Goal: Task Accomplishment & Management: Complete application form

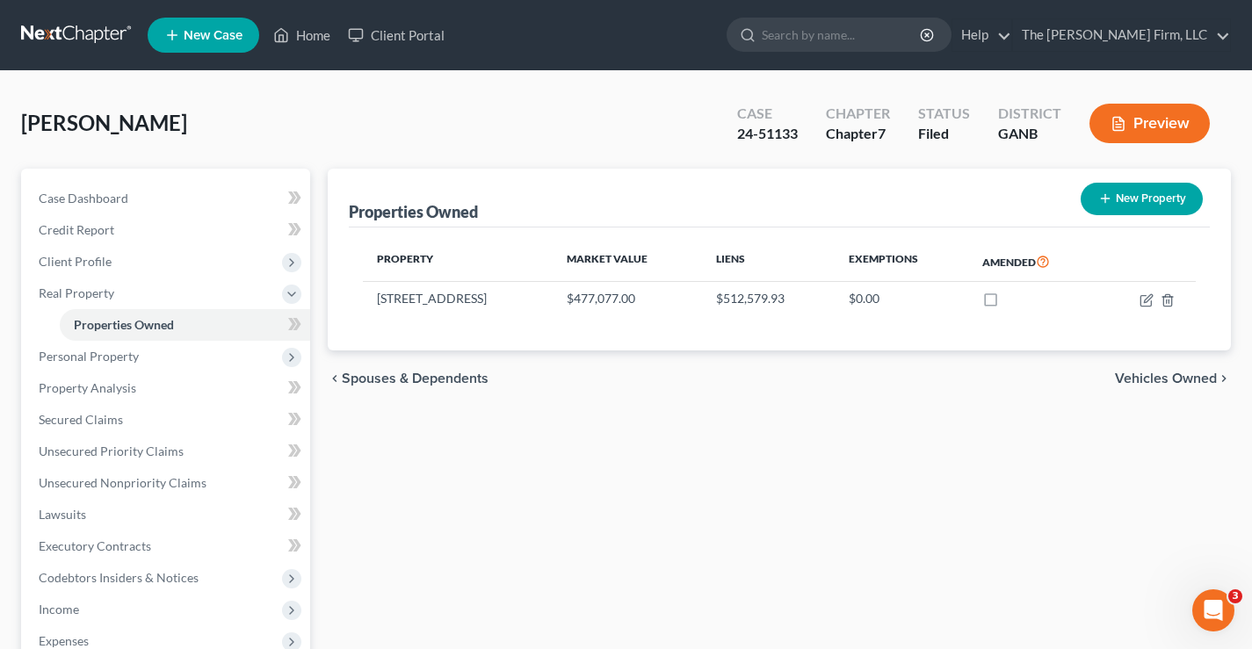
click at [70, 34] on link at bounding box center [77, 35] width 112 height 32
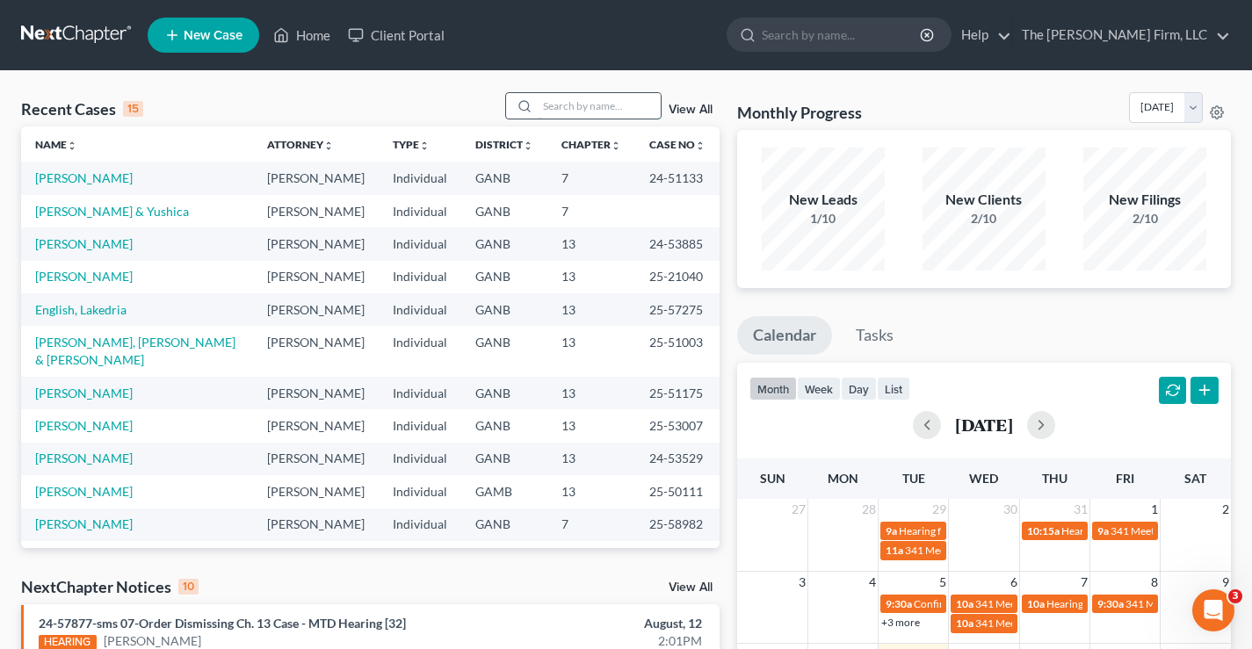
click at [626, 104] on input "search" at bounding box center [599, 105] width 123 height 25
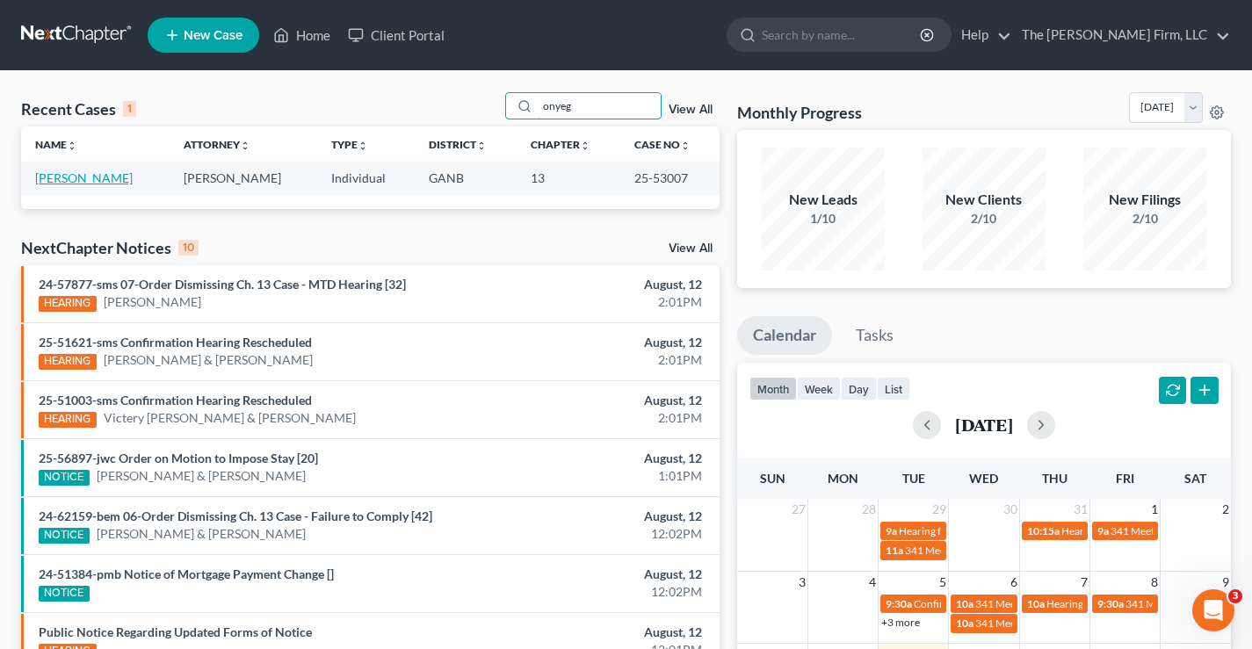
type input "onyeg"
click at [125, 177] on link "Onyegbula, Anthony" at bounding box center [84, 177] width 98 height 15
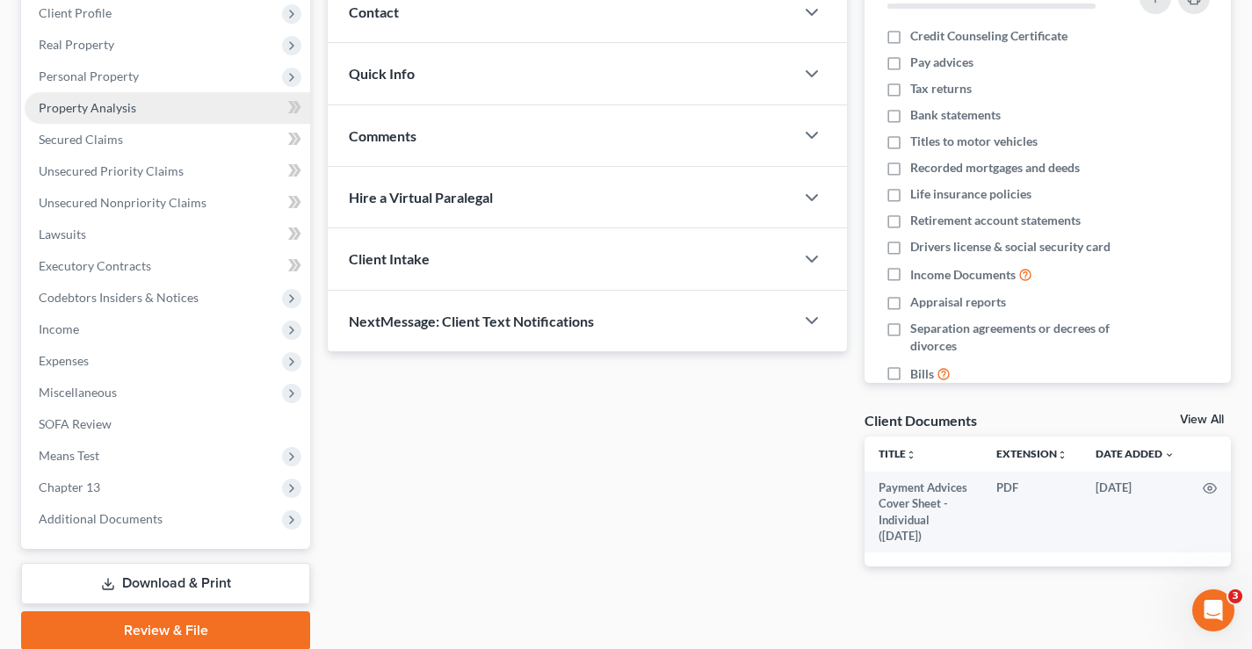
scroll to position [228, 0]
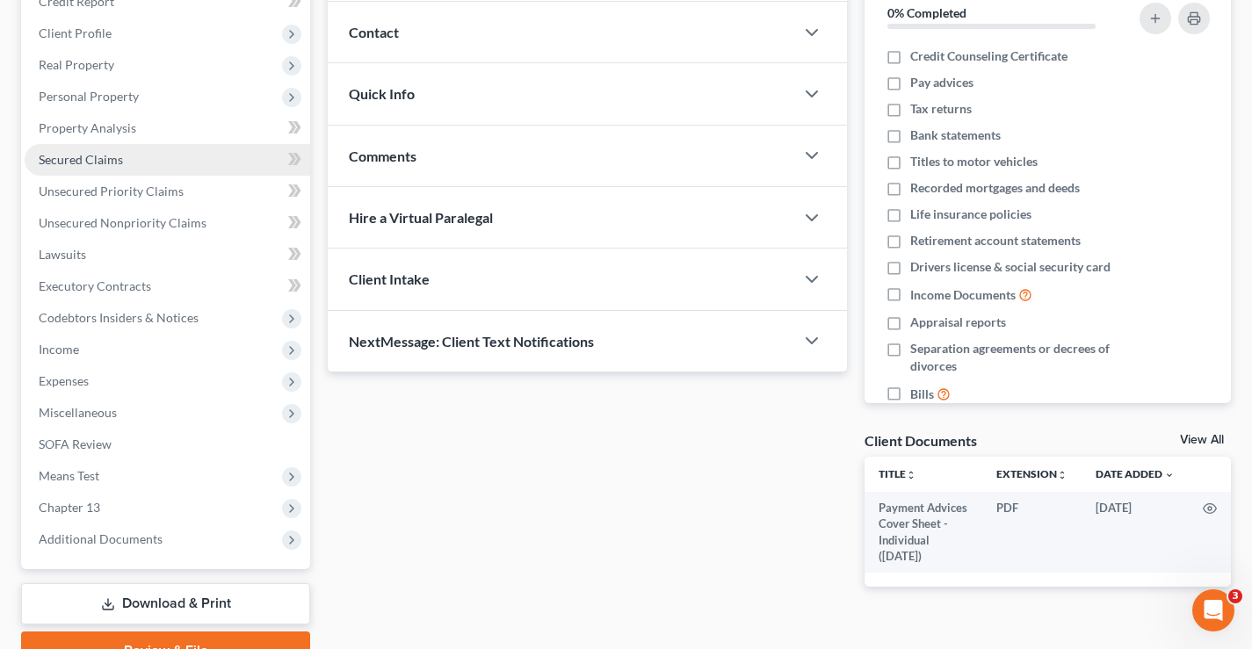
click at [81, 161] on span "Secured Claims" at bounding box center [81, 159] width 84 height 15
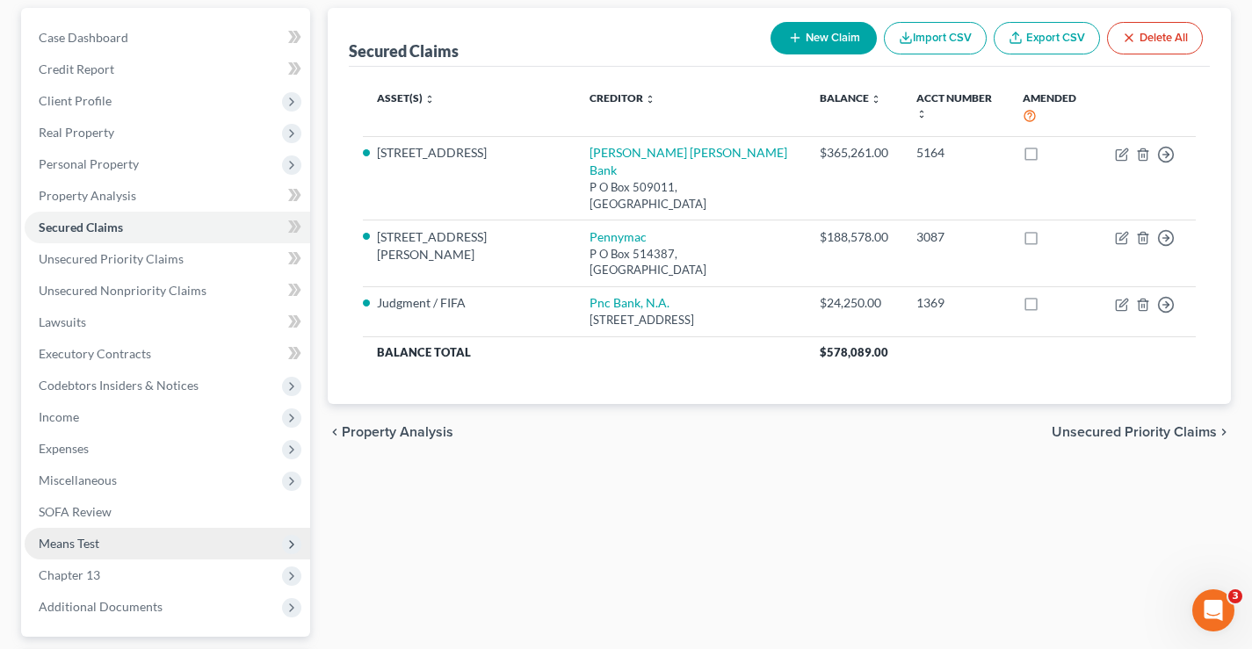
scroll to position [316, 0]
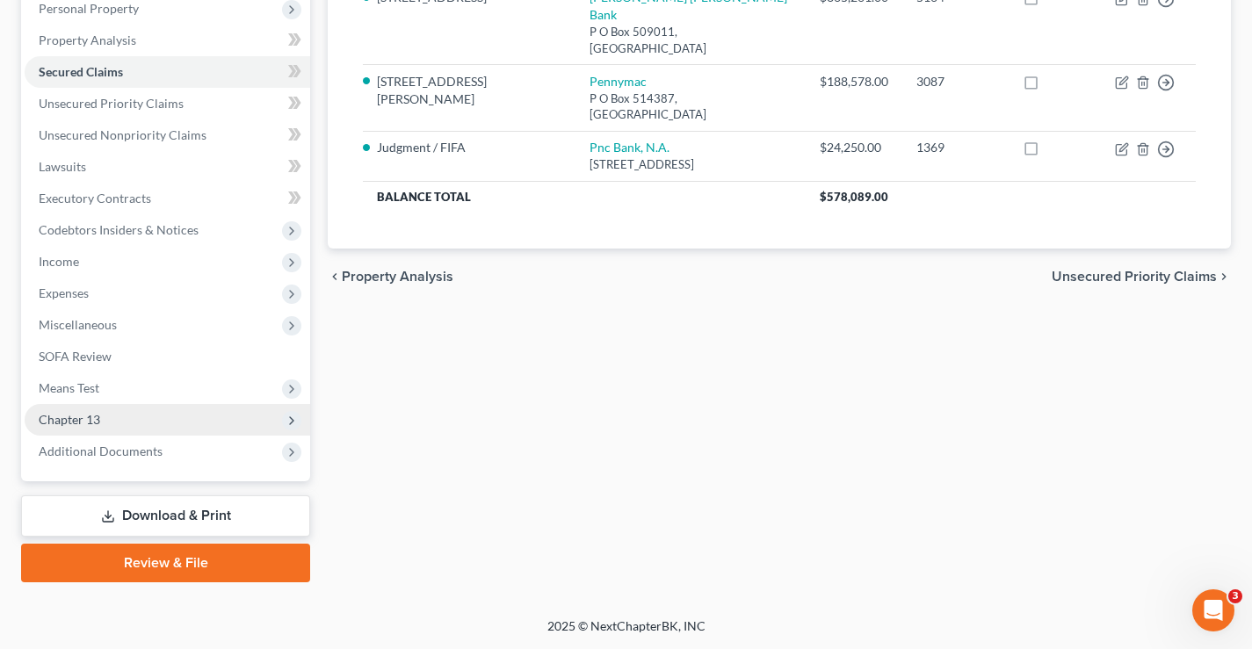
click at [73, 422] on span "Chapter 13" at bounding box center [69, 419] width 61 height 15
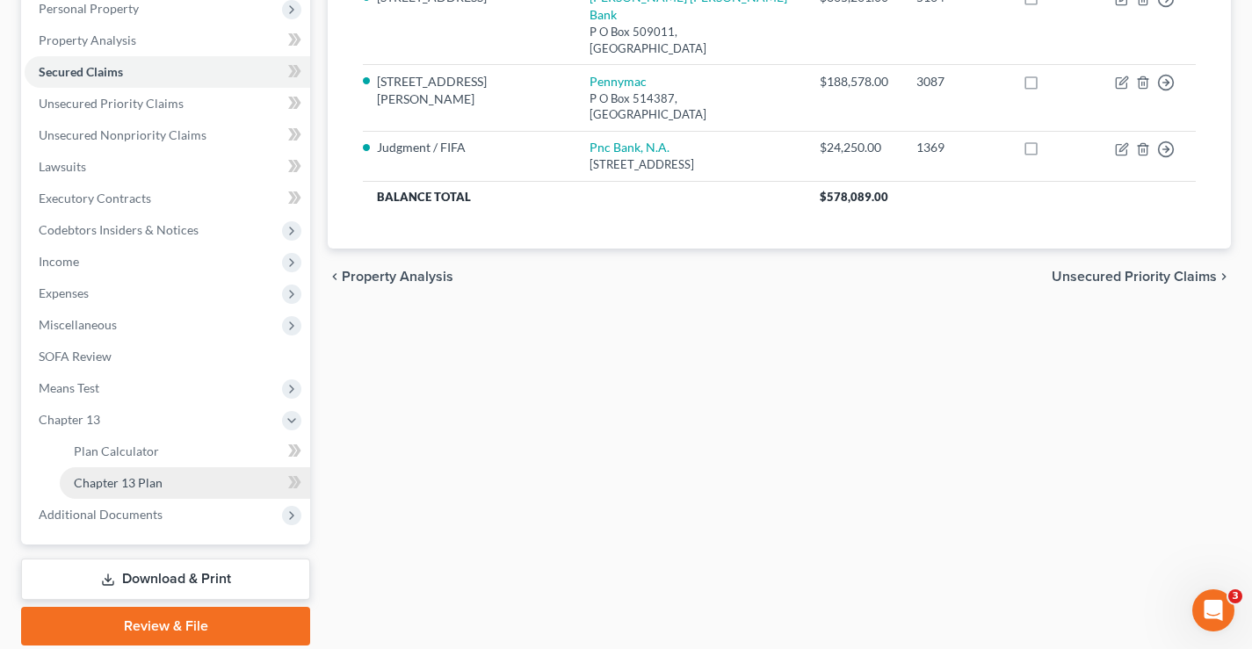
click at [148, 483] on span "Chapter 13 Plan" at bounding box center [118, 482] width 89 height 15
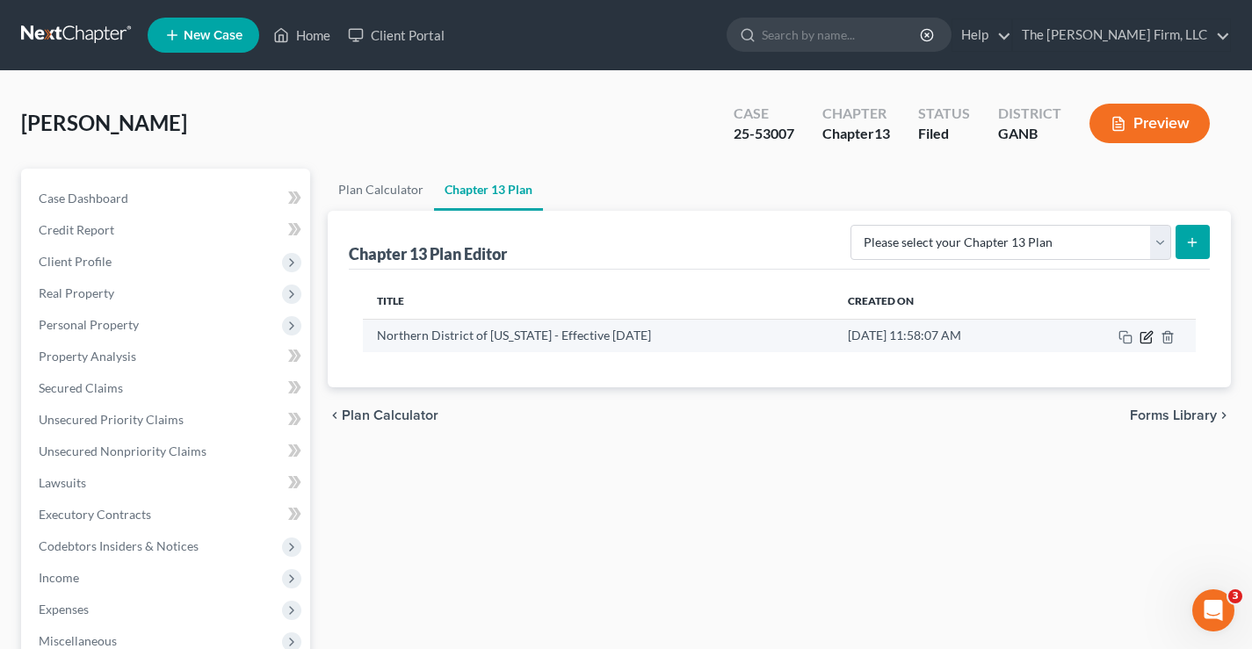
click at [1150, 343] on icon "button" at bounding box center [1145, 337] width 11 height 11
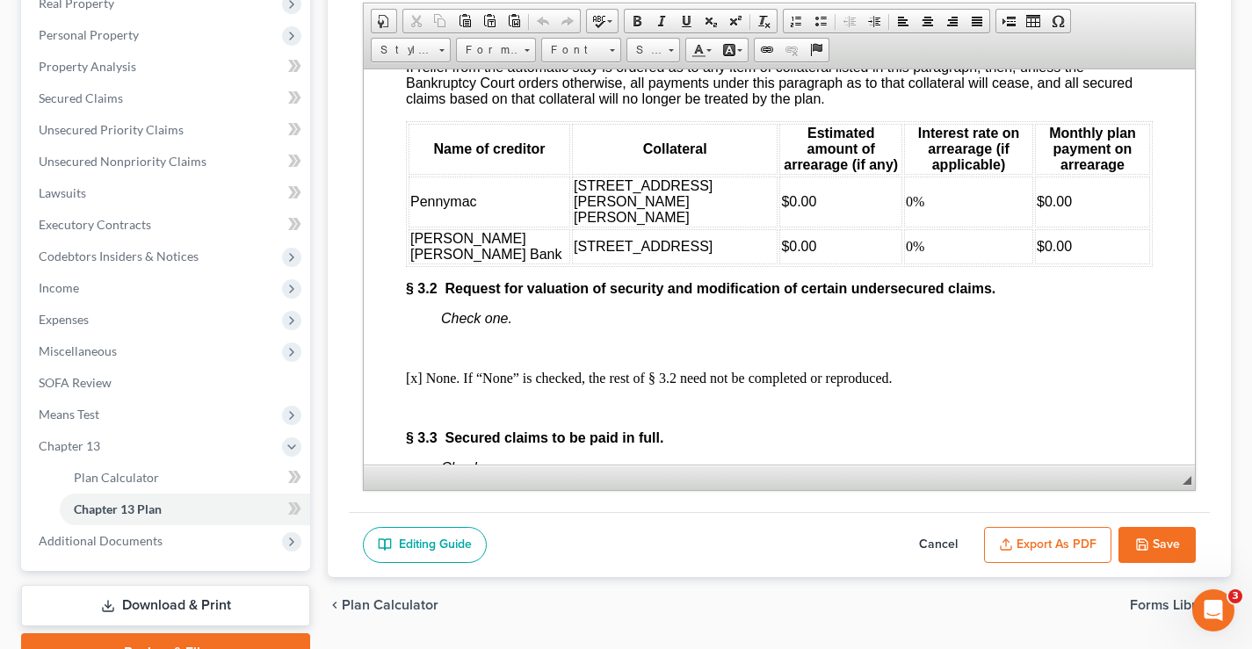
scroll to position [2723, 0]
click at [779, 226] on td "$0.00" at bounding box center [840, 200] width 123 height 51
drag, startPoint x: 721, startPoint y: 262, endPoint x: 696, endPoint y: 267, distance: 26.0
click at [779, 263] on td "$0.00" at bounding box center [840, 245] width 123 height 35
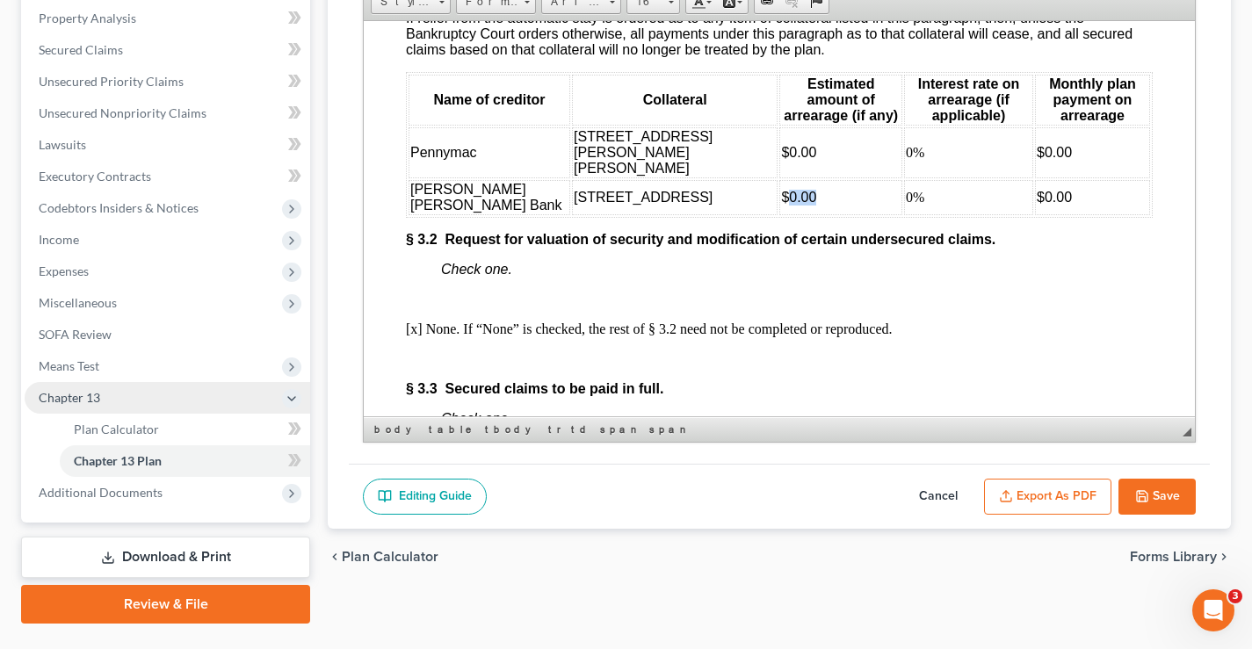
scroll to position [380, 0]
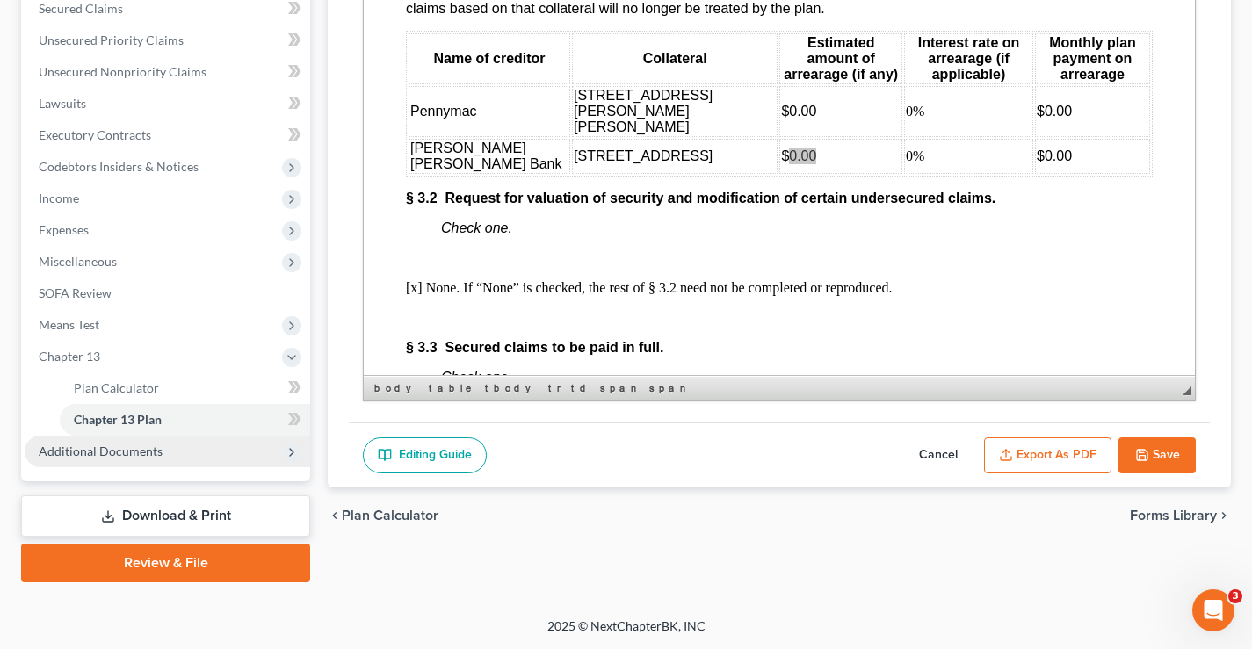
click at [98, 452] on span "Additional Documents" at bounding box center [101, 451] width 124 height 15
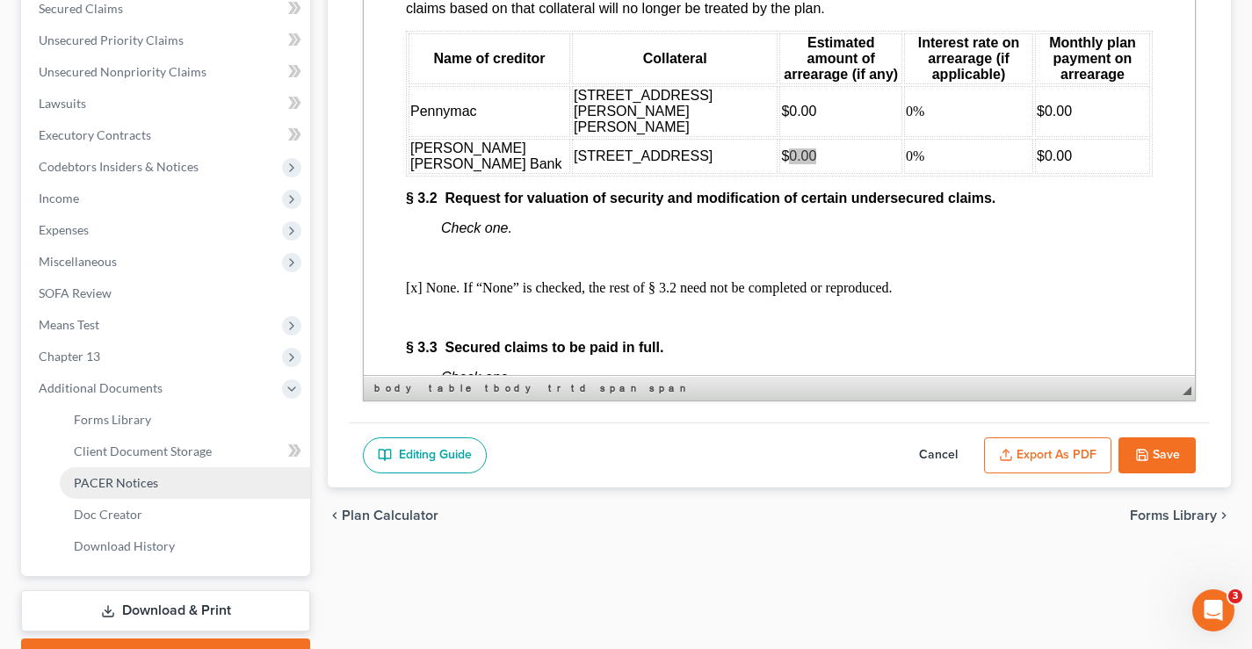
click at [114, 484] on span "PACER Notices" at bounding box center [116, 482] width 84 height 15
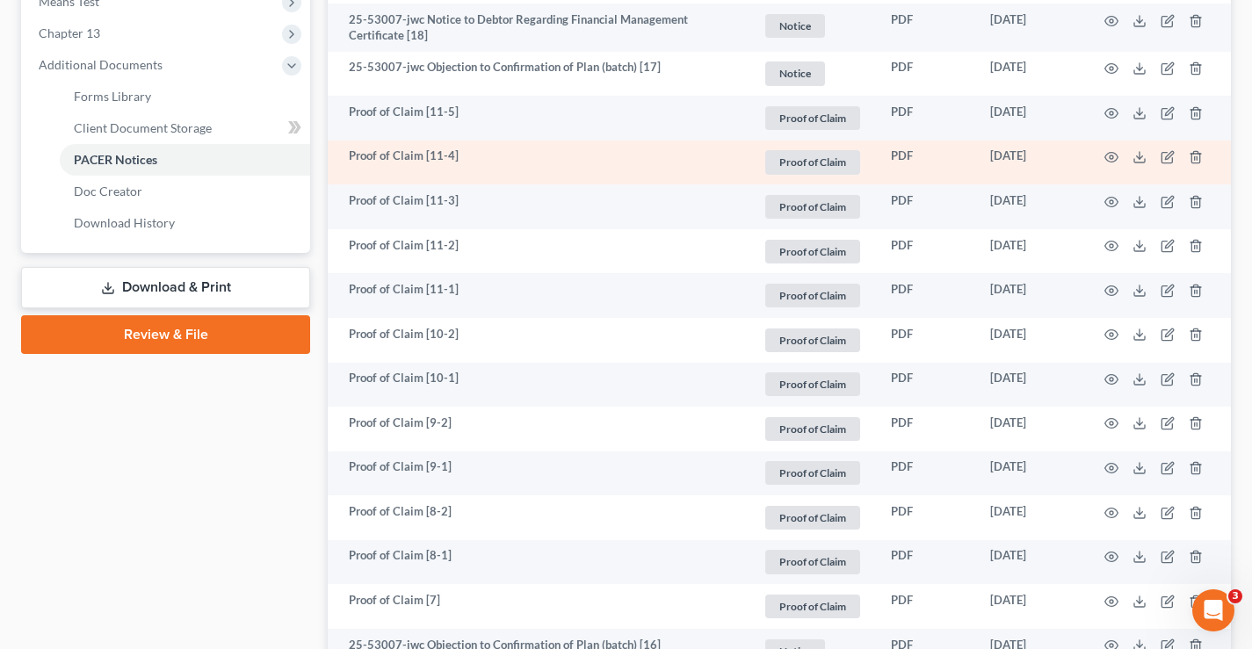
scroll to position [878, 0]
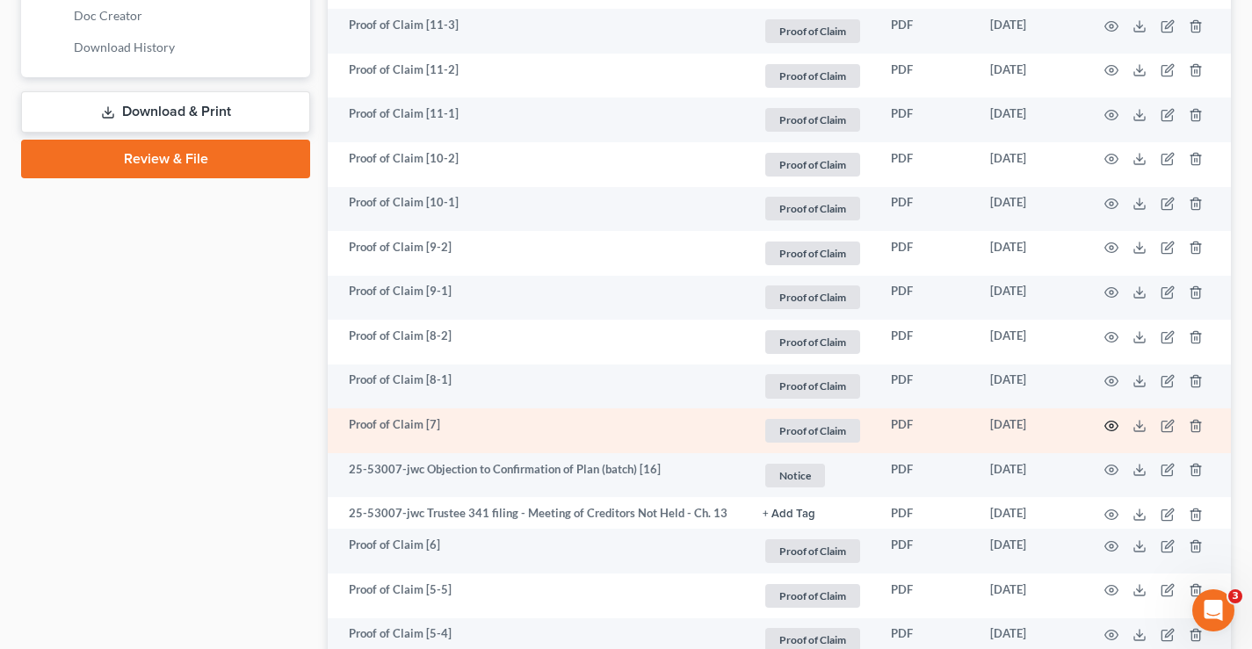
click at [1108, 427] on icon "button" at bounding box center [1111, 426] width 14 height 14
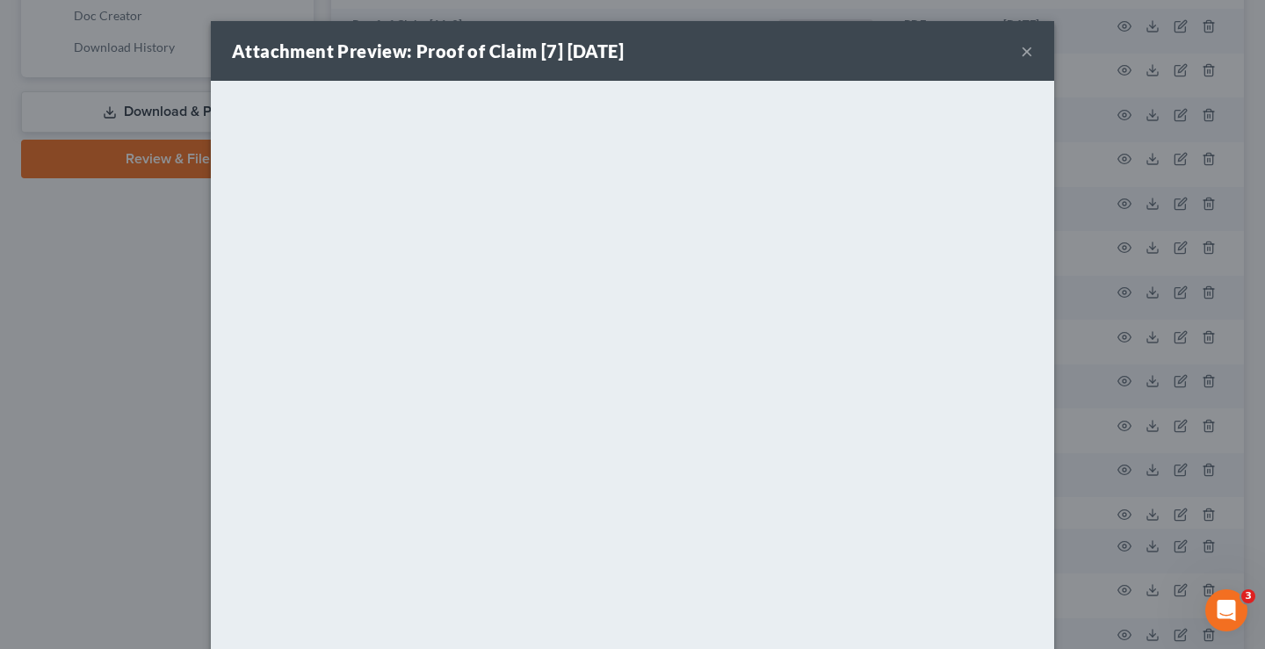
click at [1021, 54] on button "×" at bounding box center [1027, 50] width 12 height 21
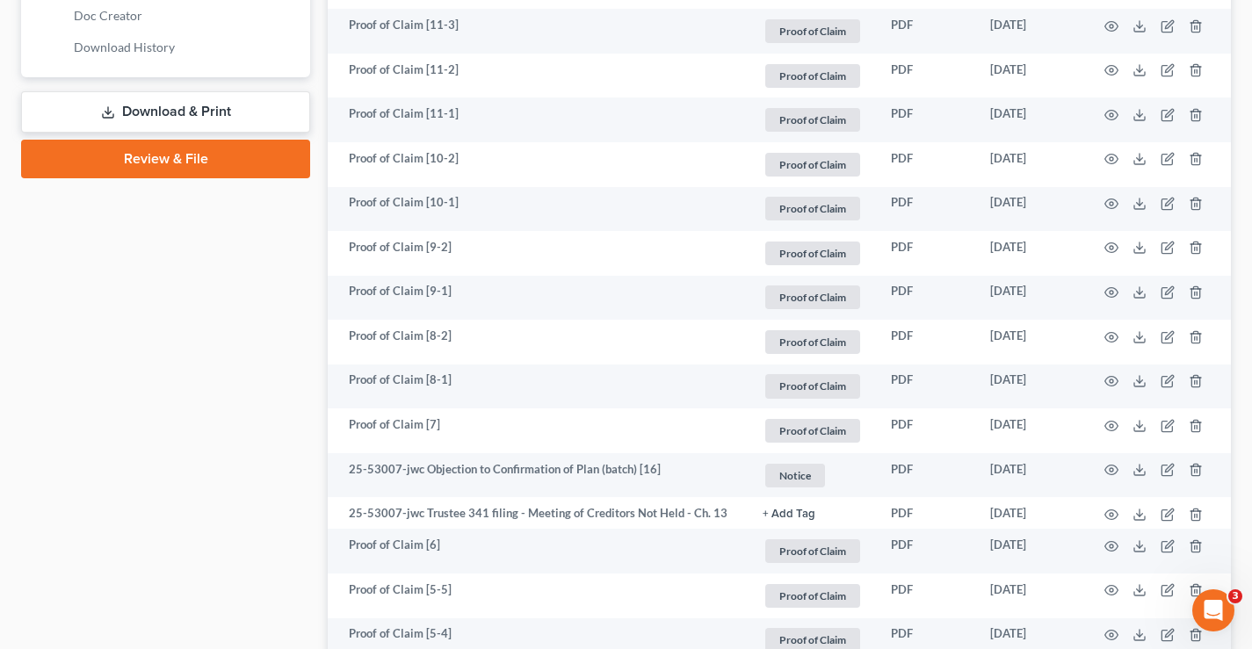
scroll to position [527, 0]
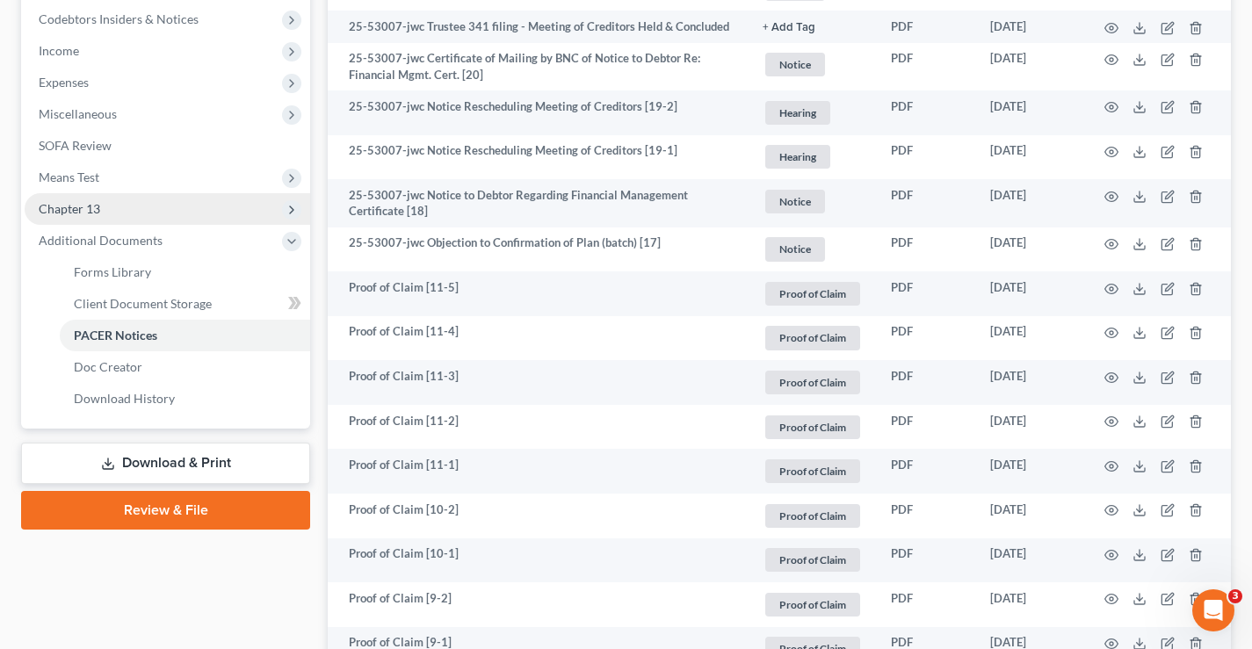
click at [87, 208] on span "Chapter 13" at bounding box center [69, 208] width 61 height 15
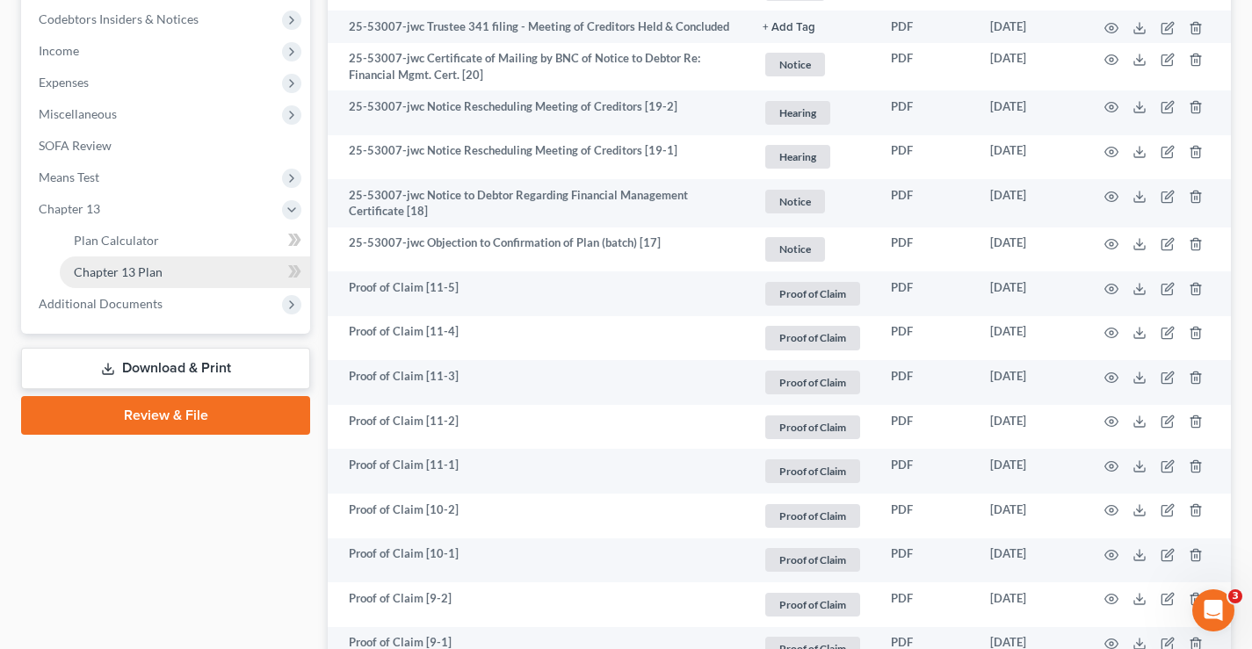
click at [83, 269] on span "Chapter 13 Plan" at bounding box center [118, 271] width 89 height 15
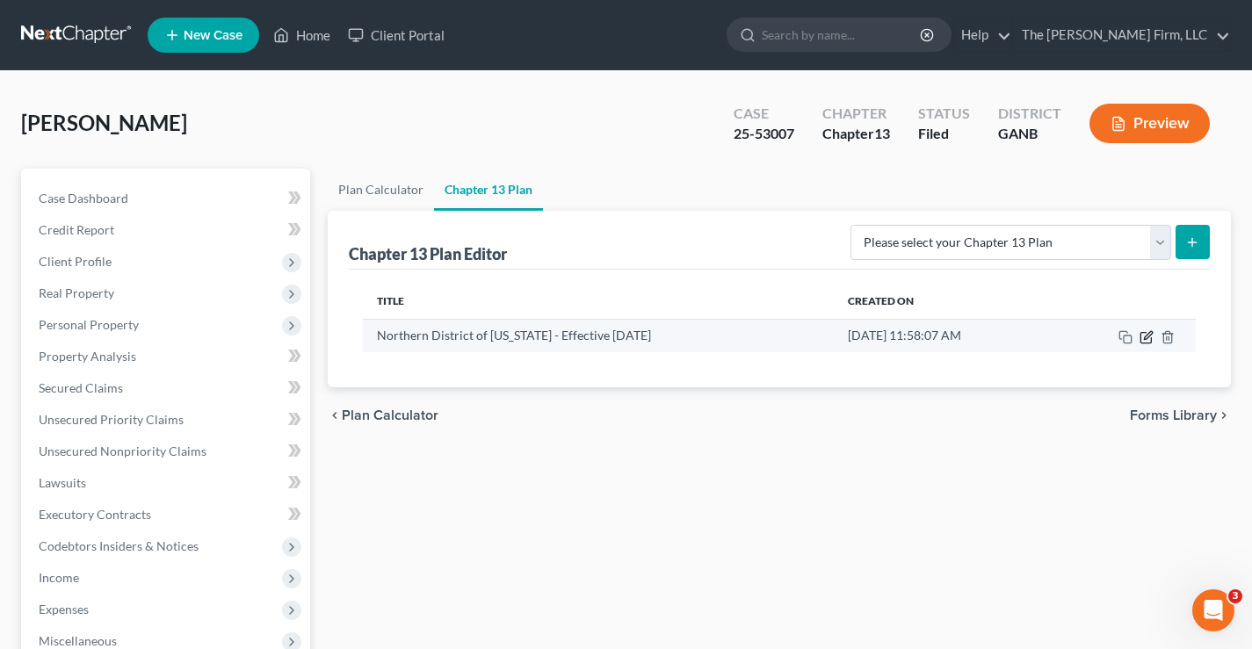
click at [1148, 341] on icon "button" at bounding box center [1146, 337] width 14 height 14
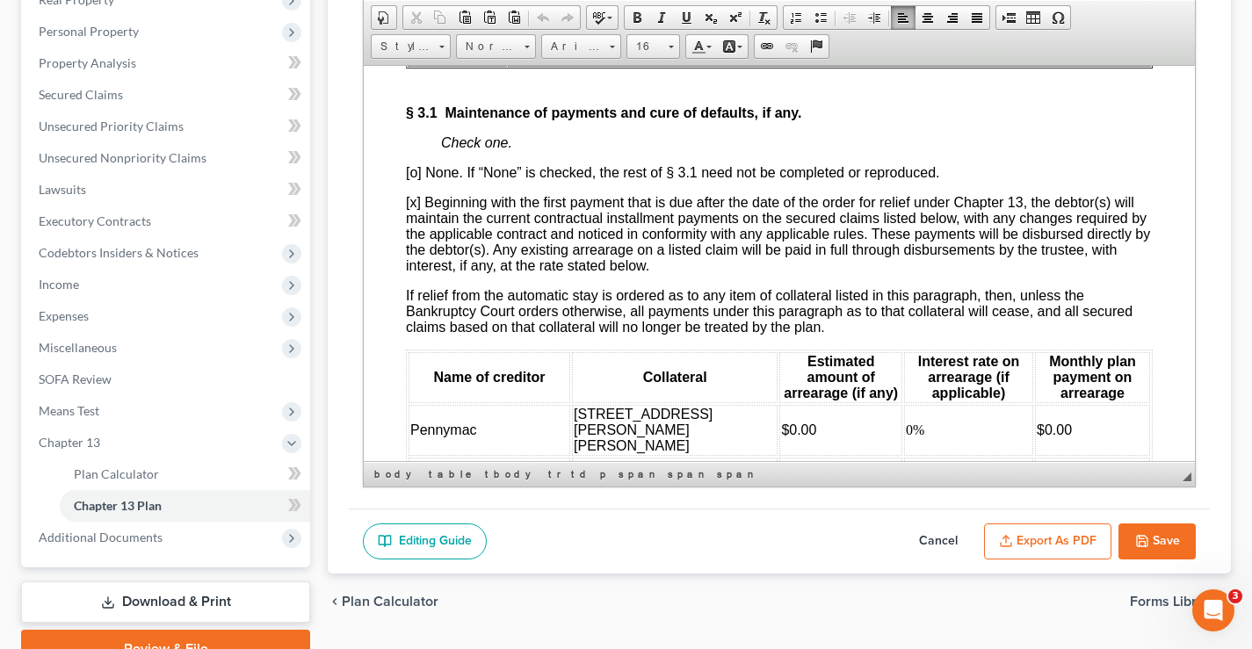
scroll to position [2795, 0]
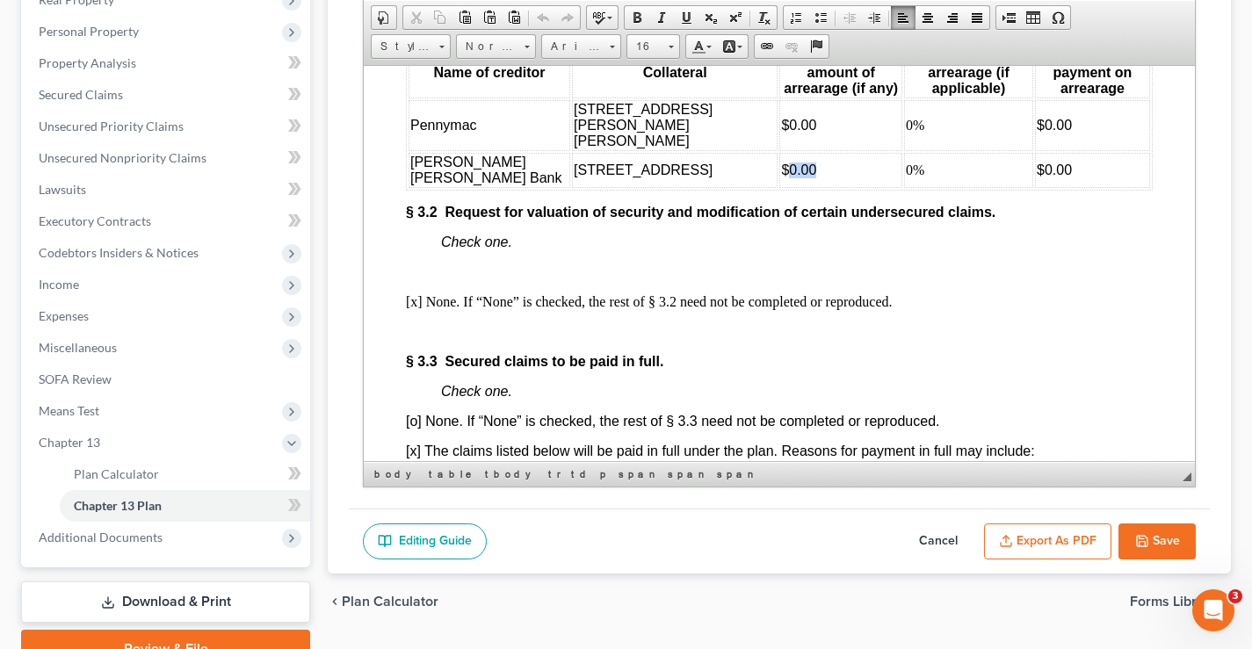
drag, startPoint x: 691, startPoint y: 194, endPoint x: 717, endPoint y: 194, distance: 25.5
click at [781, 177] on span "$0.00" at bounding box center [798, 169] width 35 height 15
drag, startPoint x: 1002, startPoint y: 192, endPoint x: 1030, endPoint y: 189, distance: 28.2
click at [1037, 177] on span "$0.00" at bounding box center [1054, 169] width 35 height 15
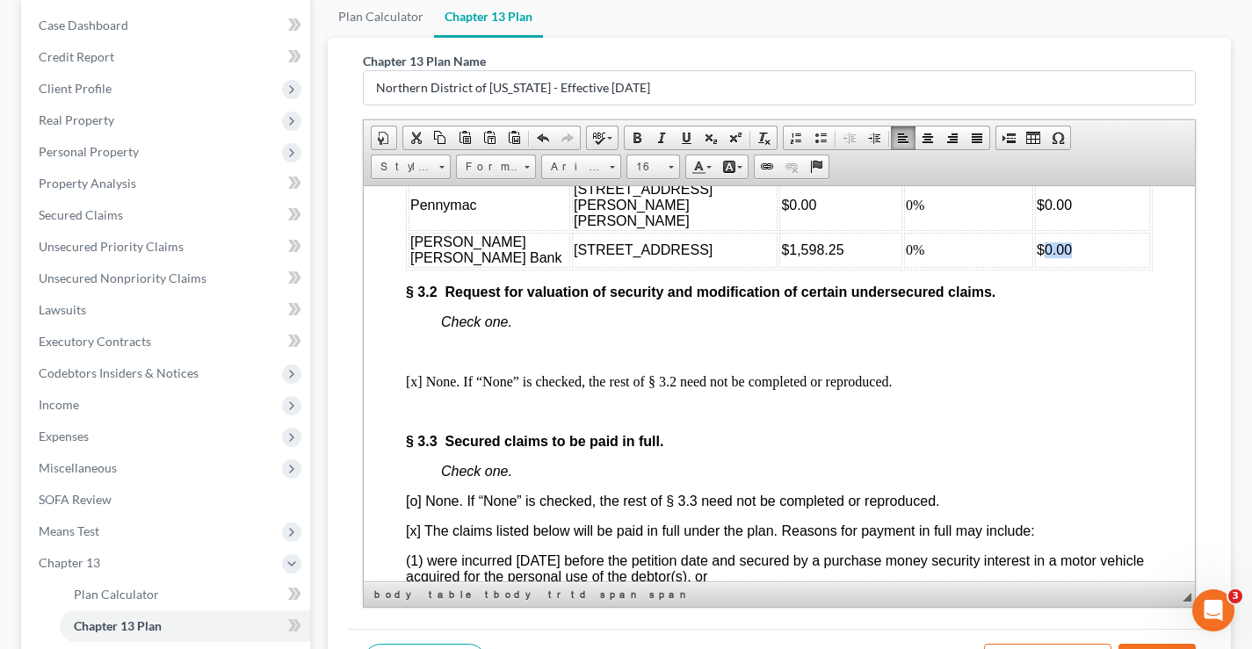
scroll to position [2853, 0]
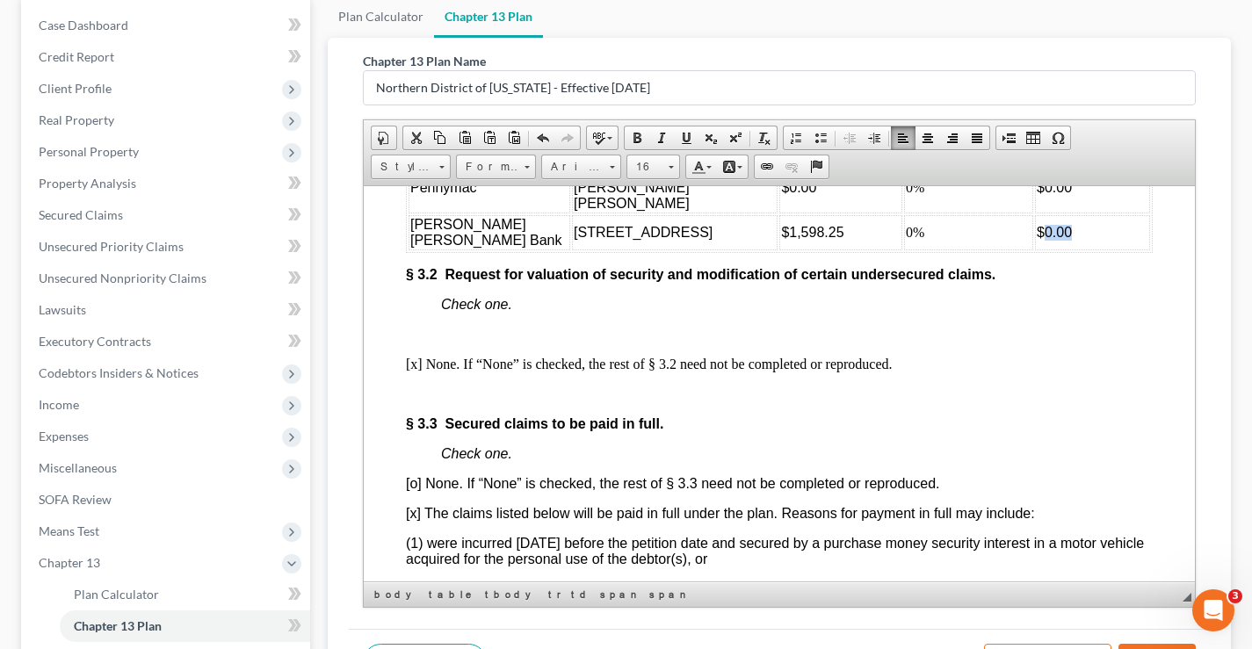
click at [1046, 249] on td "$0.00" at bounding box center [1092, 231] width 115 height 35
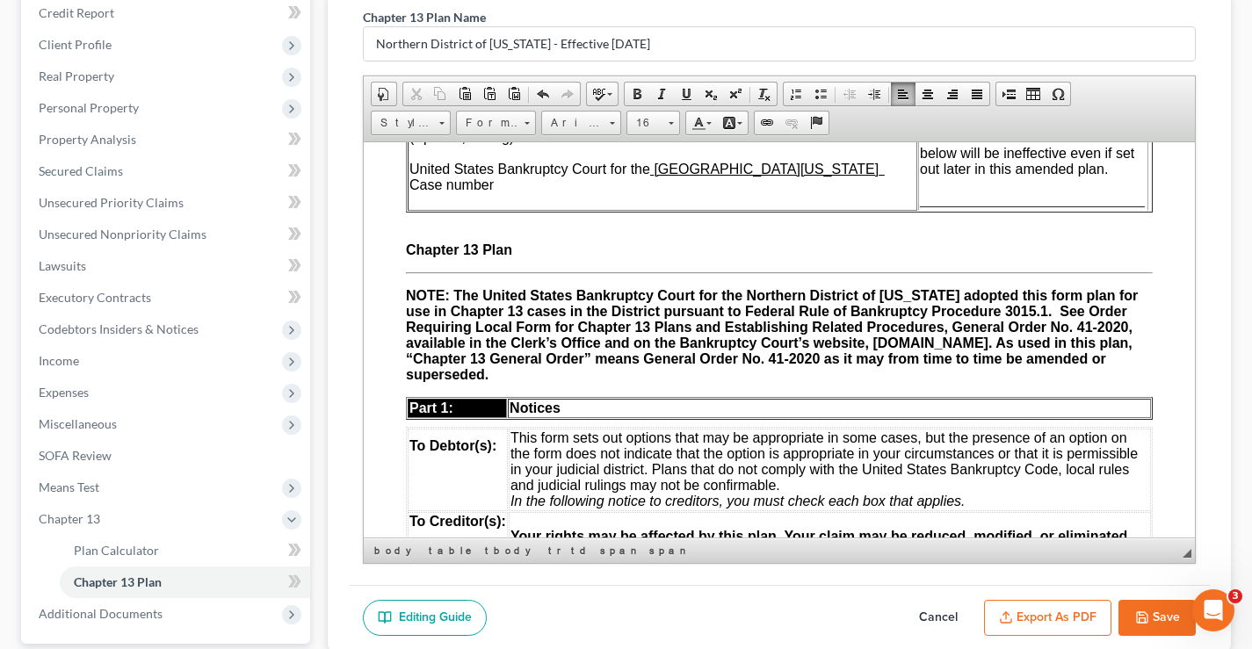
scroll to position [0, 0]
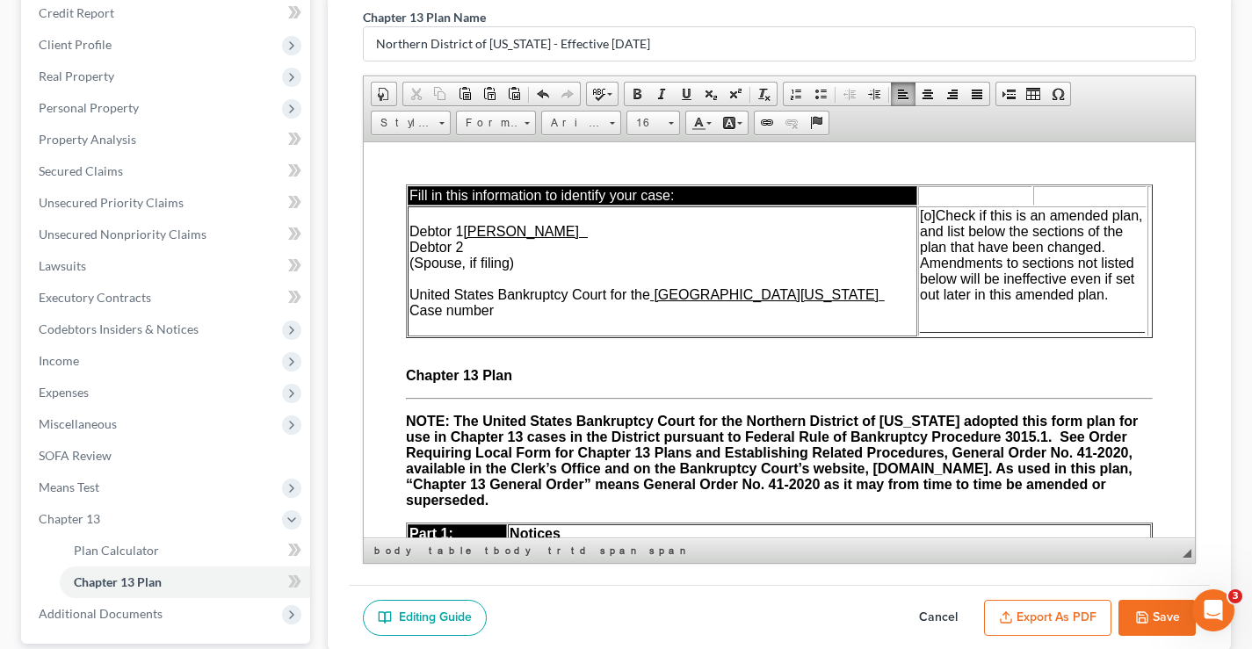
drag, startPoint x: 1186, startPoint y: 371, endPoint x: 1568, endPoint y: 258, distance: 398.3
click at [920, 213] on span "[o]" at bounding box center [928, 214] width 16 height 15
click at [521, 309] on td "Debtor 1 Anthony Chinyere Onyegbula Debtor 2 (Spouse, if filing) United States …" at bounding box center [663, 271] width 510 height 130
click at [920, 321] on span "________________________________" at bounding box center [1032, 325] width 225 height 15
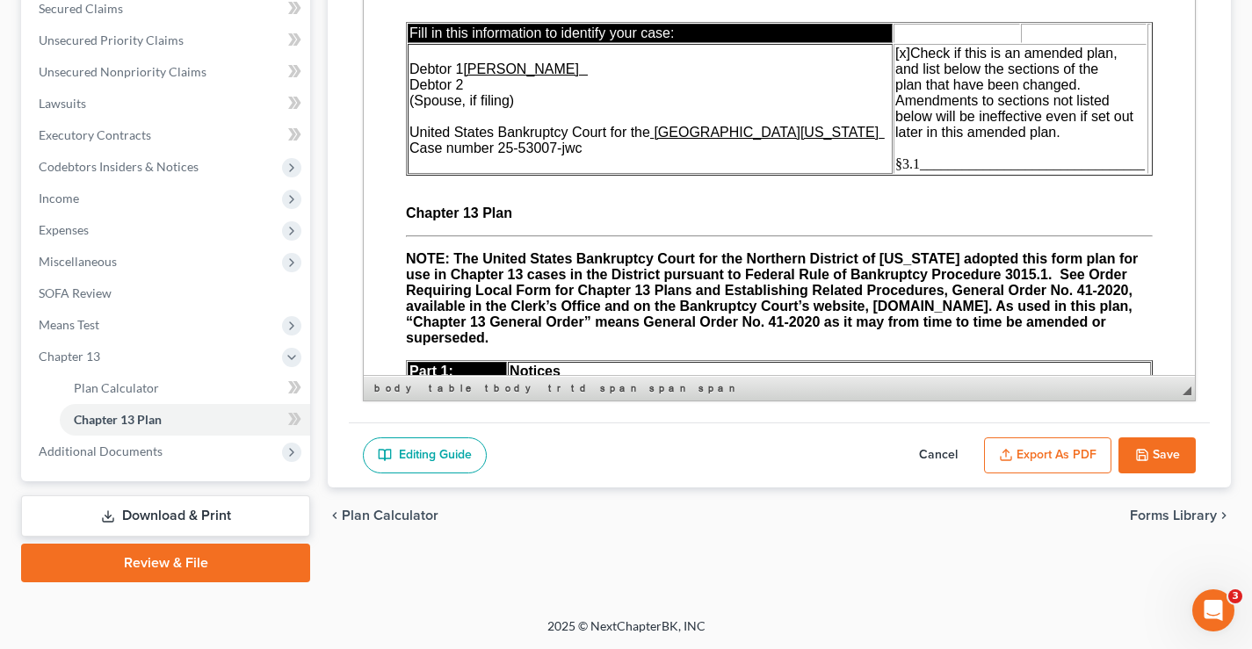
click at [1167, 454] on button "Save" at bounding box center [1156, 455] width 77 height 37
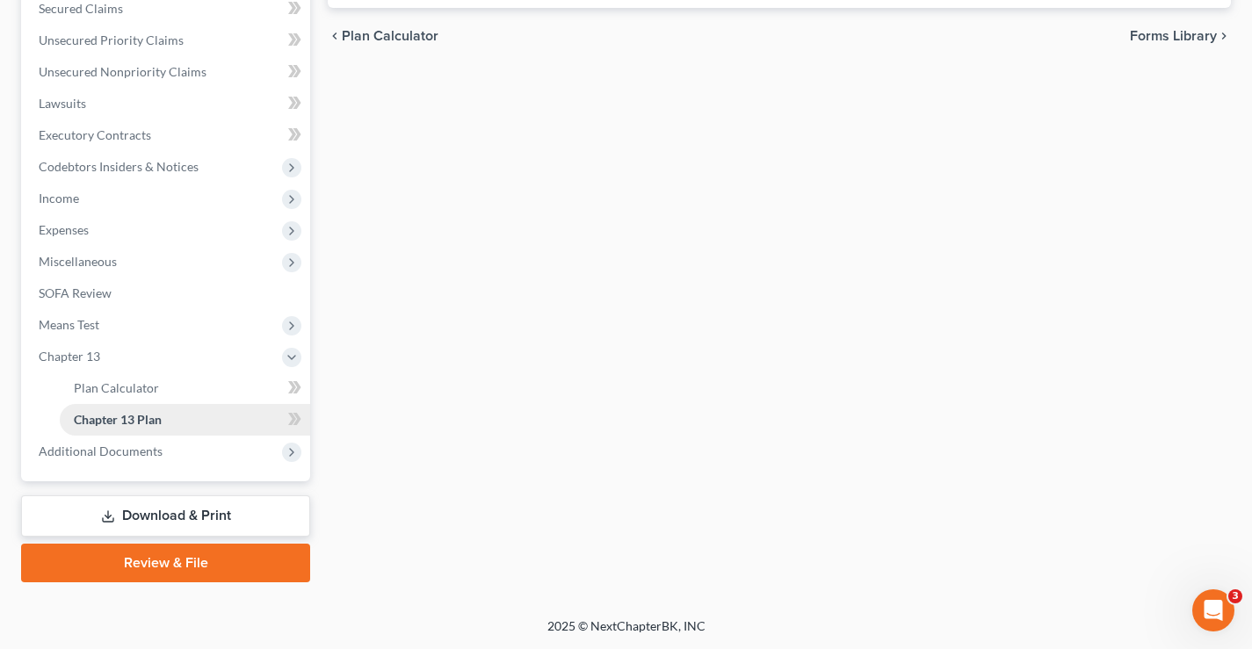
click at [111, 420] on span "Chapter 13 Plan" at bounding box center [118, 419] width 88 height 15
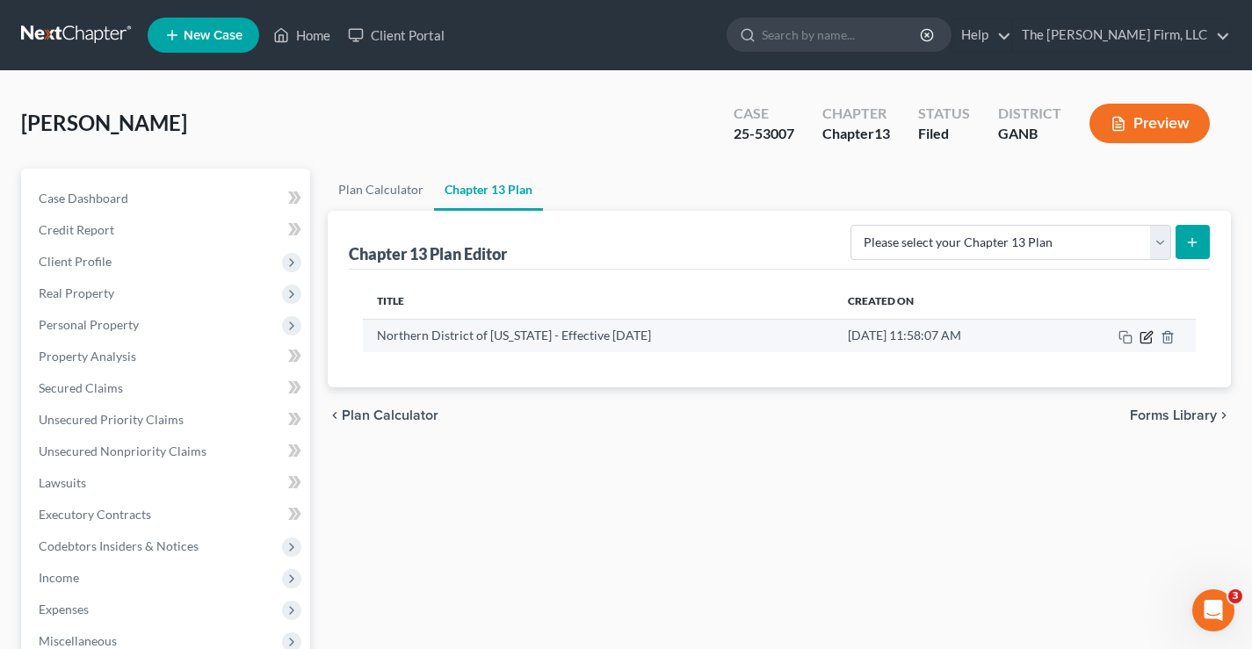
click at [1145, 339] on icon "button" at bounding box center [1148, 335] width 8 height 8
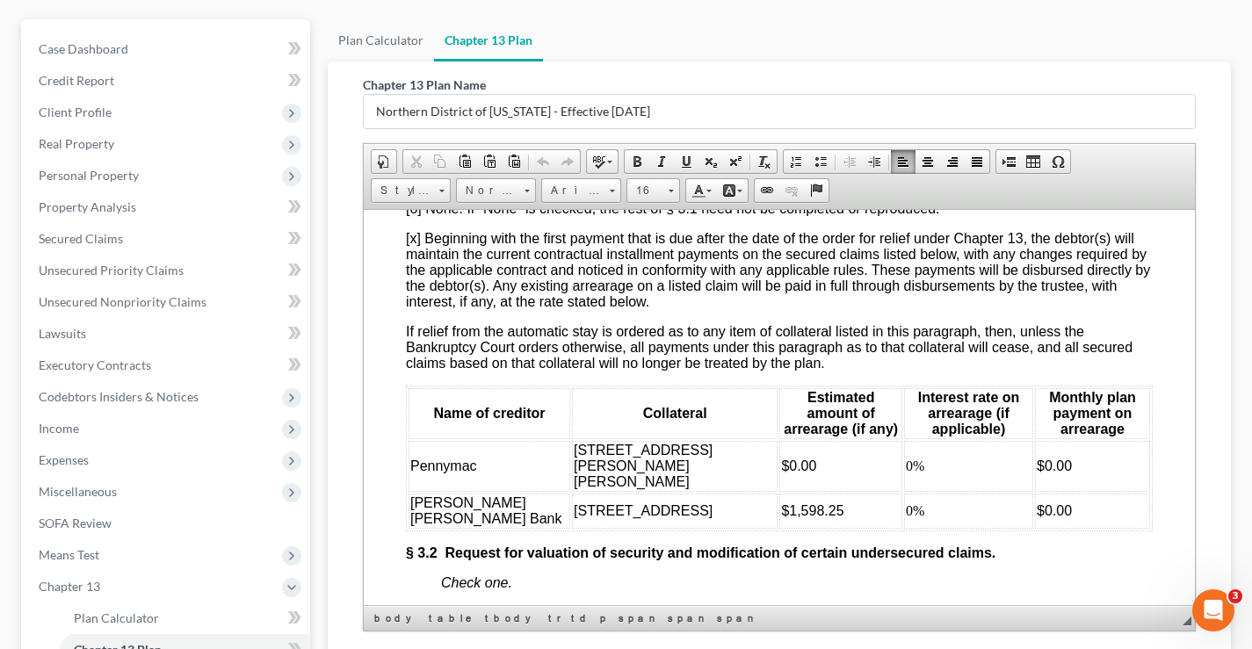
scroll to position [2813, 0]
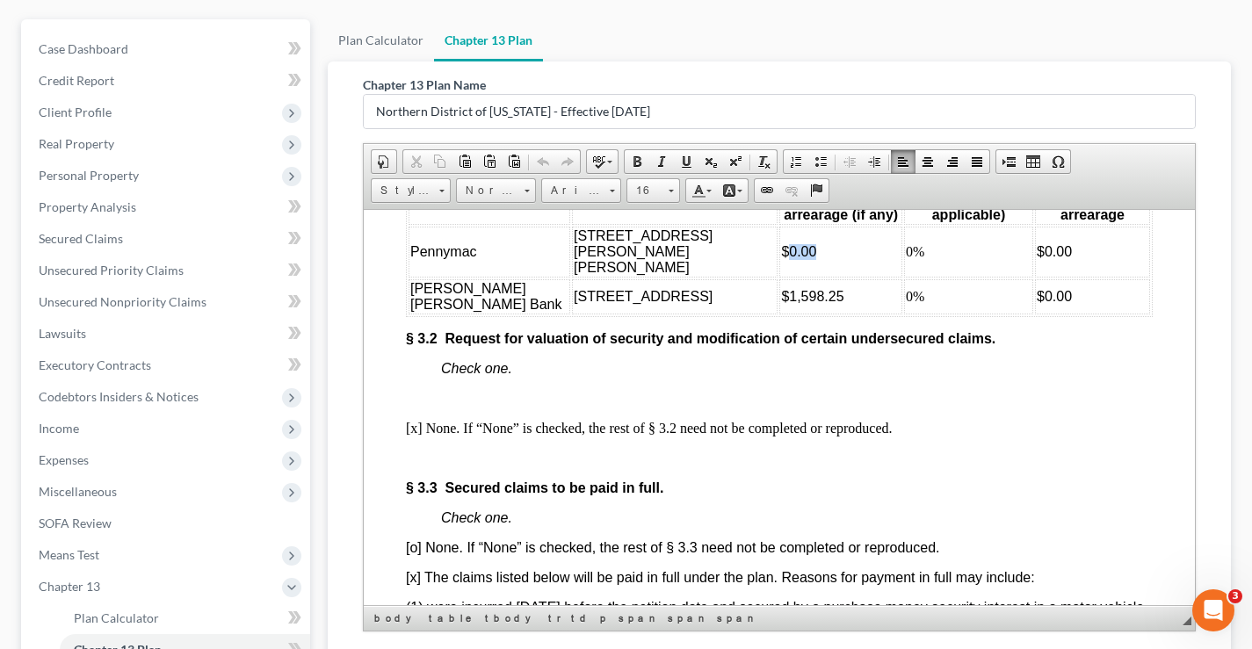
drag, startPoint x: 694, startPoint y: 281, endPoint x: 722, endPoint y: 281, distance: 28.1
click at [779, 277] on td "$0.00" at bounding box center [840, 251] width 123 height 51
drag, startPoint x: 749, startPoint y: 319, endPoint x: 723, endPoint y: 321, distance: 26.4
click at [779, 314] on td "$1,598.25" at bounding box center [840, 295] width 123 height 35
click at [781, 258] on span "$1,605" at bounding box center [802, 250] width 43 height 15
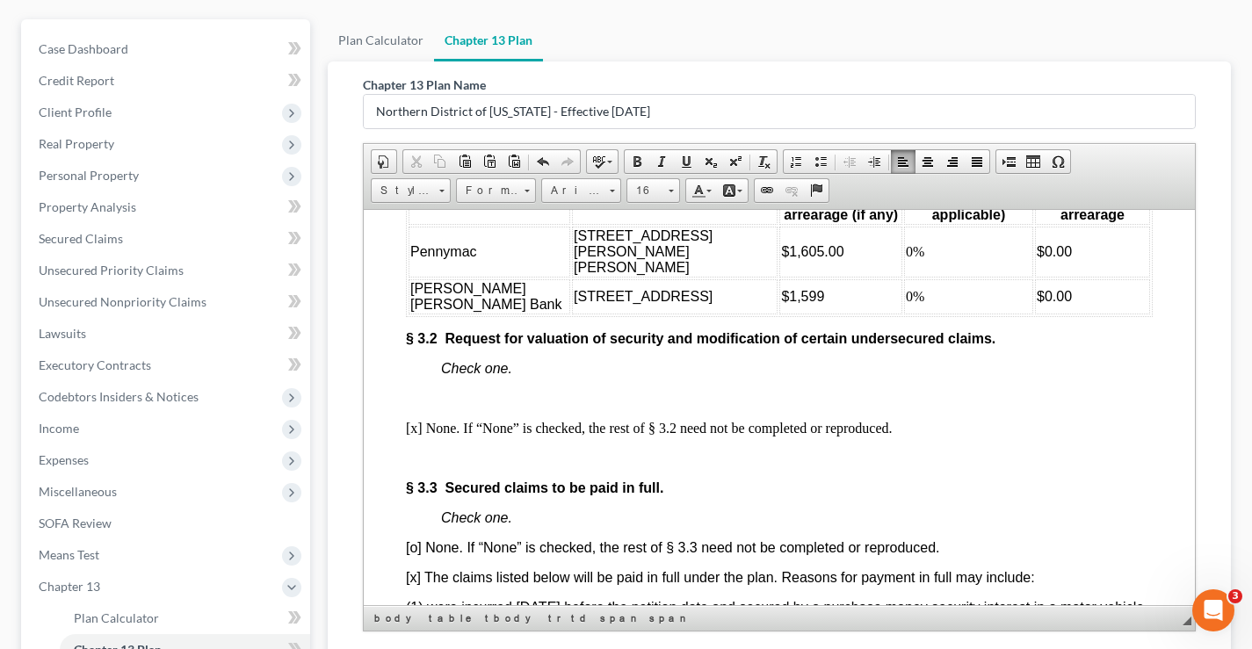
click at [781, 303] on span "$1,599" at bounding box center [802, 295] width 43 height 15
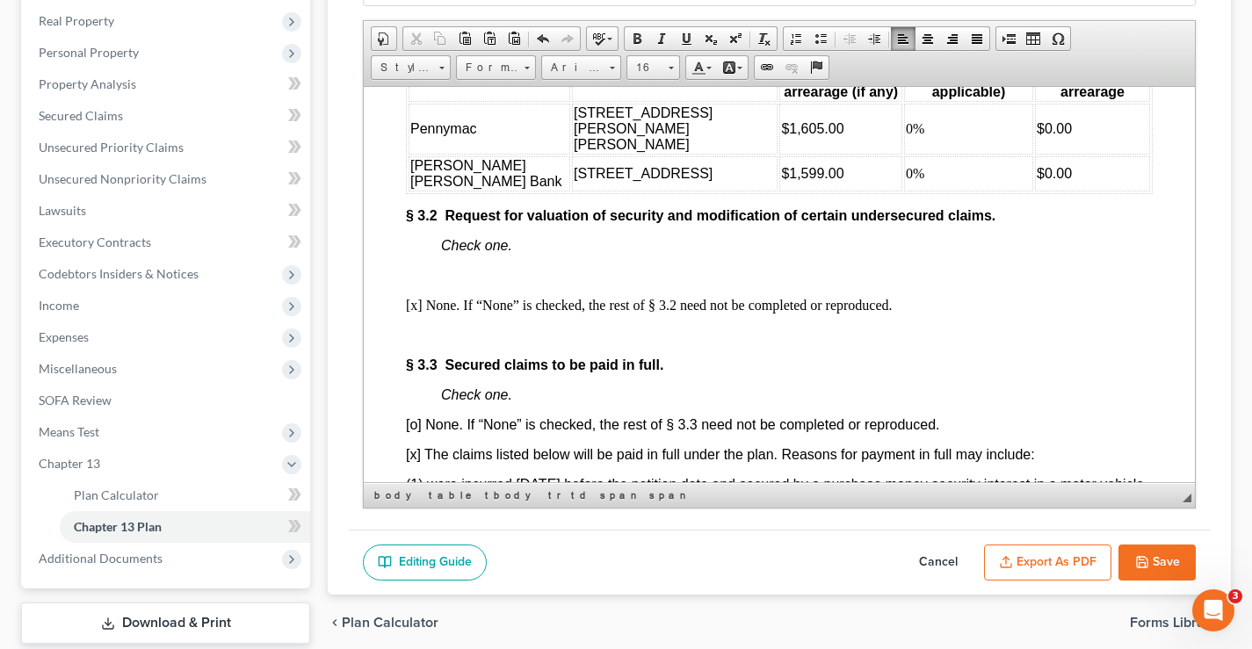
scroll to position [276, 0]
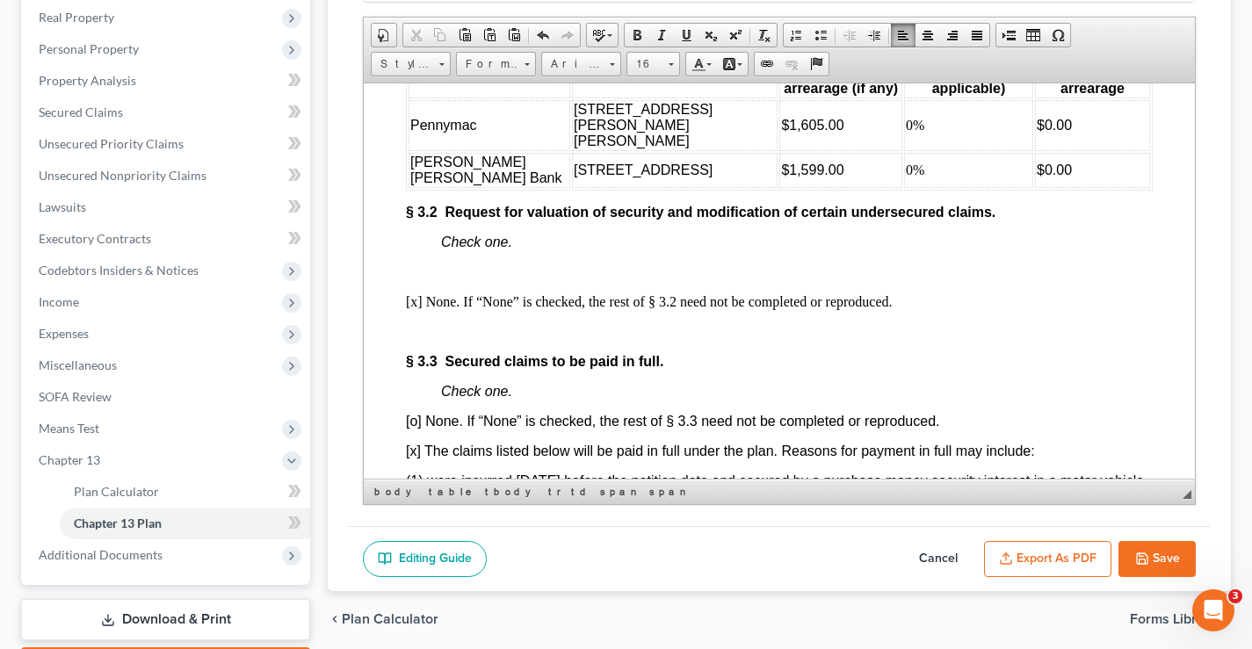
click at [1157, 555] on button "Save" at bounding box center [1156, 559] width 77 height 37
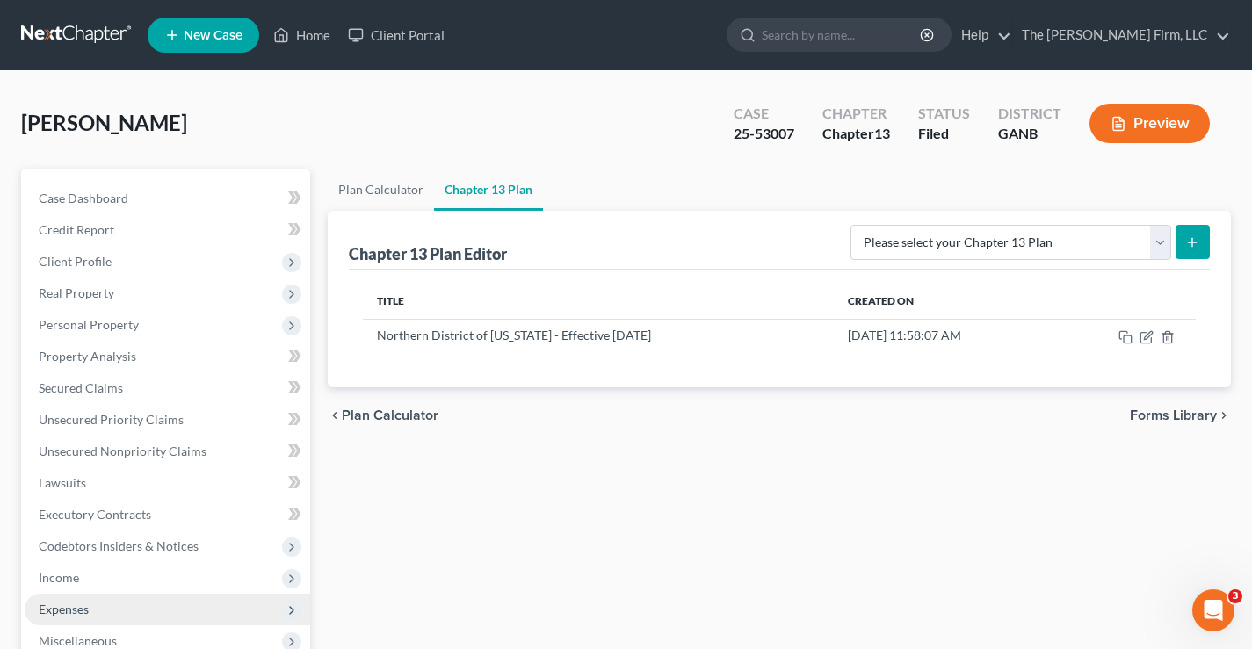
scroll to position [380, 0]
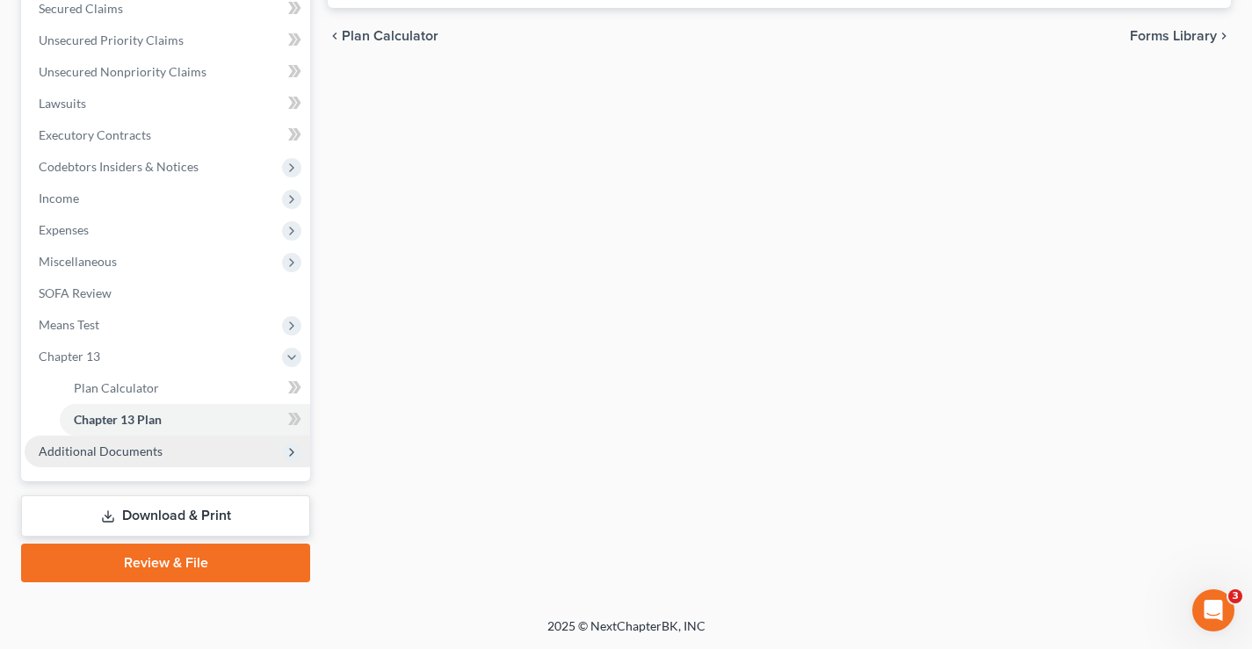
click at [127, 452] on span "Additional Documents" at bounding box center [101, 451] width 124 height 15
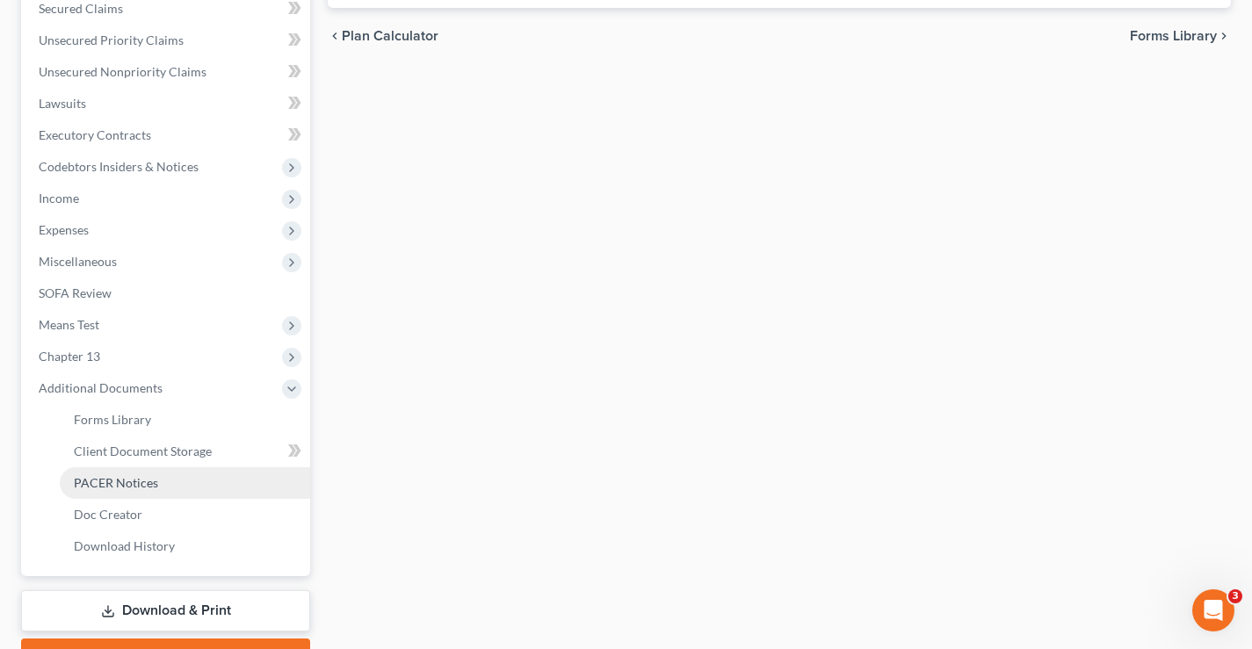
click at [96, 483] on span "PACER Notices" at bounding box center [116, 482] width 84 height 15
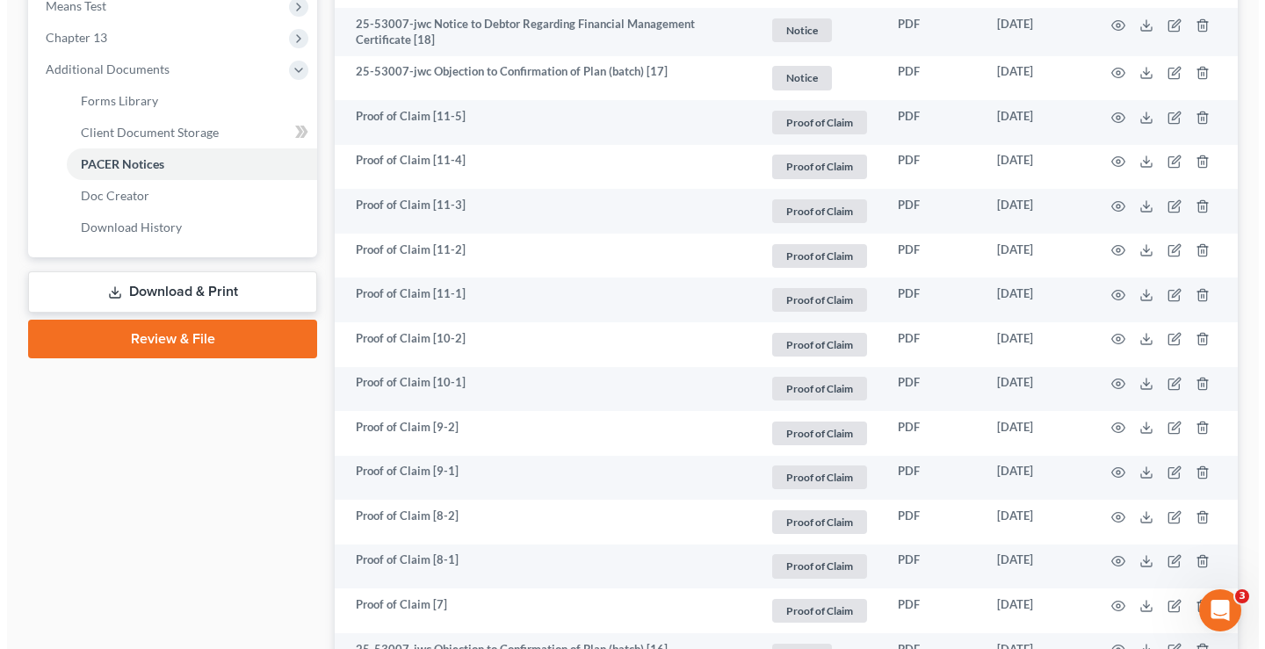
scroll to position [1054, 0]
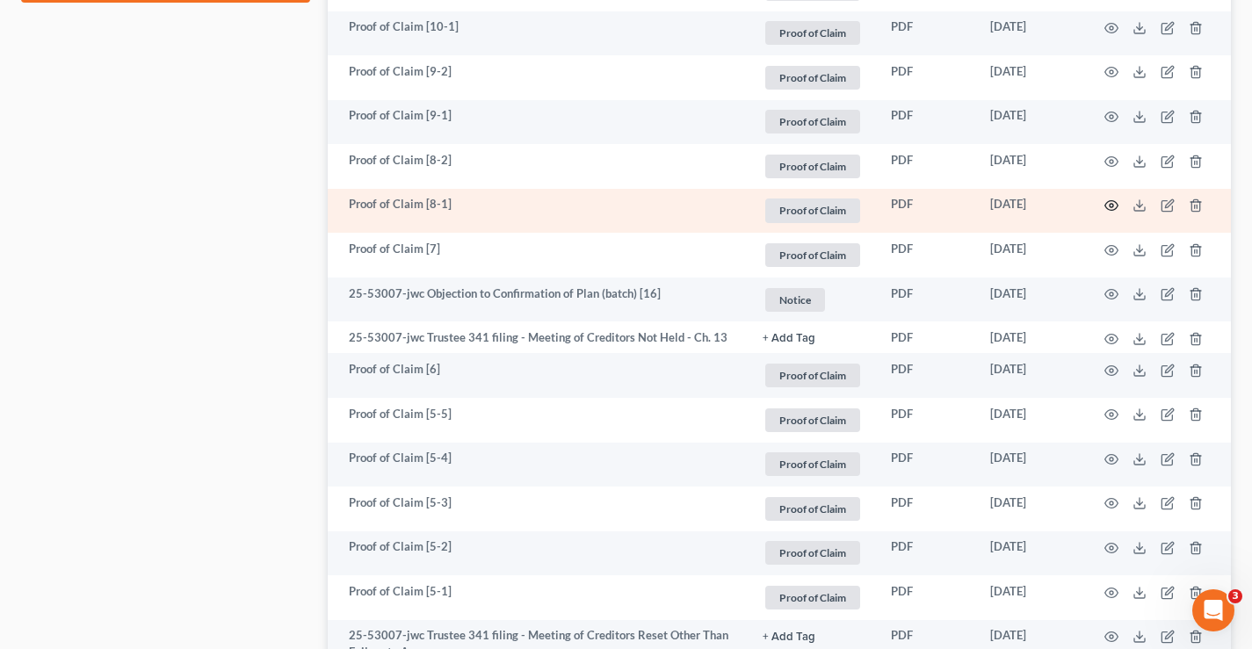
click at [1115, 207] on icon "button" at bounding box center [1111, 206] width 14 height 14
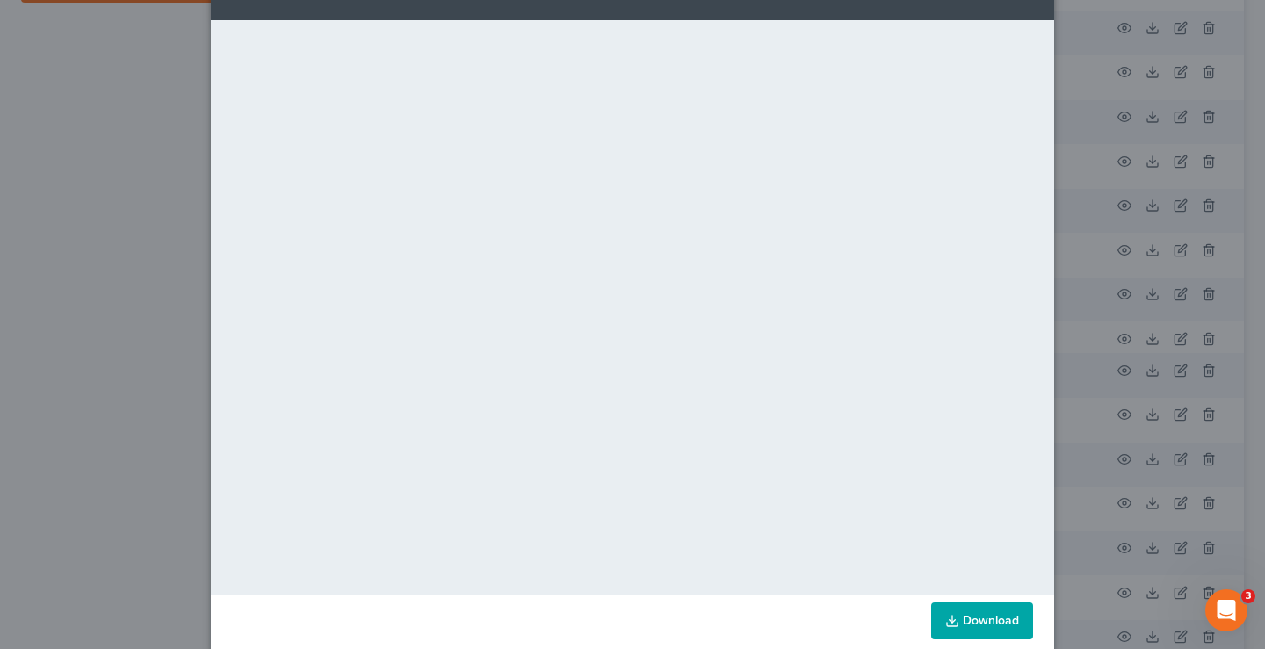
scroll to position [86, 0]
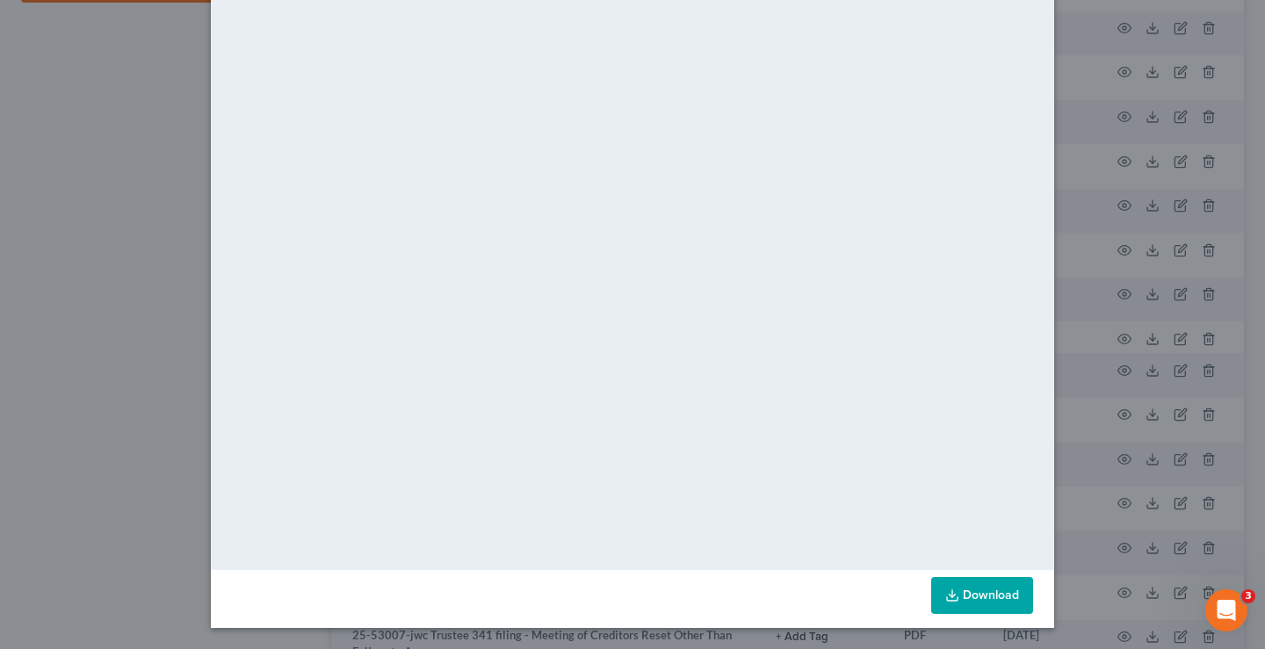
click at [0, 356] on div "Attachment Preview: Proof of Claim [8-1] 05/22/2025 × <object ng-attr-data='htt…" at bounding box center [632, 324] width 1265 height 649
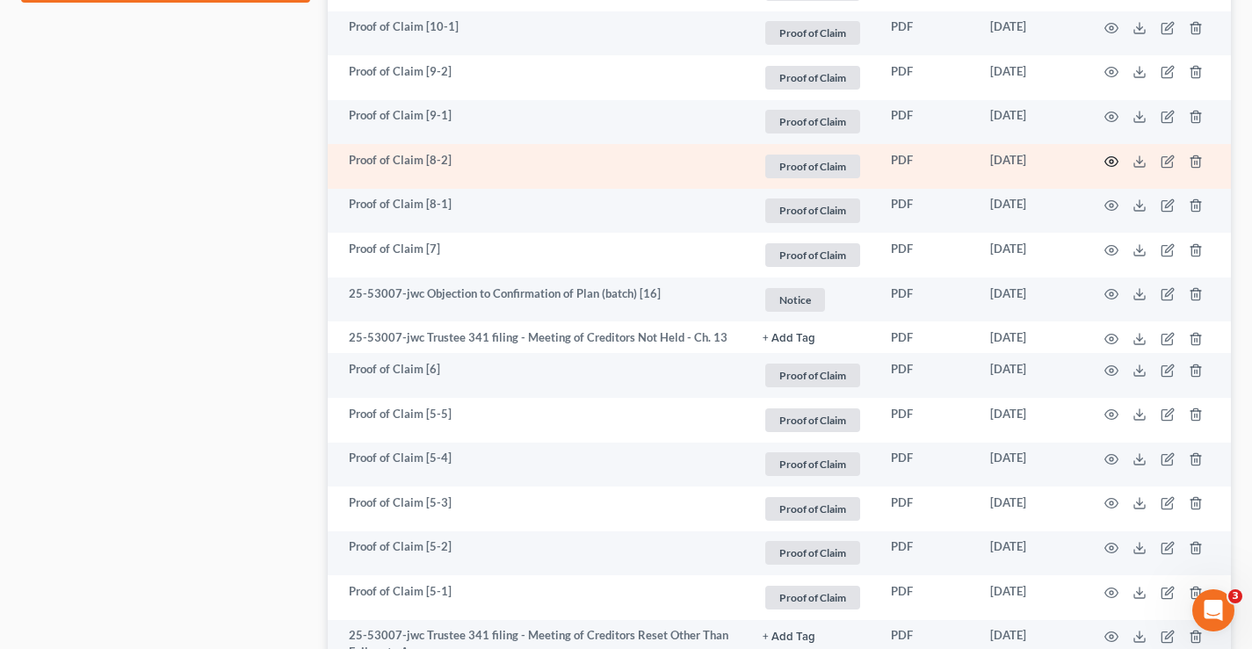
click at [1106, 160] on icon "button" at bounding box center [1111, 161] width 13 height 10
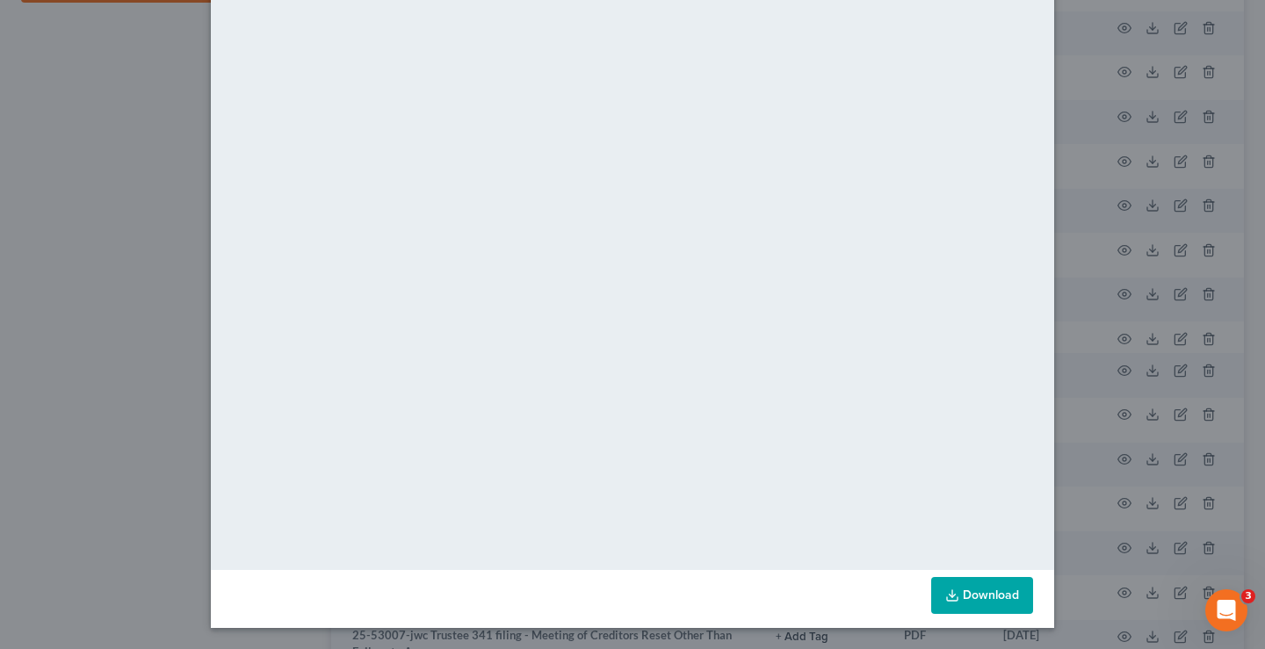
scroll to position [0, 0]
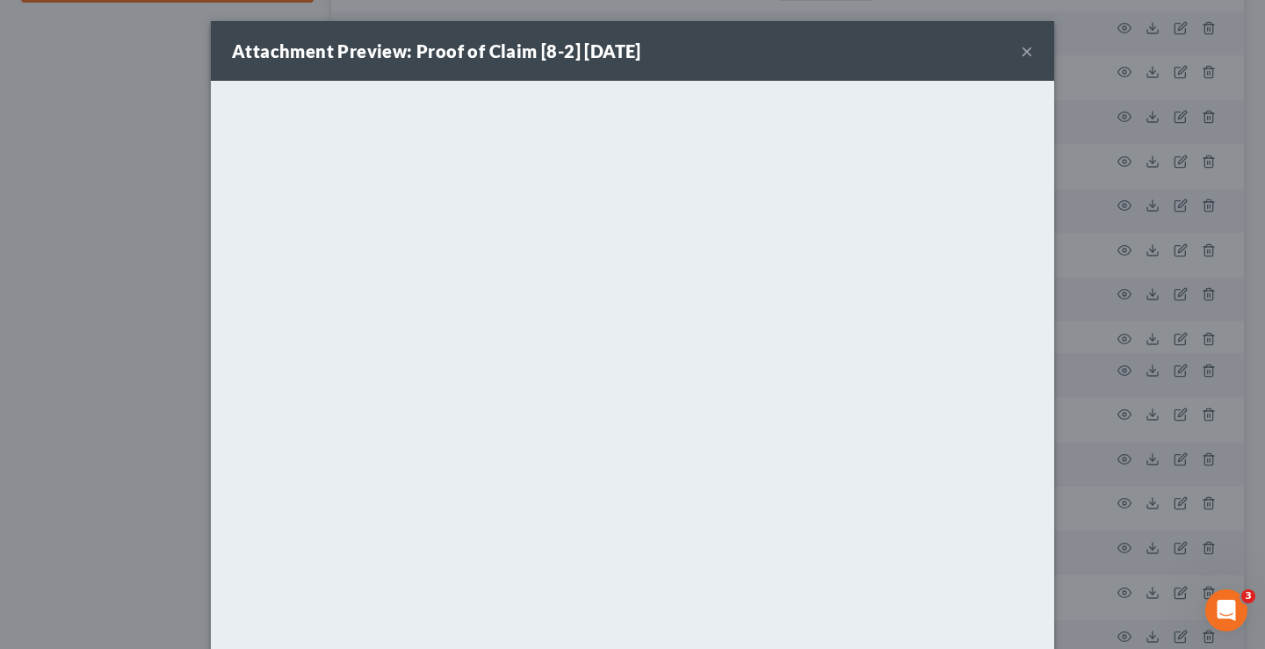
click at [1021, 54] on button "×" at bounding box center [1027, 50] width 12 height 21
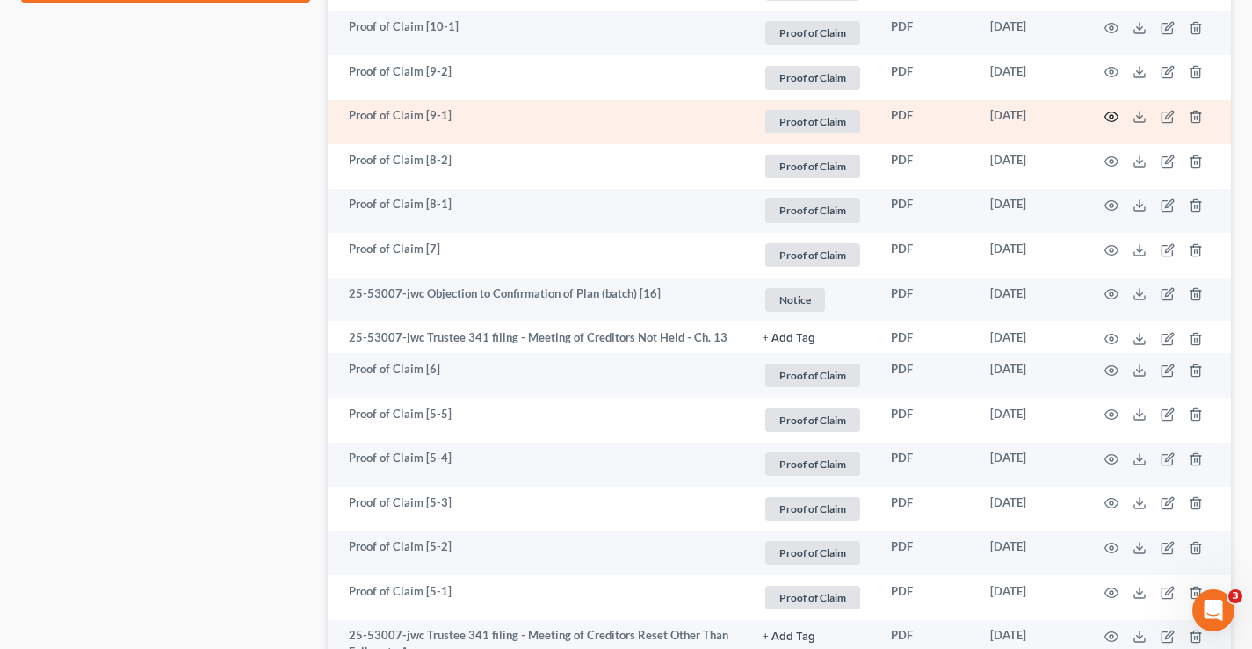
click at [1111, 116] on icon "button" at bounding box center [1111, 117] width 14 height 14
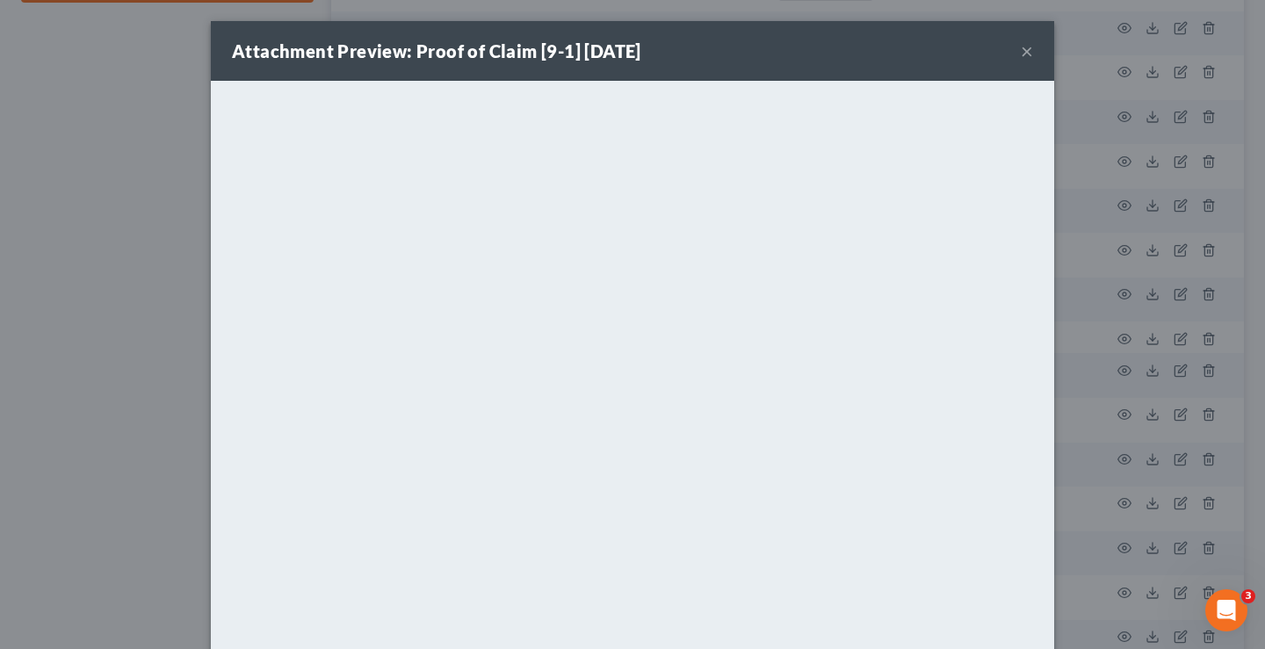
click at [1021, 51] on button "×" at bounding box center [1027, 50] width 12 height 21
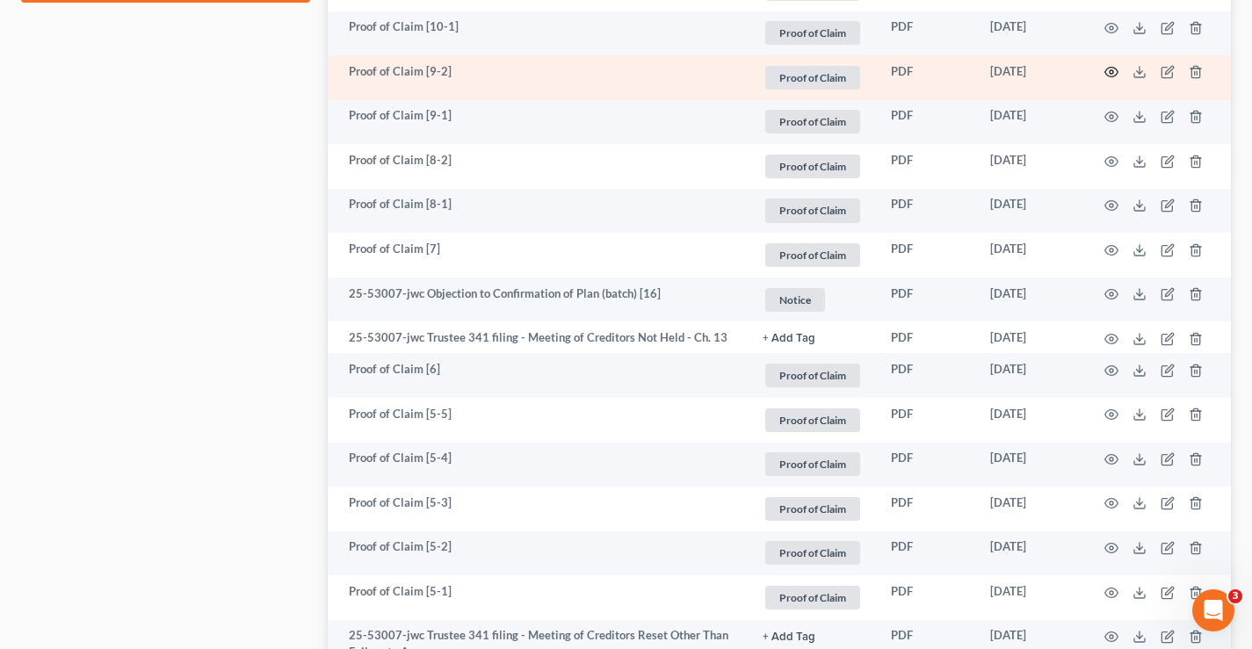
click at [1113, 69] on icon "button" at bounding box center [1111, 73] width 13 height 10
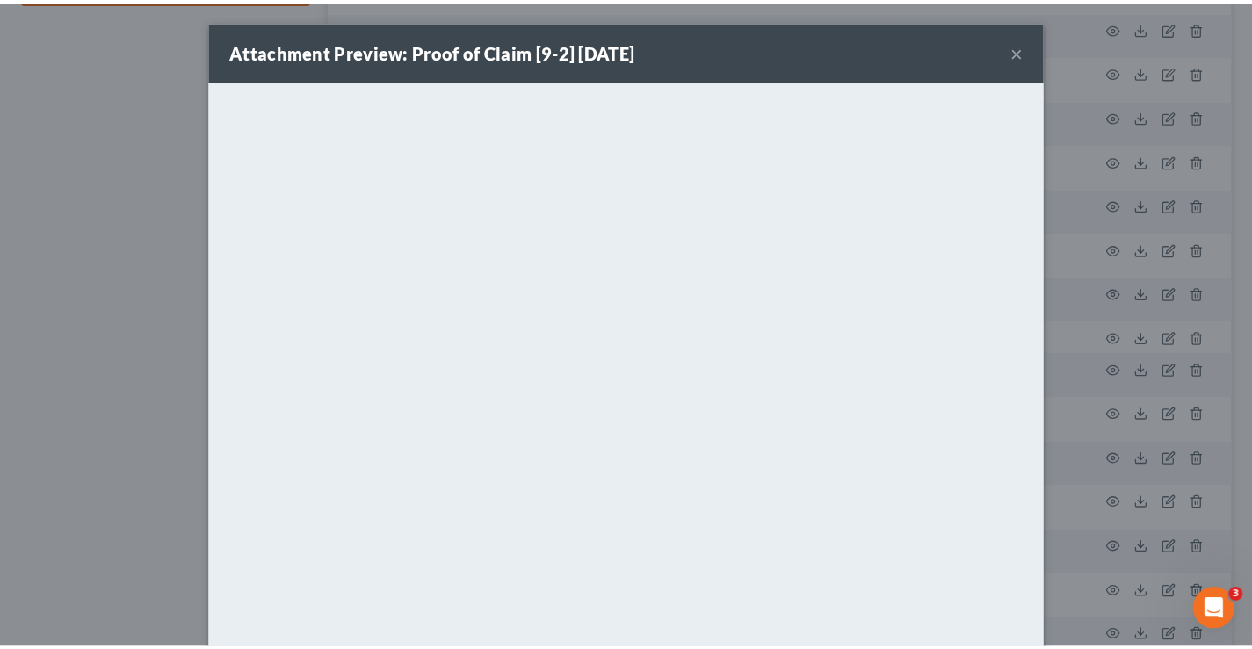
scroll to position [86, 0]
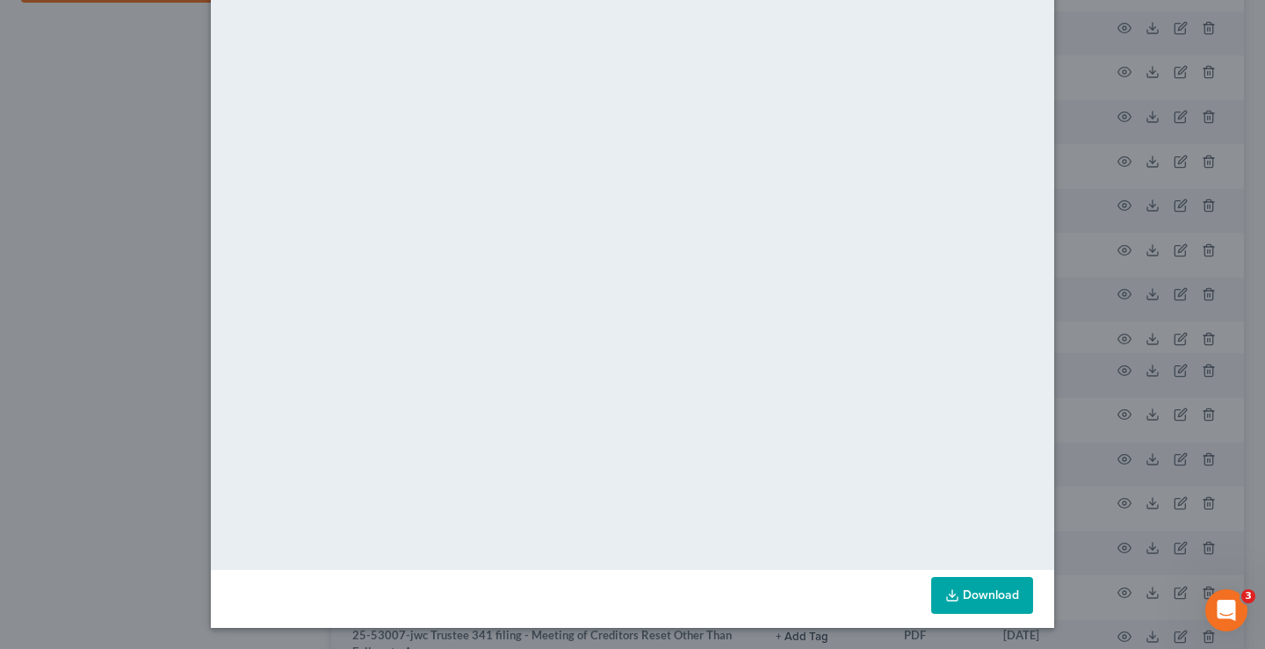
drag, startPoint x: 54, startPoint y: 118, endPoint x: 54, endPoint y: 106, distance: 11.5
click at [52, 118] on div "Attachment Preview: Proof of Claim [9-2] 05/22/2025 × <object ng-attr-data='htt…" at bounding box center [632, 324] width 1265 height 649
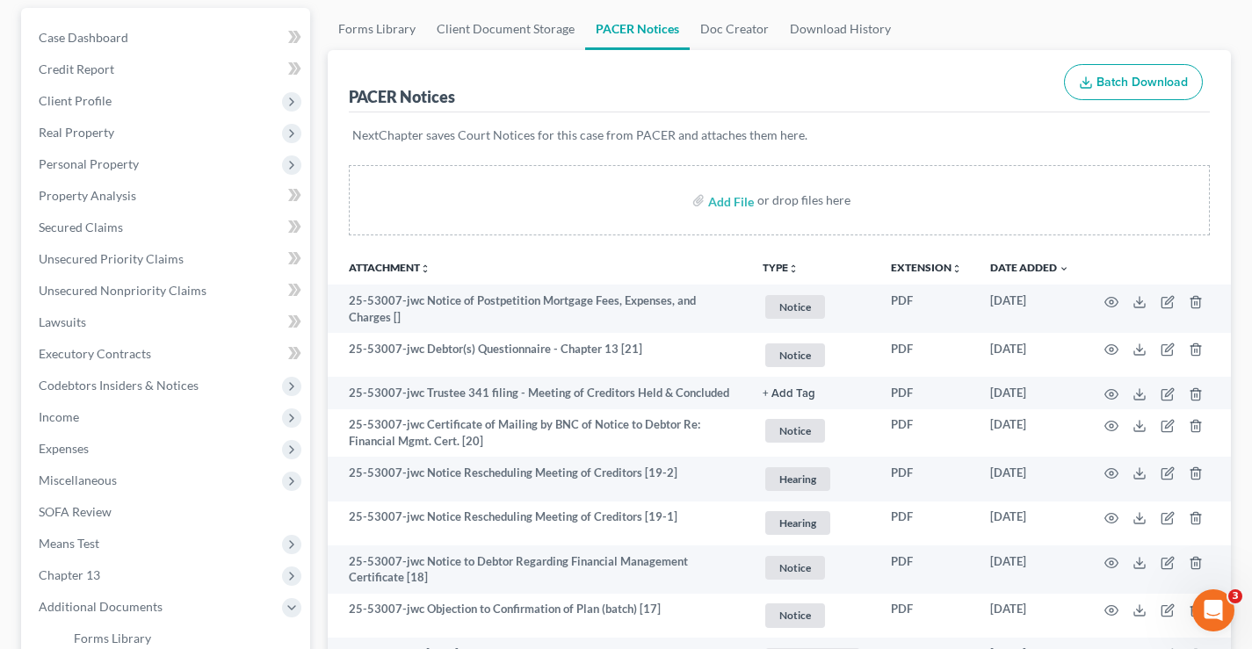
scroll to position [0, 0]
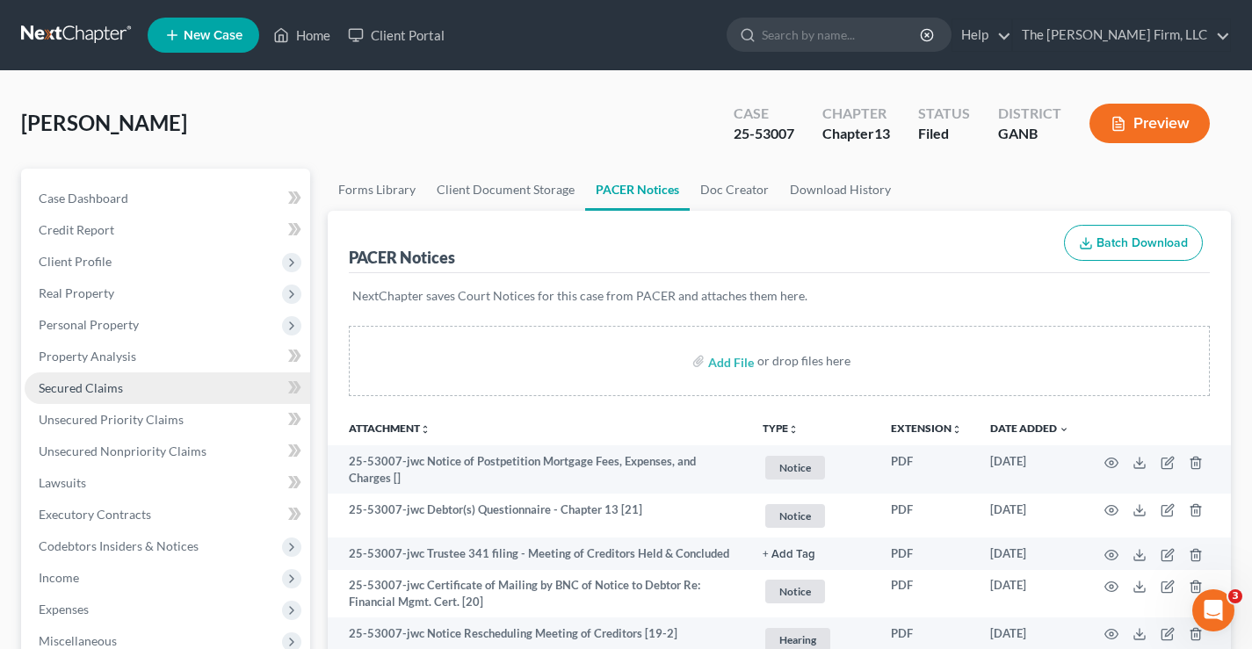
click at [64, 391] on span "Secured Claims" at bounding box center [81, 387] width 84 height 15
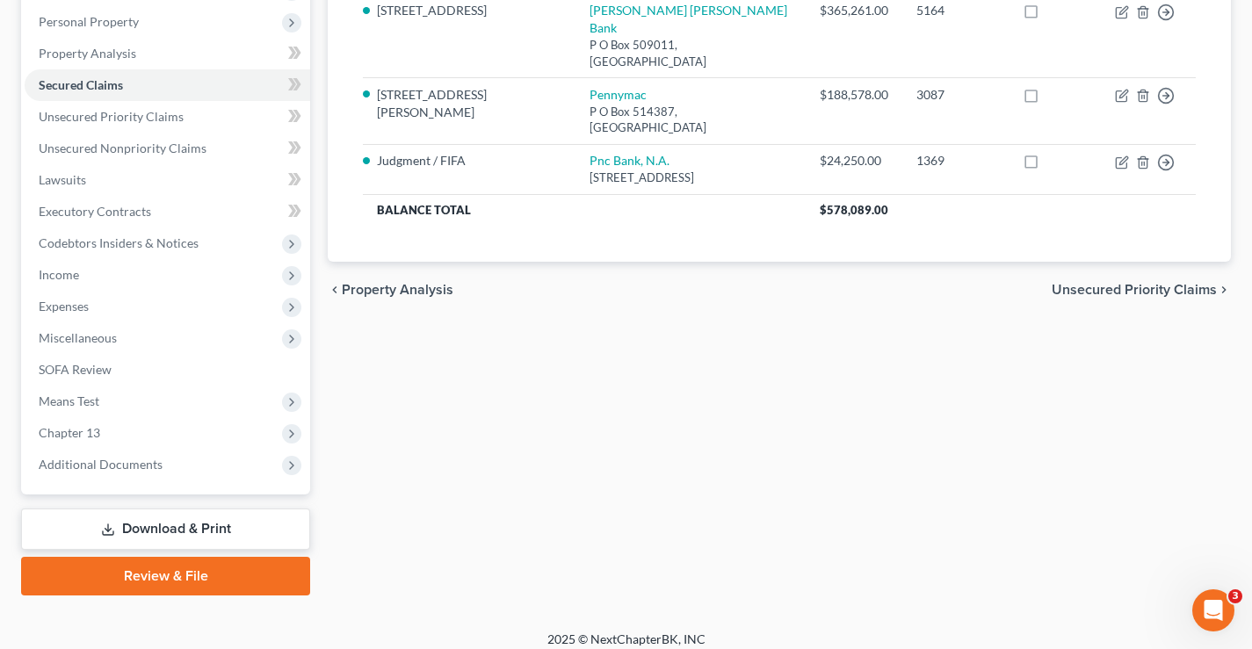
scroll to position [53, 0]
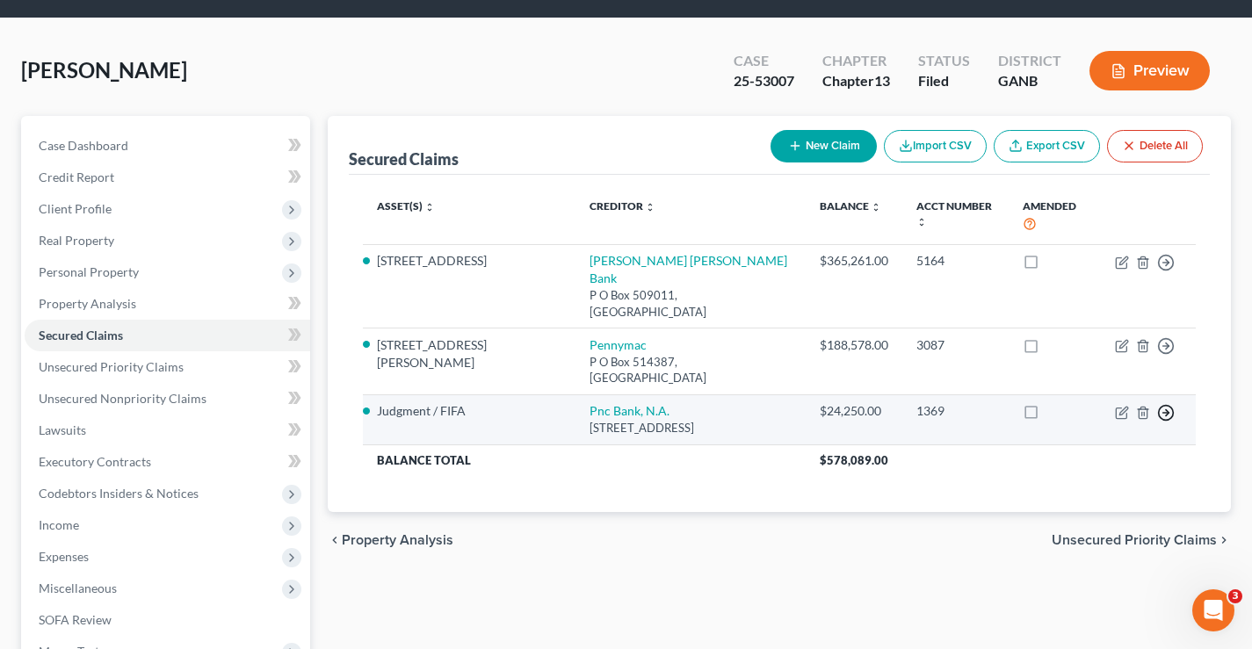
click at [1165, 271] on icon "button" at bounding box center [1166, 263] width 18 height 18
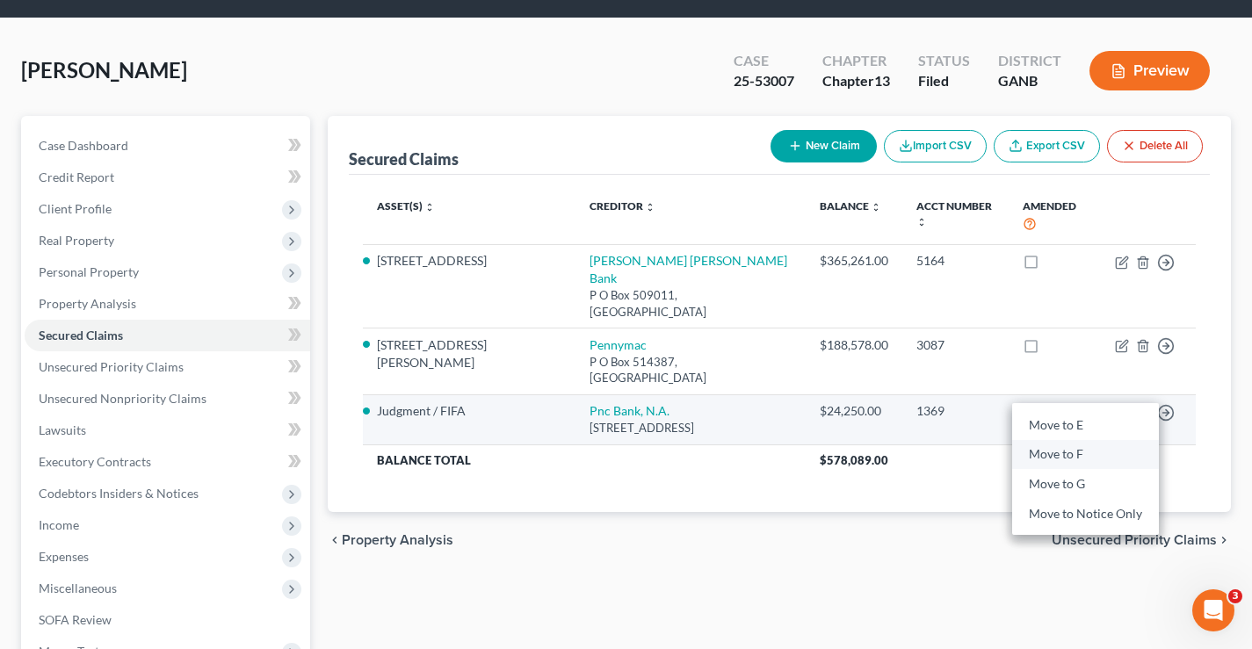
click at [1051, 440] on link "Move to F" at bounding box center [1085, 455] width 147 height 30
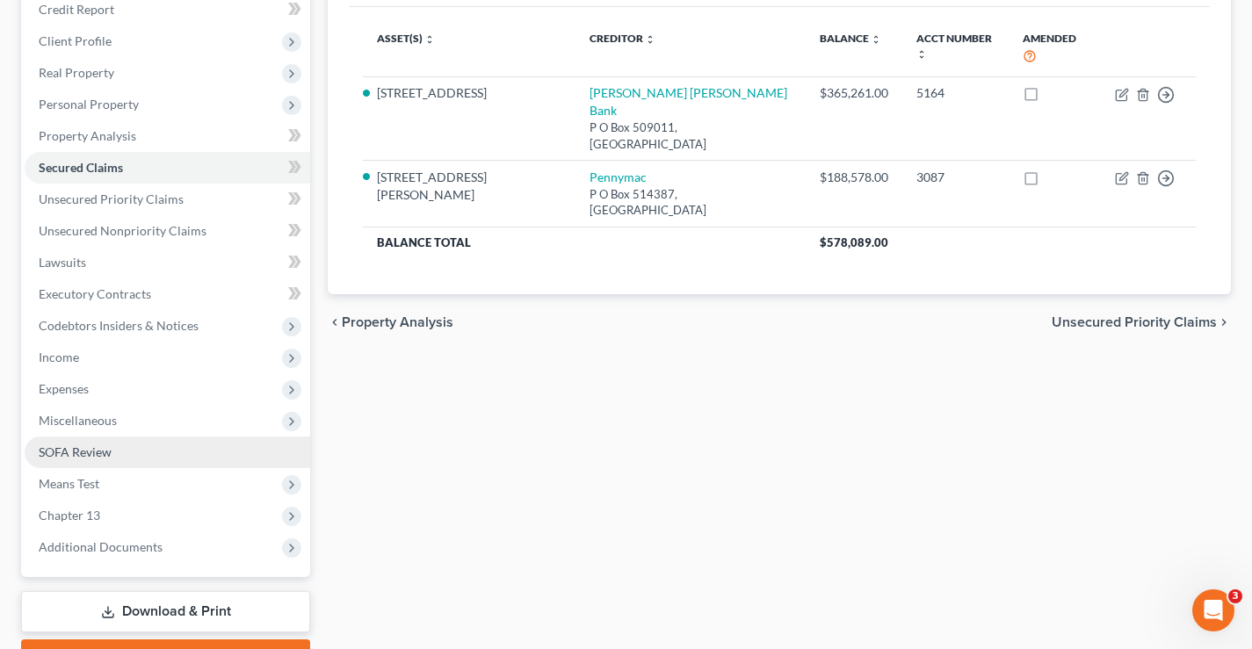
scroll to position [316, 0]
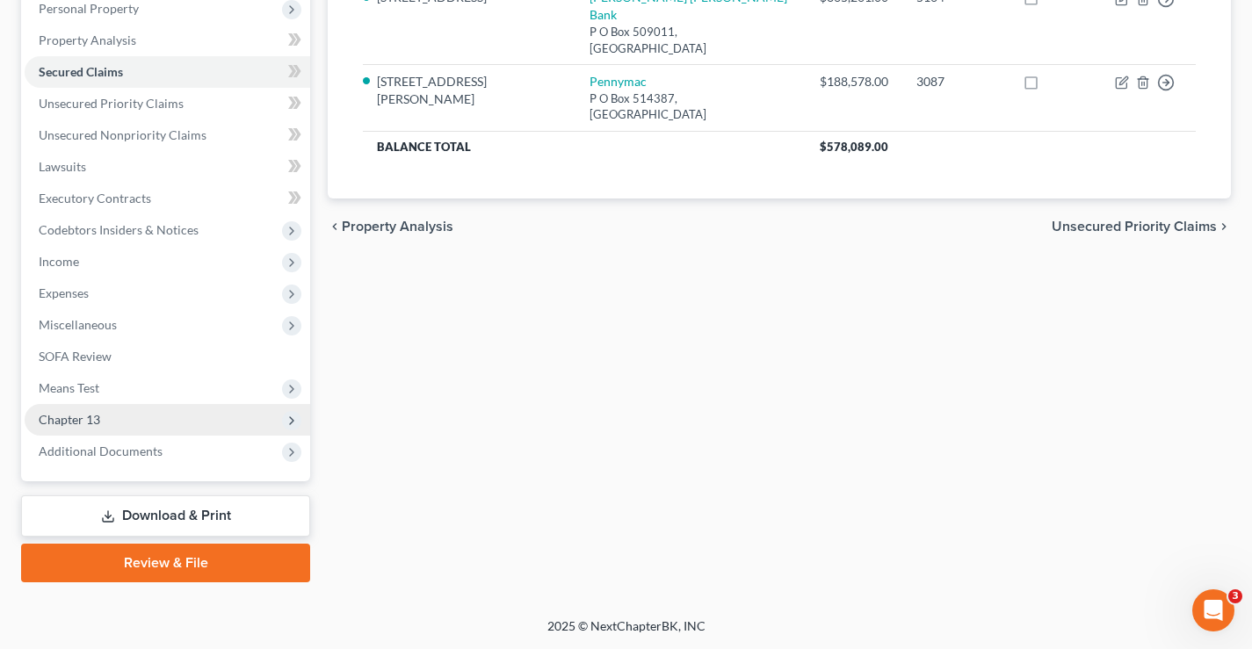
click at [57, 418] on span "Chapter 13" at bounding box center [69, 419] width 61 height 15
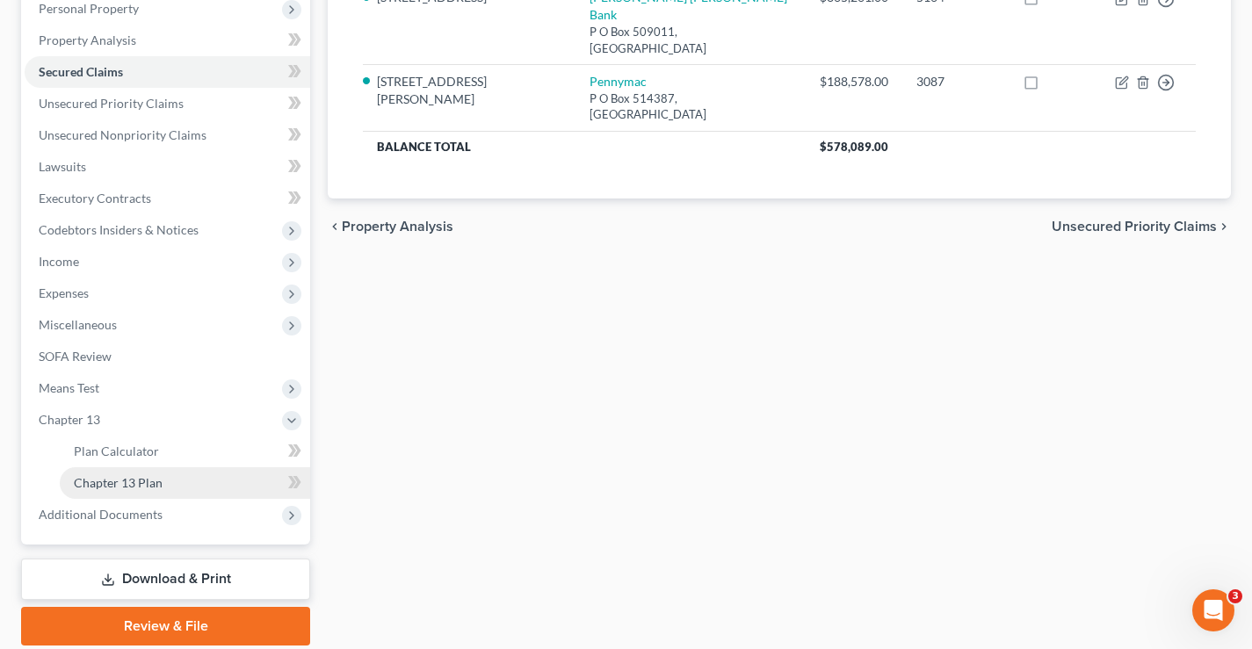
click at [86, 484] on span "Chapter 13 Plan" at bounding box center [118, 482] width 89 height 15
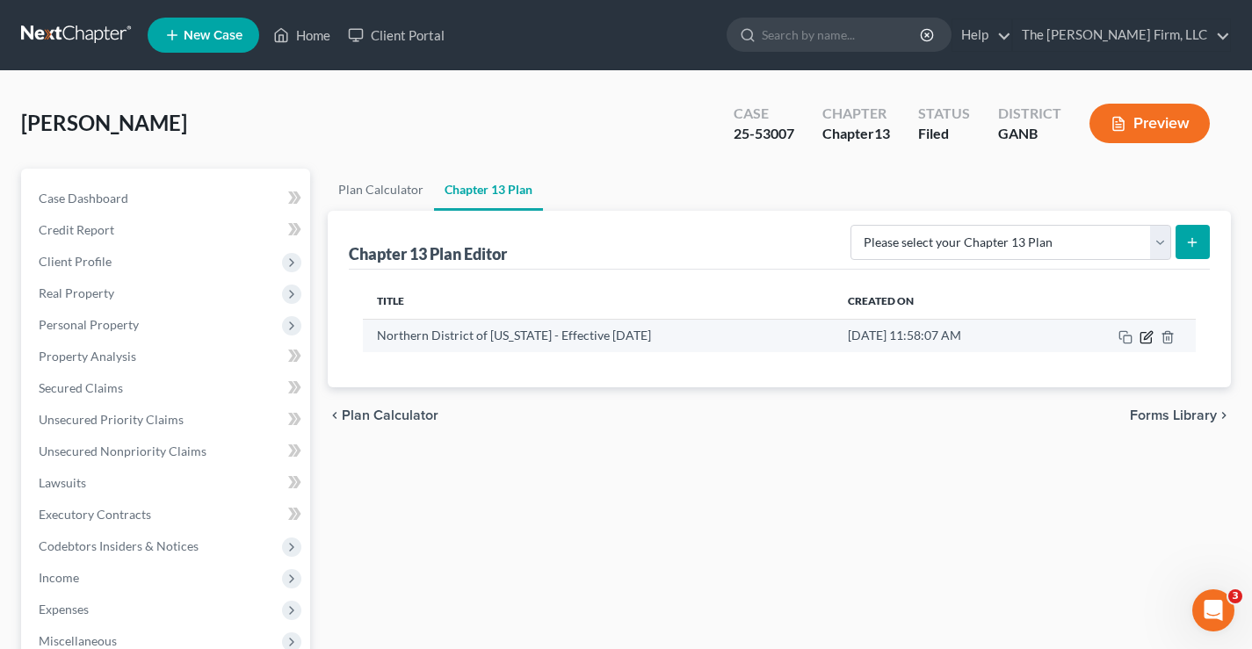
click at [1142, 340] on icon "button" at bounding box center [1146, 337] width 14 height 14
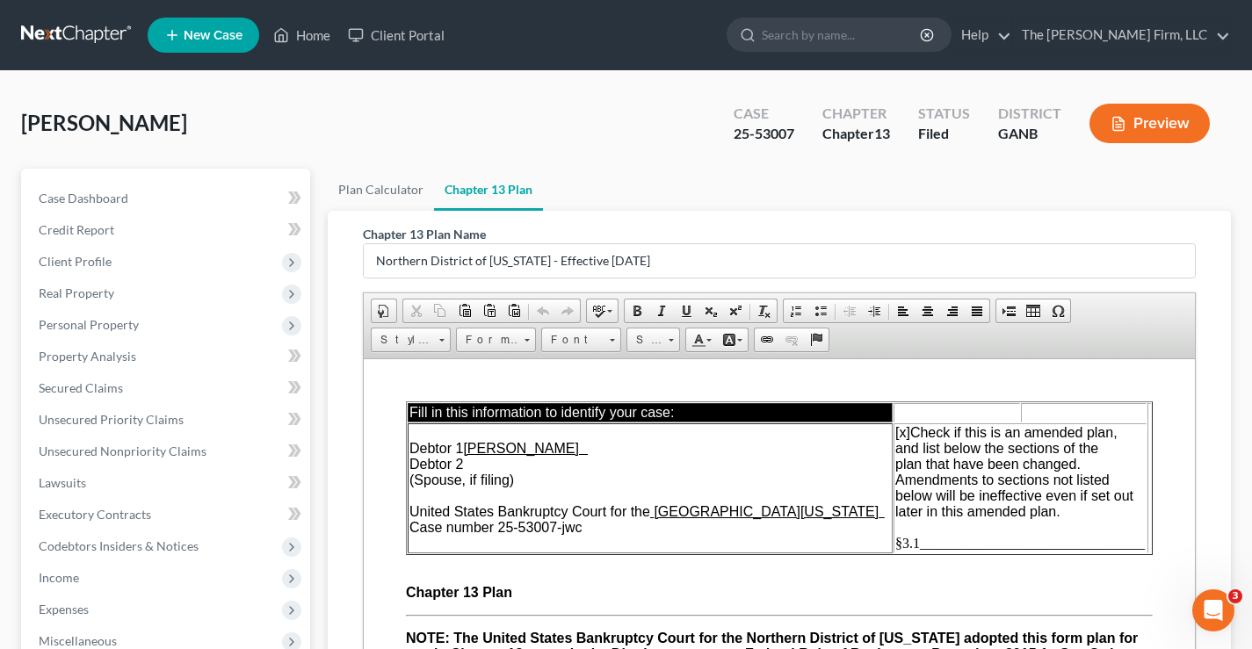
scroll to position [220, 0]
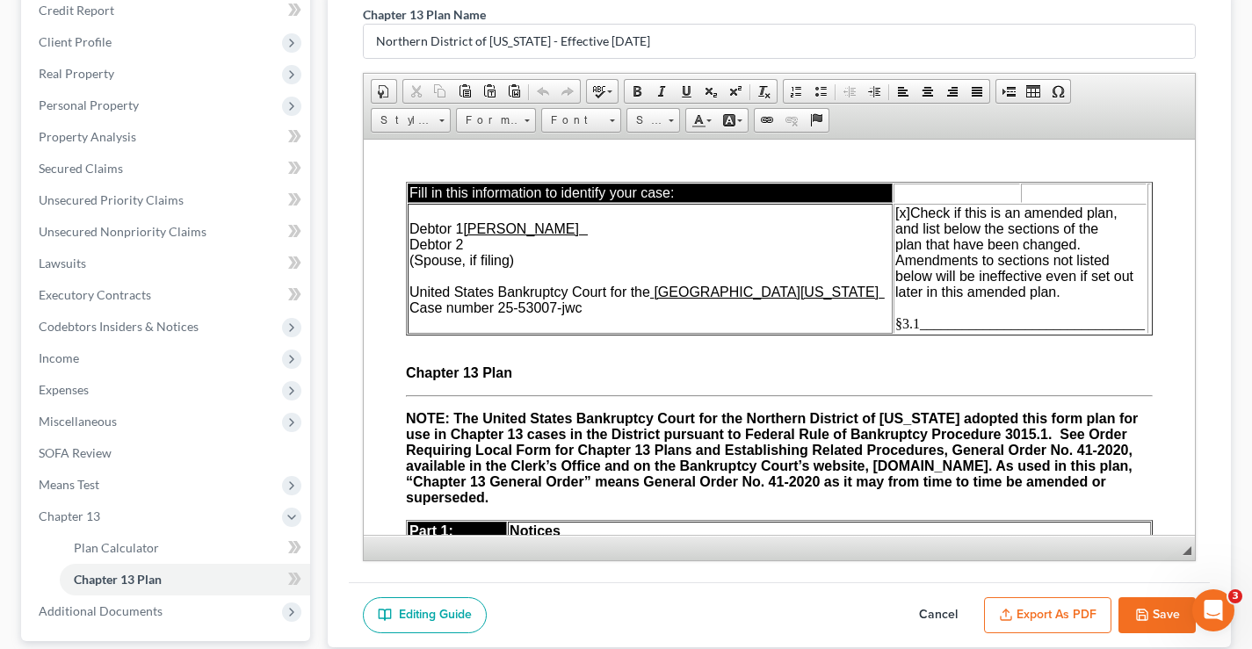
drag, startPoint x: 1260, startPoint y: 222, endPoint x: 754, endPoint y: 22, distance: 544.2
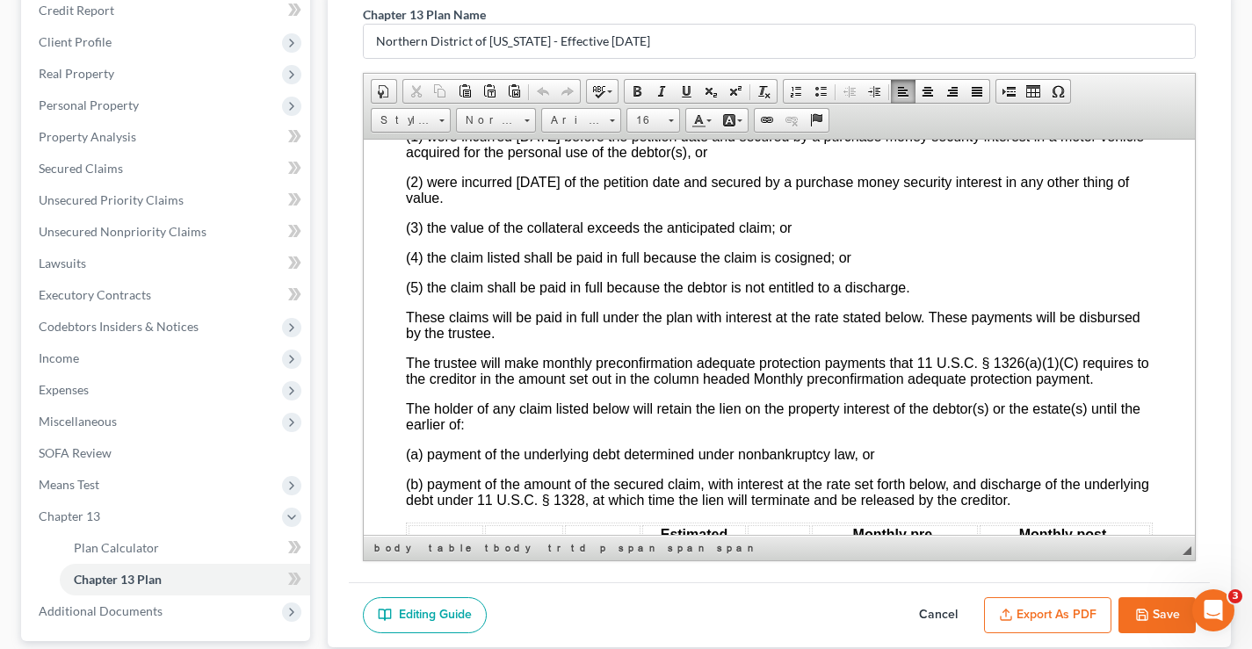
scroll to position [3114, 0]
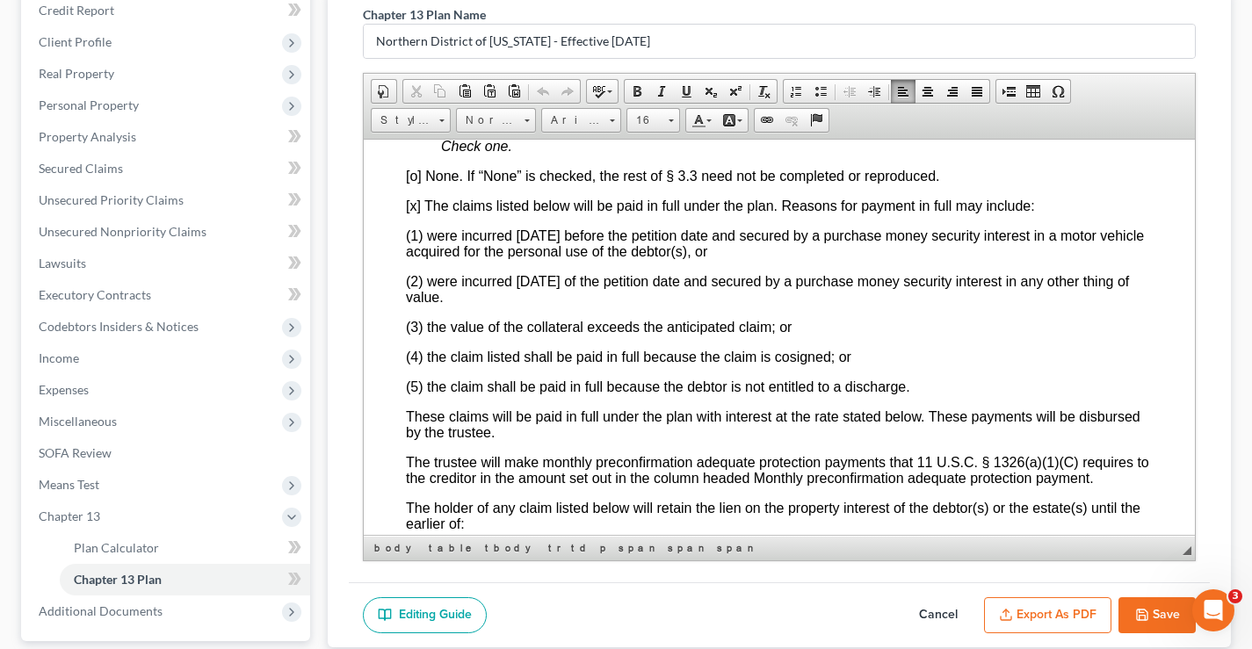
click at [413, 183] on span "[o] None. If “None” is checked, the rest of § 3.3 need not be completed or repr…" at bounding box center [672, 175] width 533 height 15
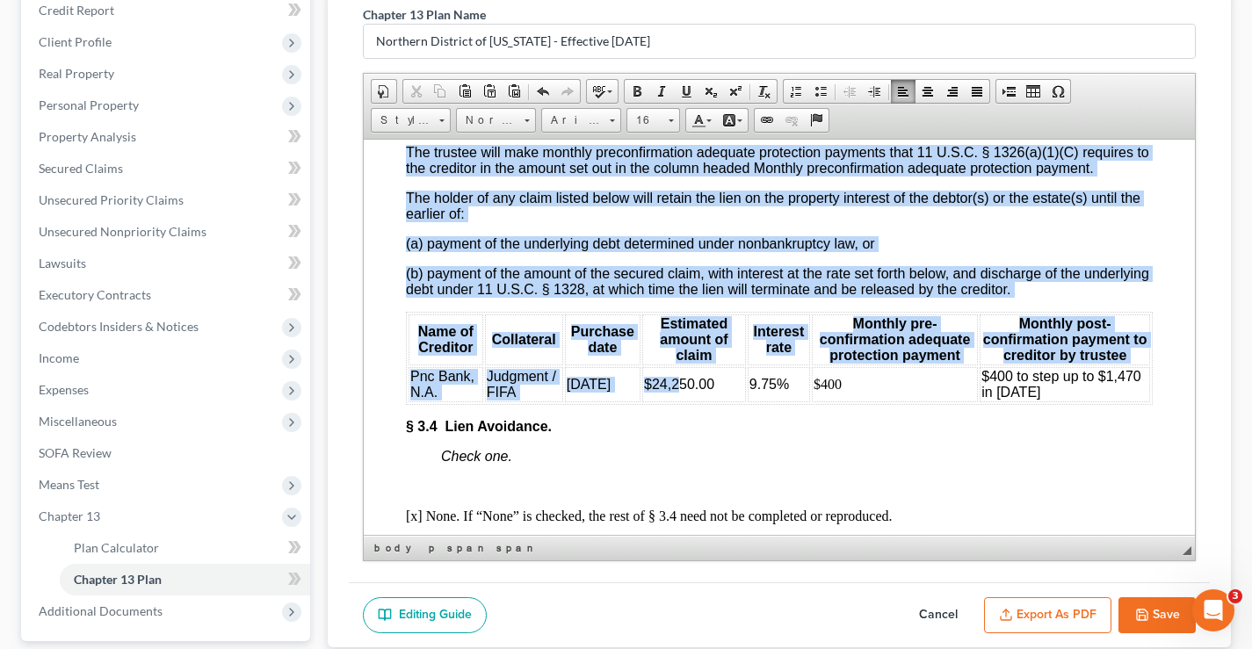
scroll to position [3466, 0]
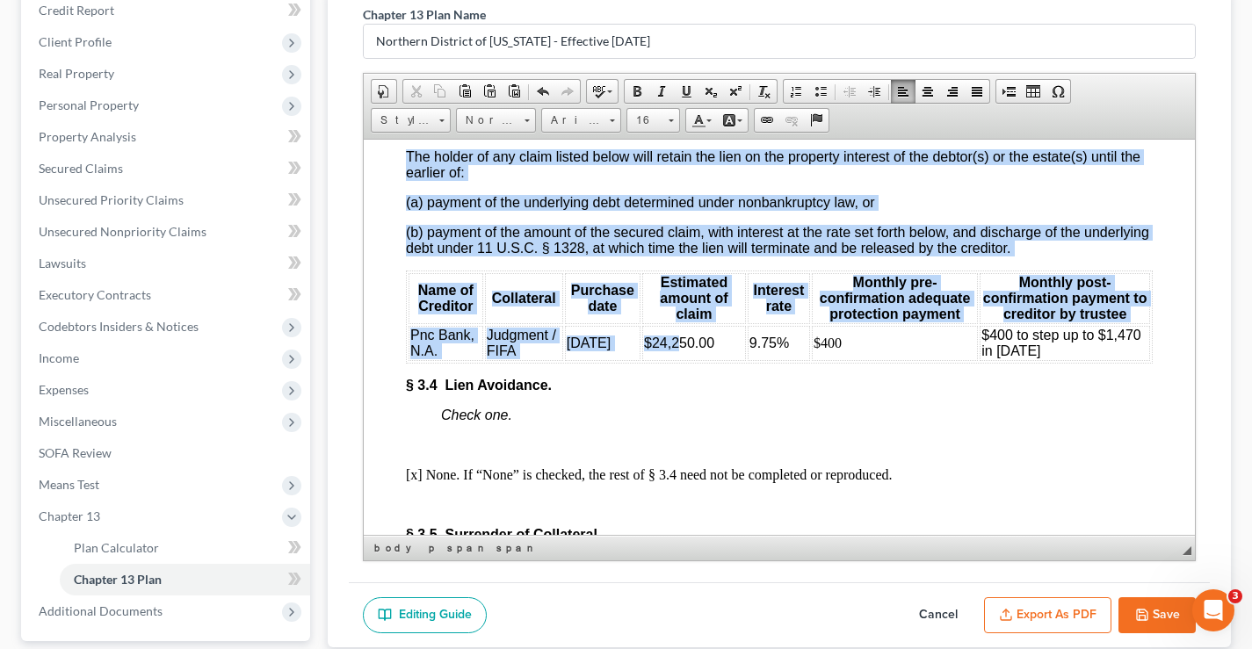
drag, startPoint x: 403, startPoint y: 237, endPoint x: 1094, endPoint y: 380, distance: 705.2
click at [1094, 380] on html "Fill in this information to identify your case: Debtor 1 Anthony Chinyere Onyeg…" at bounding box center [779, 215] width 831 height 7084
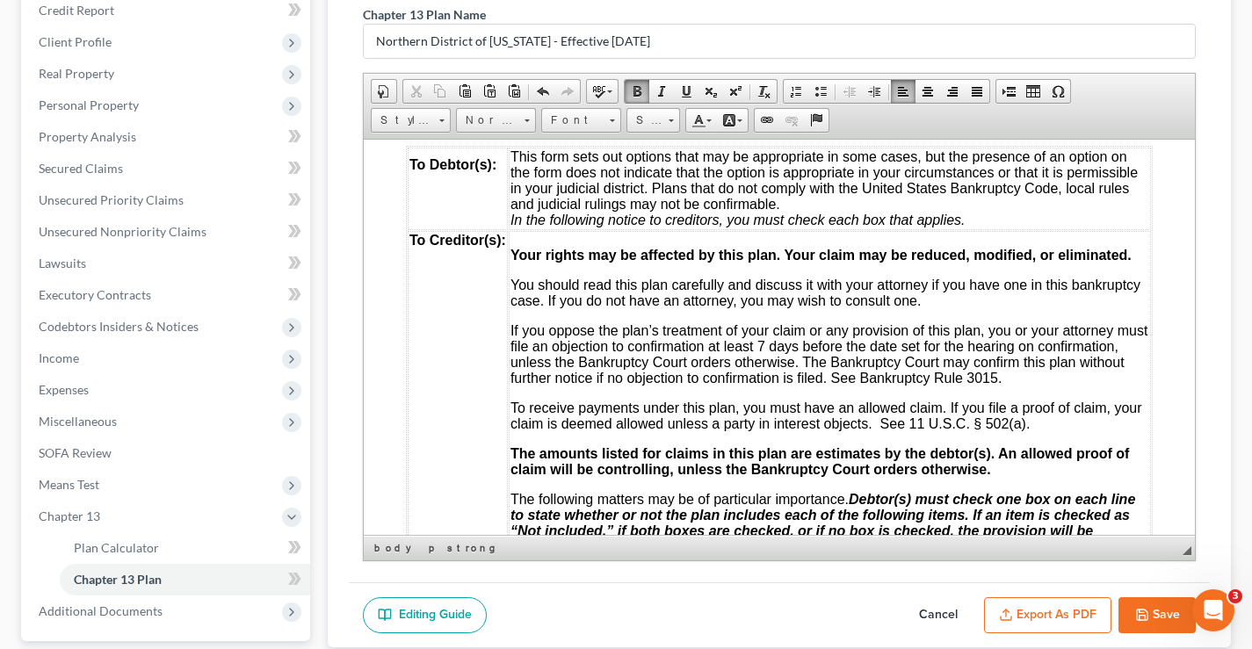
scroll to position [0, 0]
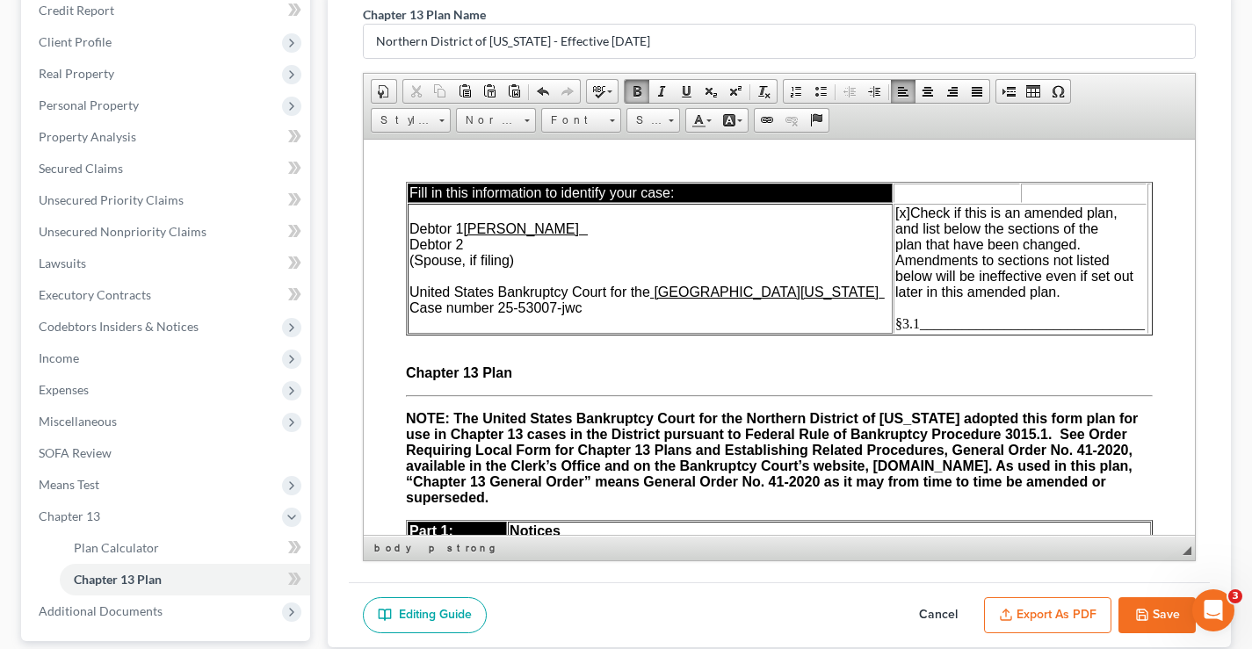
drag, startPoint x: 1187, startPoint y: 310, endPoint x: 1557, endPoint y: 254, distance: 374.1
click at [905, 325] on span "§3.1________________________________" at bounding box center [1019, 322] width 249 height 15
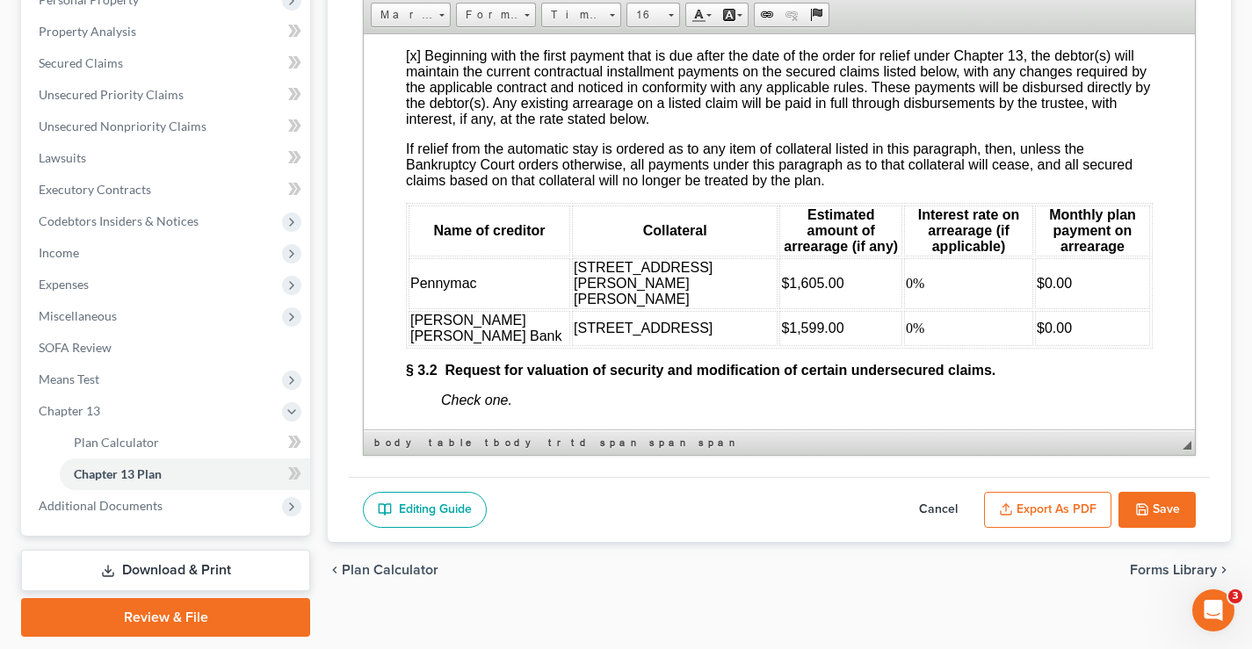
scroll to position [2606, 0]
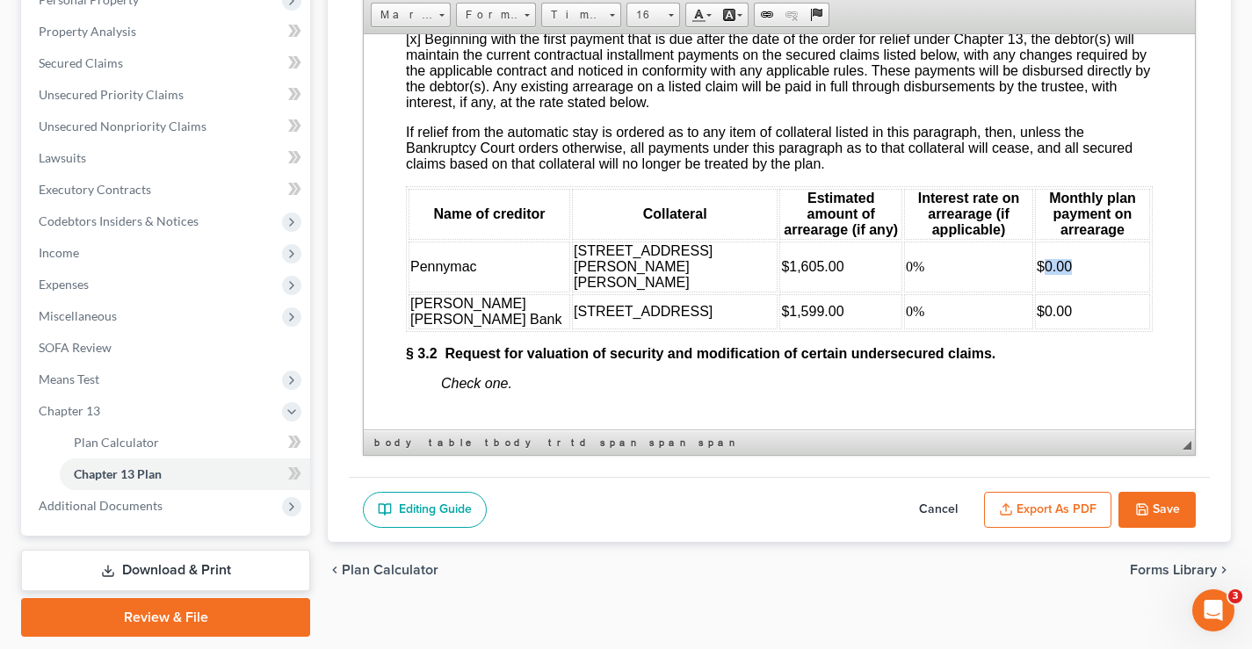
drag, startPoint x: 1008, startPoint y: 296, endPoint x: 1035, endPoint y: 298, distance: 27.3
click at [1035, 292] on td "$0.00" at bounding box center [1092, 266] width 115 height 51
drag, startPoint x: 1018, startPoint y: 332, endPoint x: 1030, endPoint y: 332, distance: 12.3
click at [1037, 318] on span "$0.00" at bounding box center [1054, 310] width 35 height 15
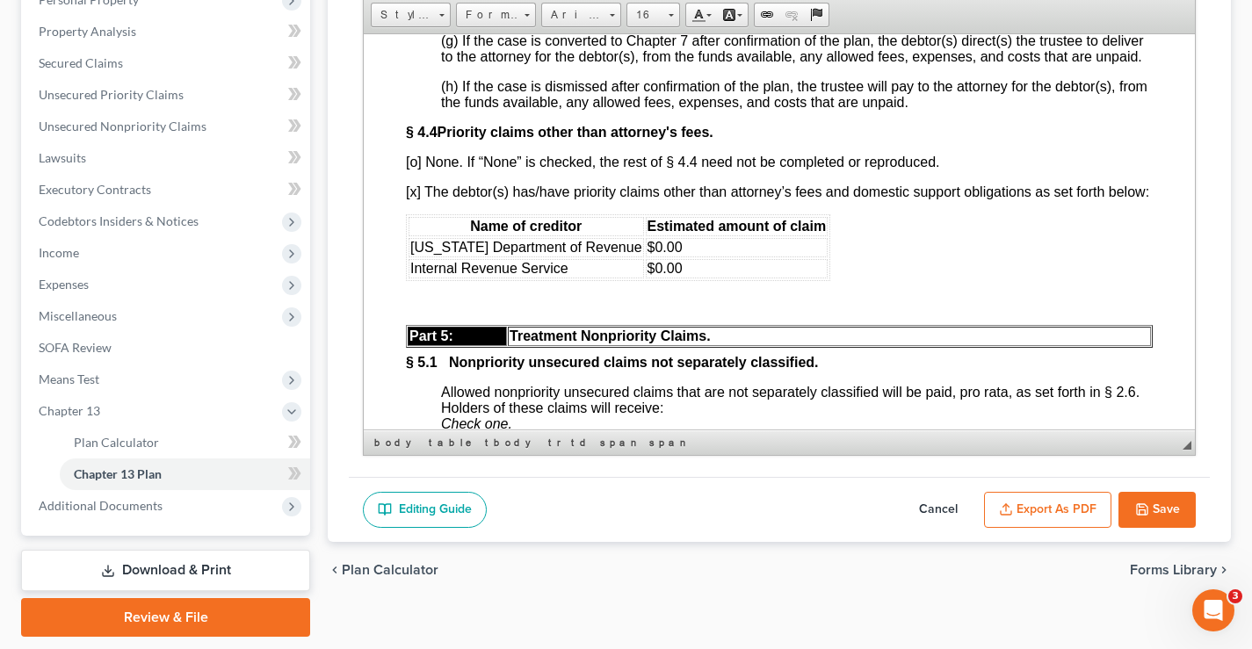
scroll to position [4471, 0]
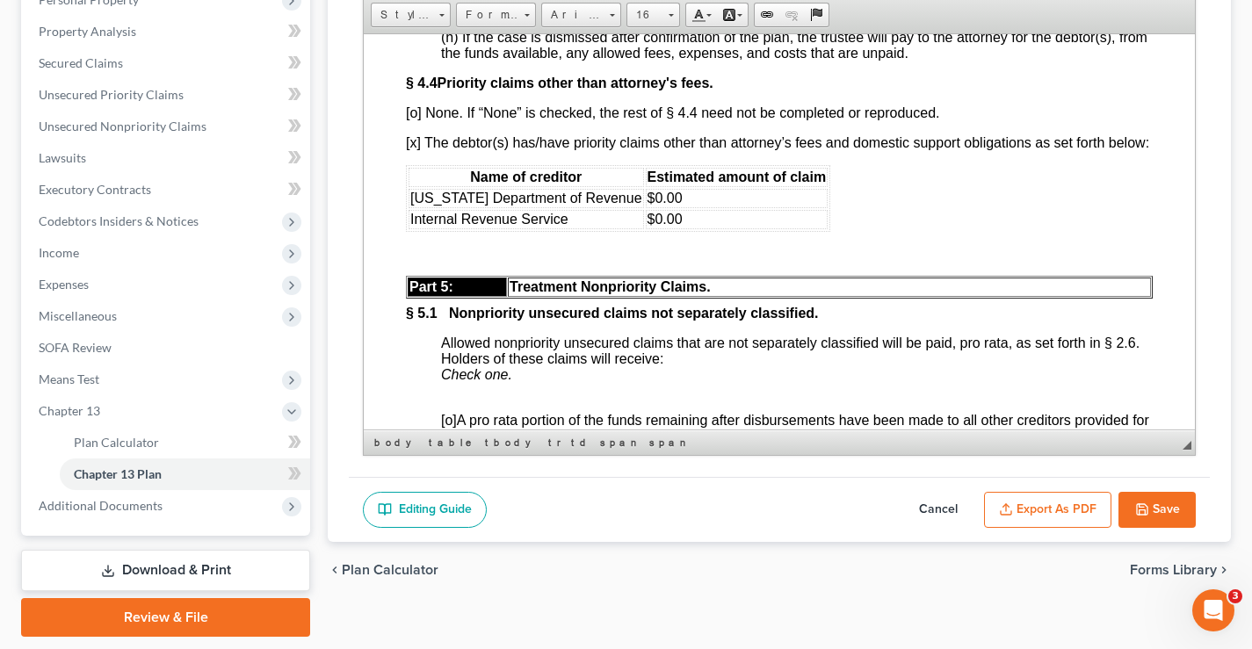
click at [1157, 505] on button "Save" at bounding box center [1156, 510] width 77 height 37
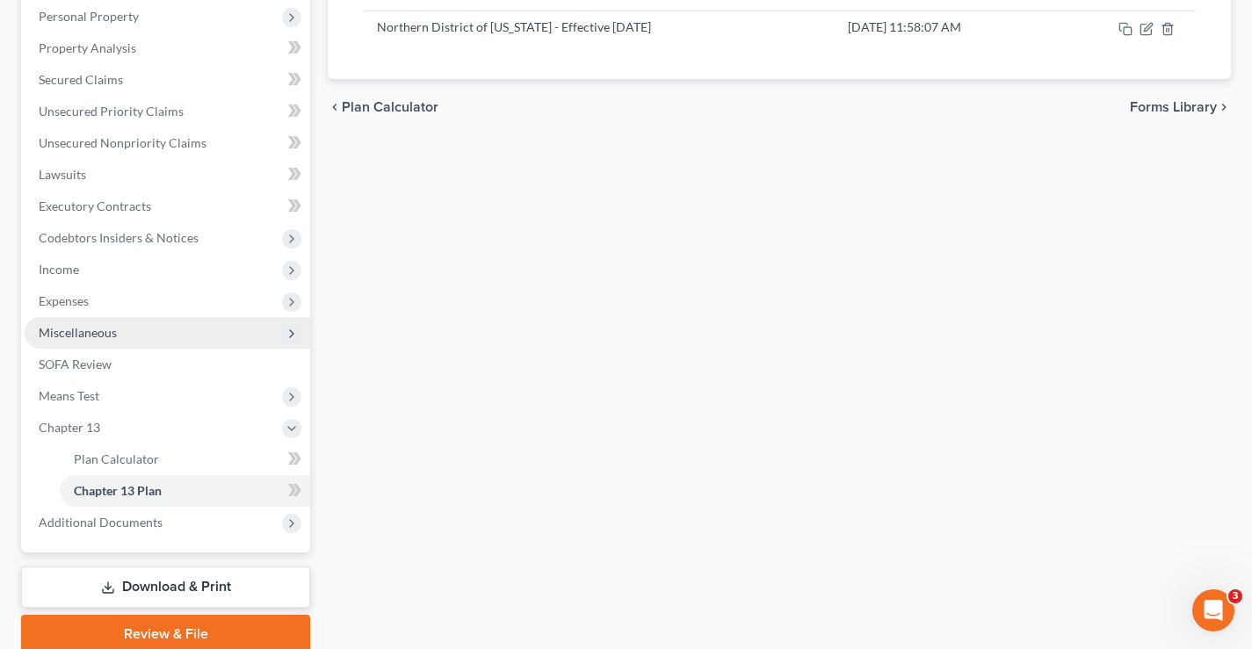
scroll to position [380, 0]
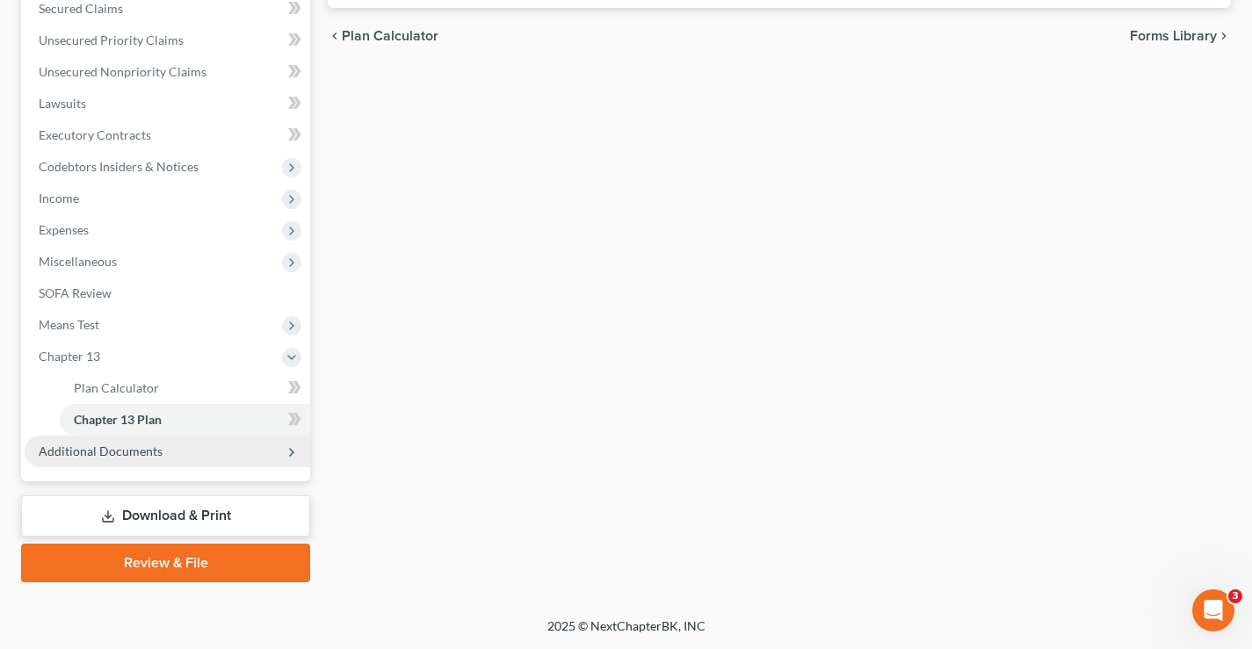
click at [94, 459] on span "Additional Documents" at bounding box center [168, 452] width 286 height 32
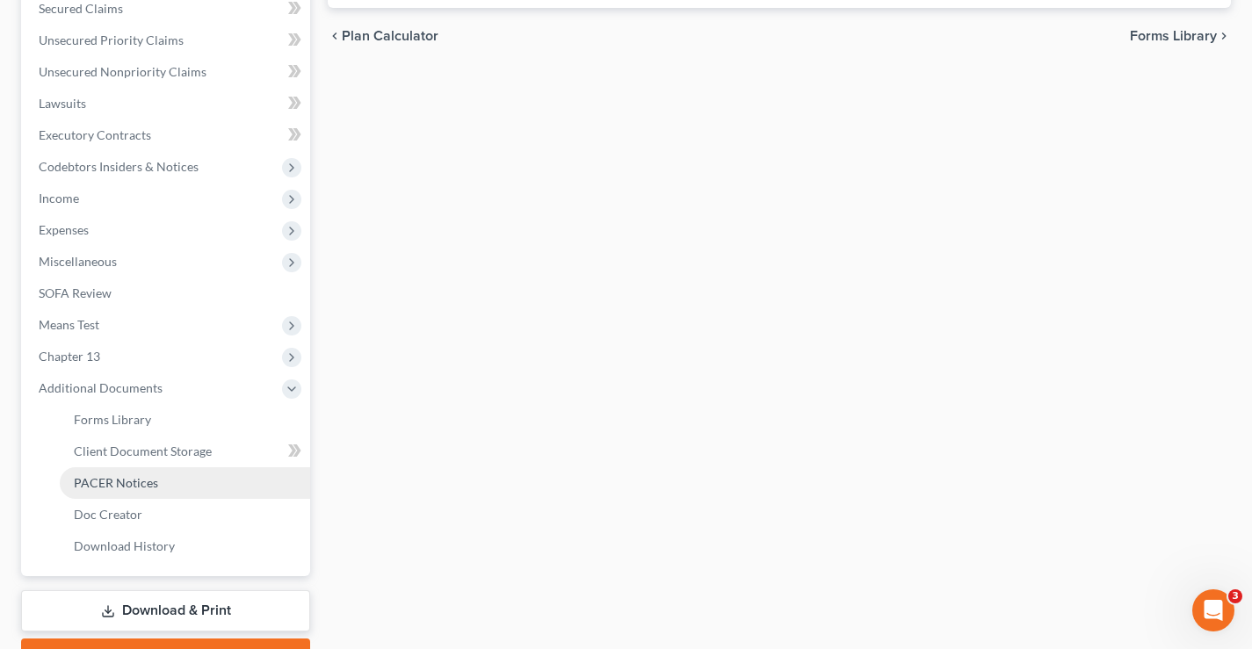
click at [90, 491] on link "PACER Notices" at bounding box center [185, 483] width 250 height 32
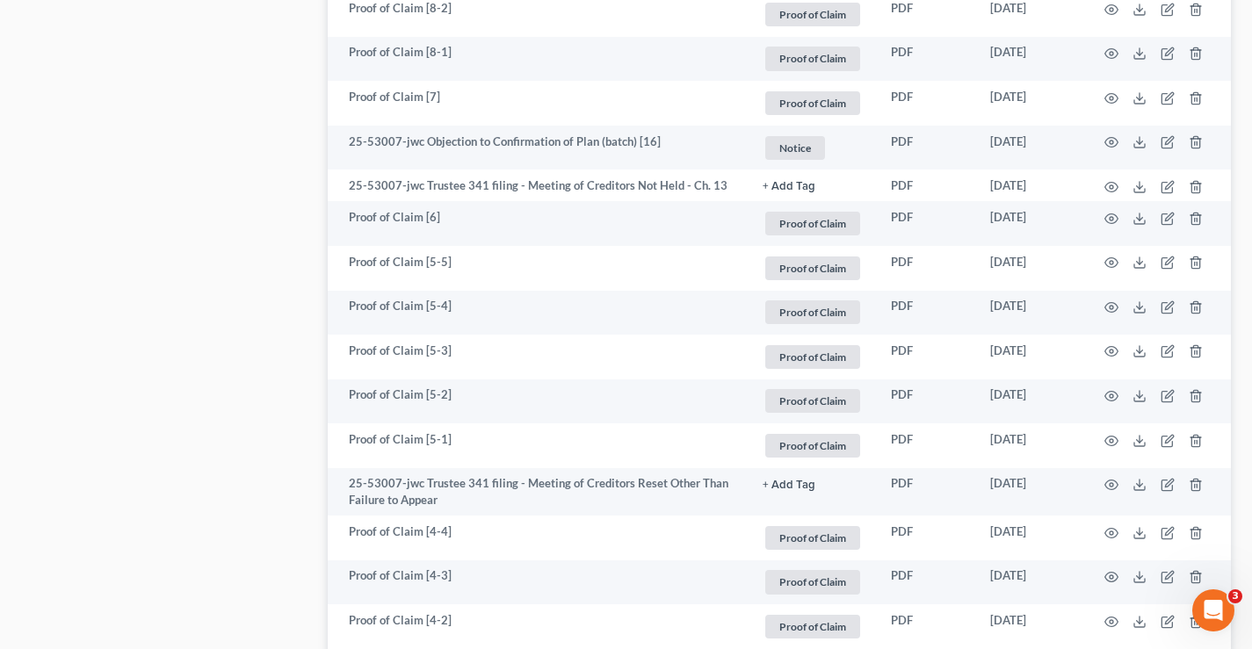
scroll to position [1581, 0]
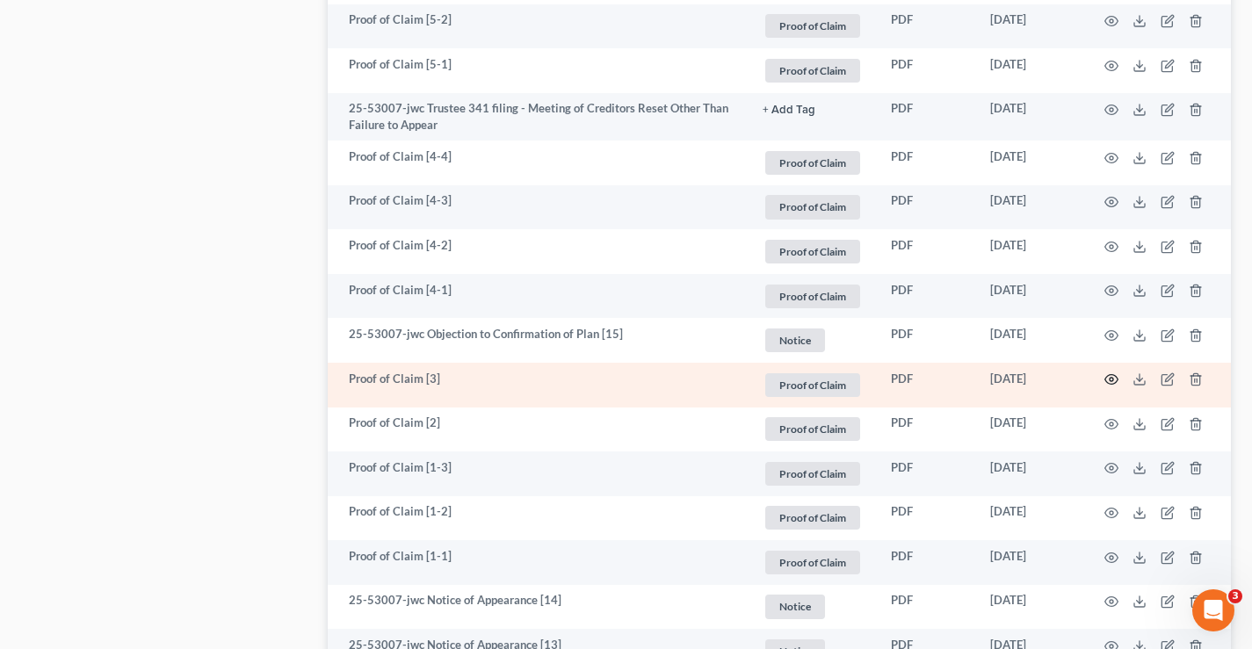
click at [1108, 381] on icon "button" at bounding box center [1111, 379] width 14 height 14
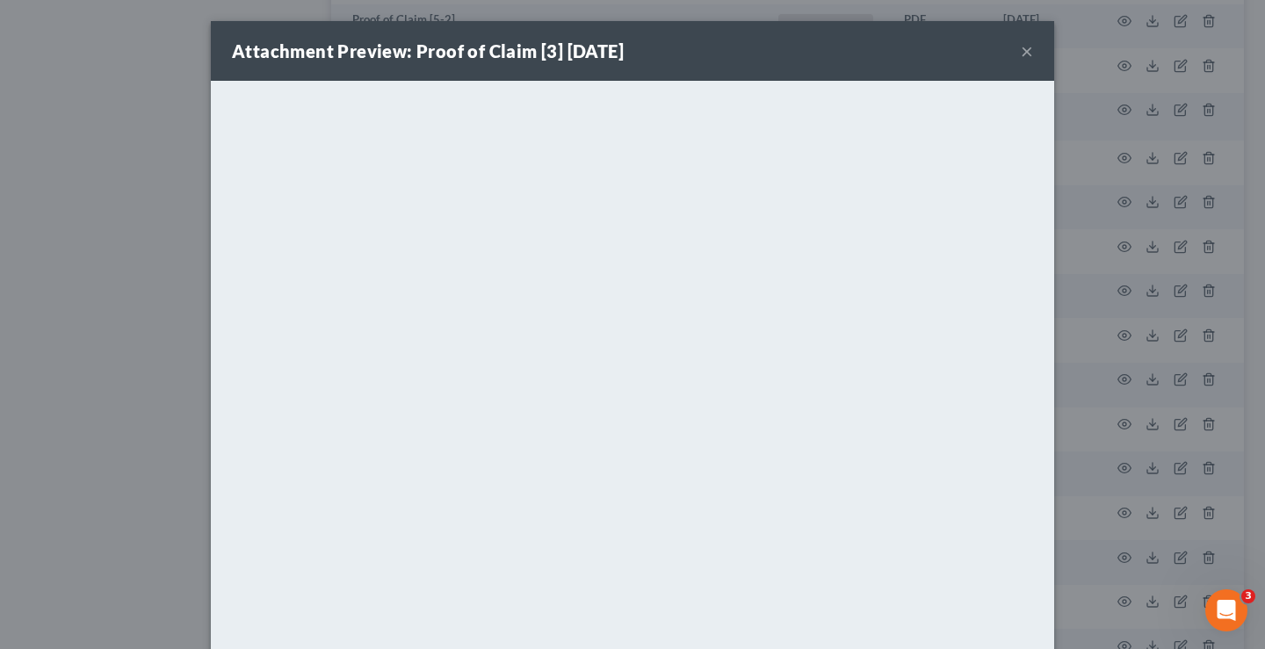
click at [1021, 53] on button "×" at bounding box center [1027, 50] width 12 height 21
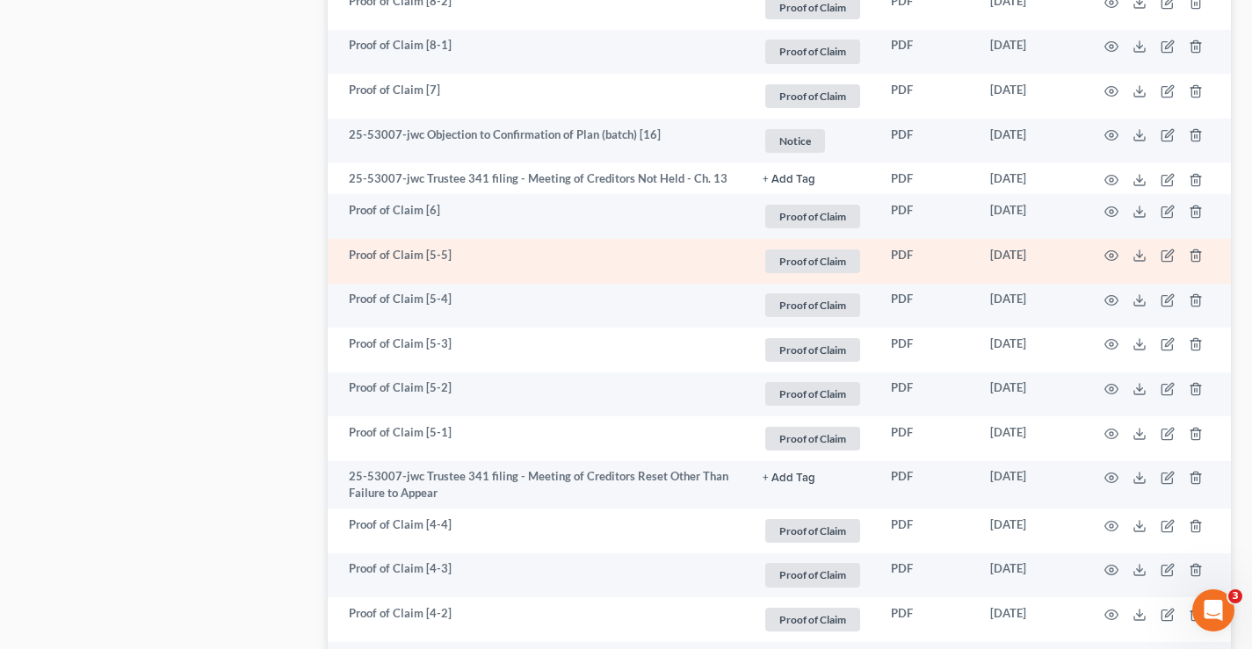
scroll to position [1054, 0]
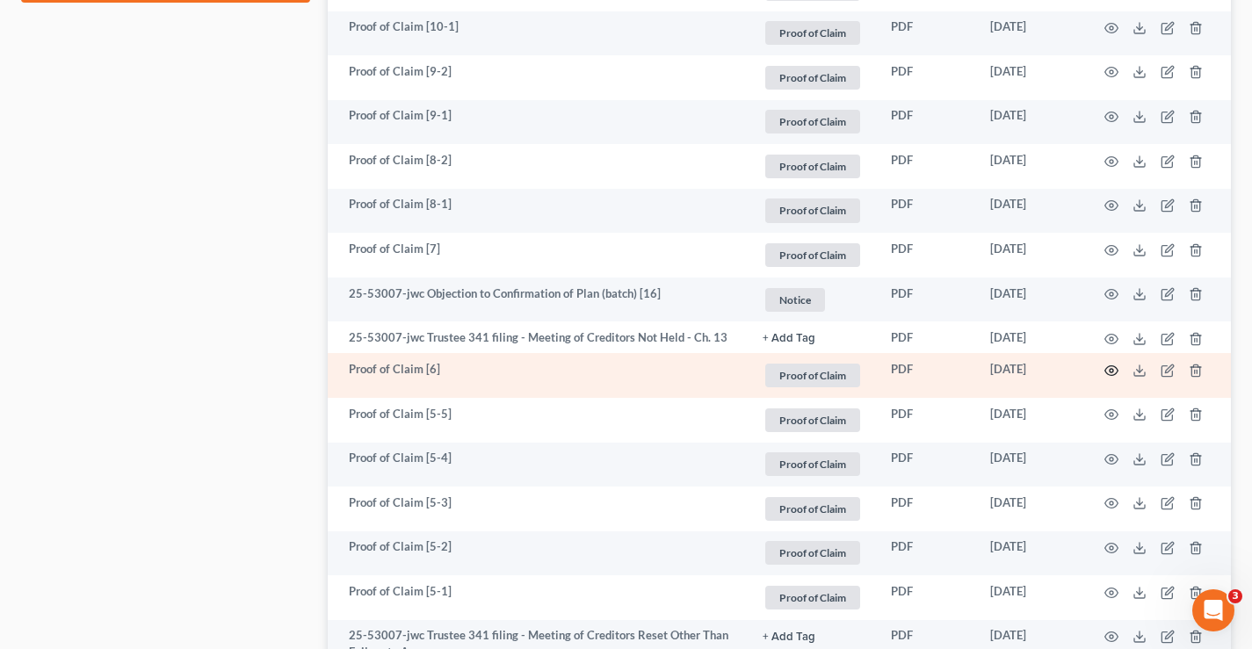
click at [1111, 372] on icon "button" at bounding box center [1111, 371] width 14 height 14
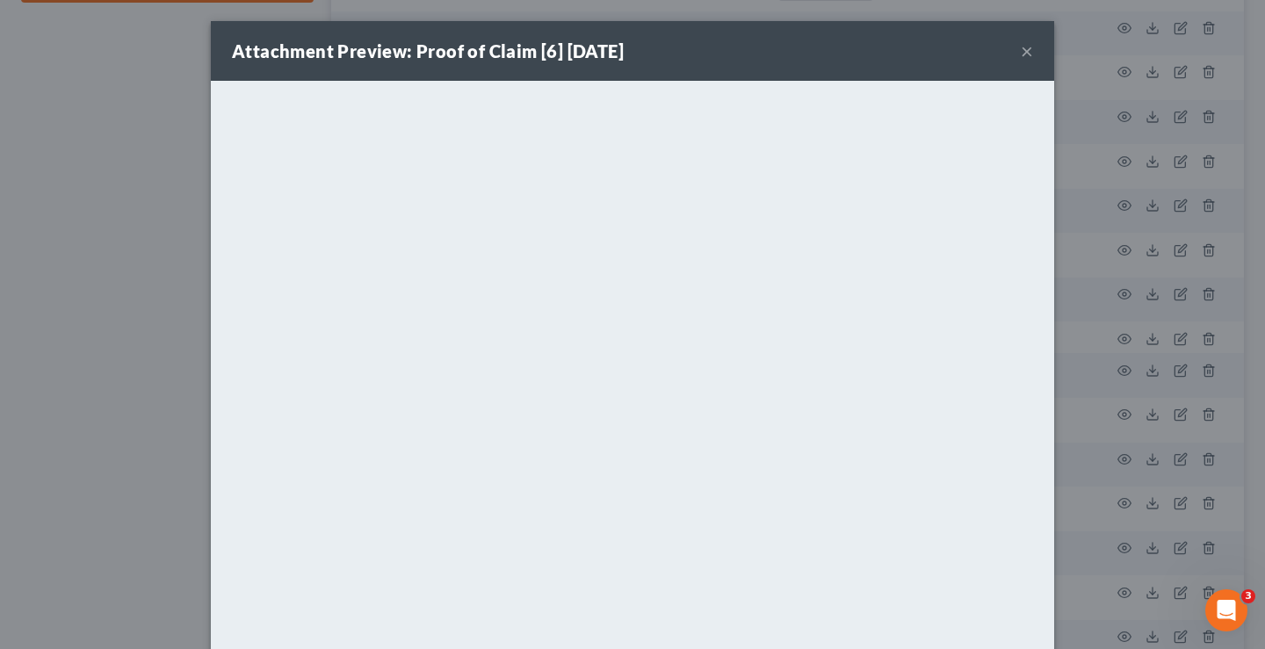
click at [1021, 54] on button "×" at bounding box center [1027, 50] width 12 height 21
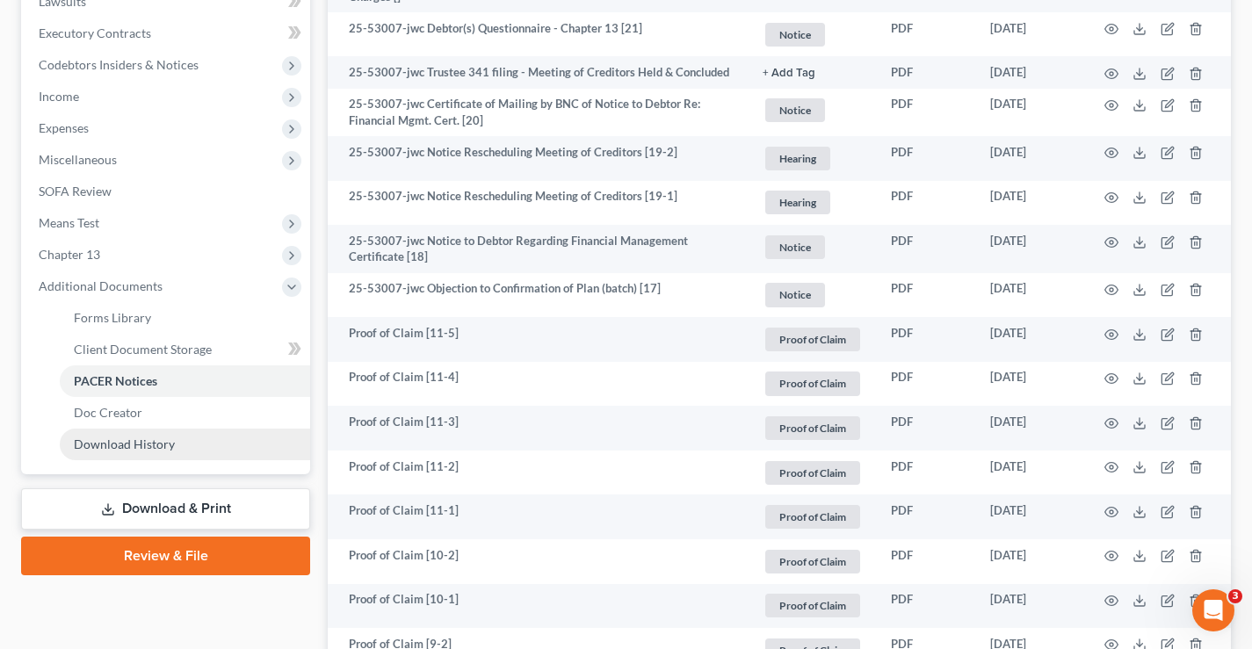
scroll to position [615, 0]
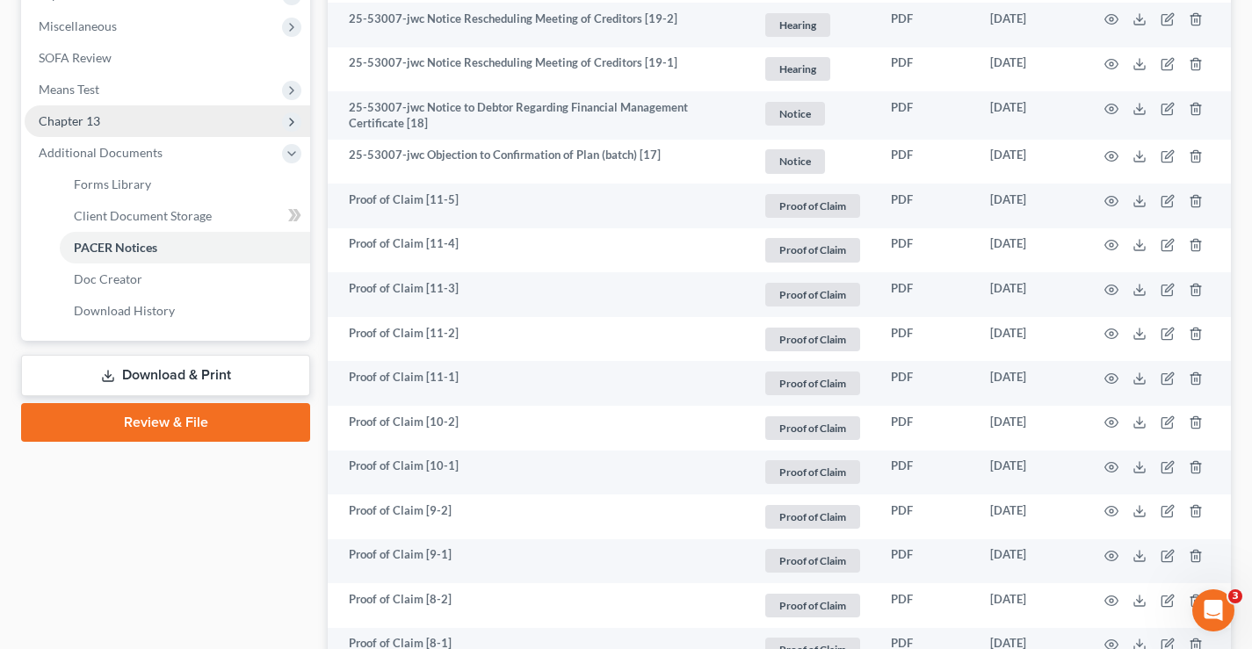
click at [68, 113] on span "Chapter 13" at bounding box center [69, 120] width 61 height 15
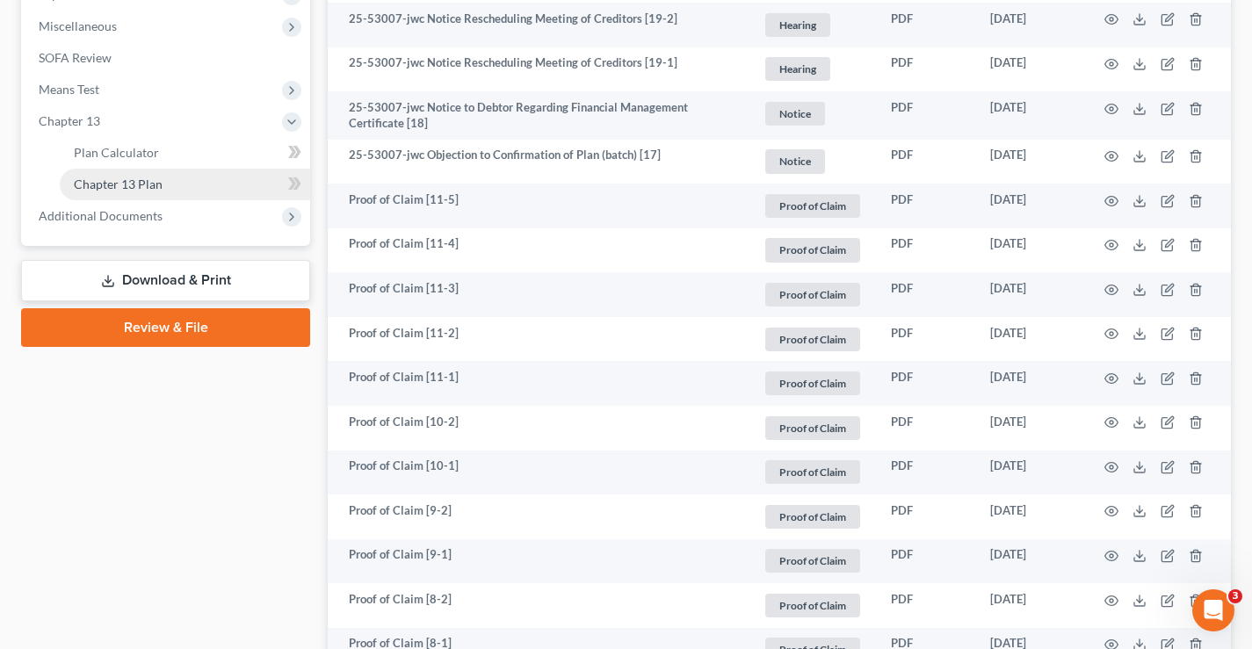
click at [108, 180] on span "Chapter 13 Plan" at bounding box center [118, 184] width 89 height 15
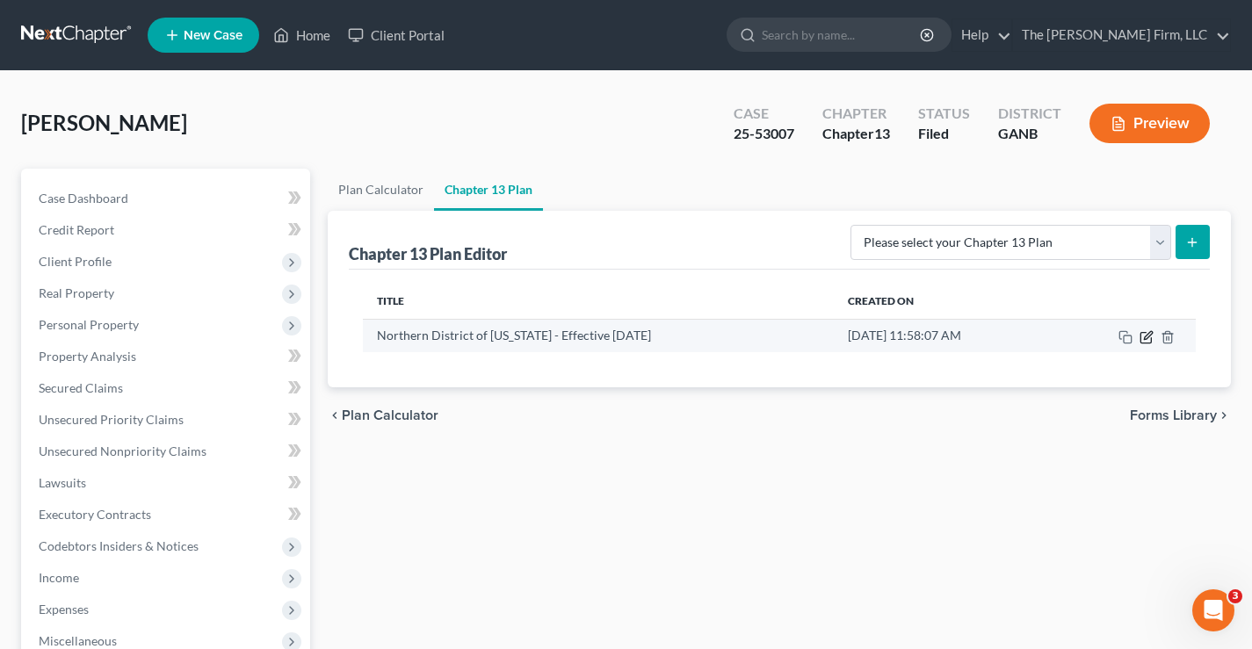
click at [1146, 337] on icon "button" at bounding box center [1146, 337] width 14 height 14
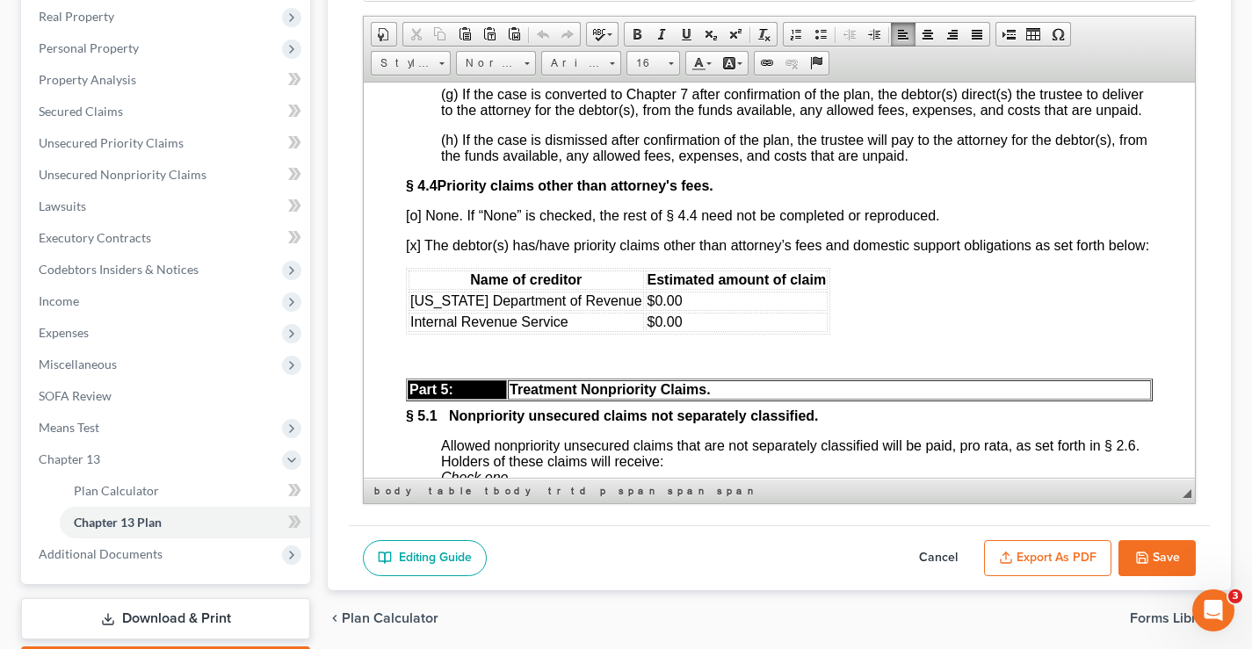
scroll to position [4399, 0]
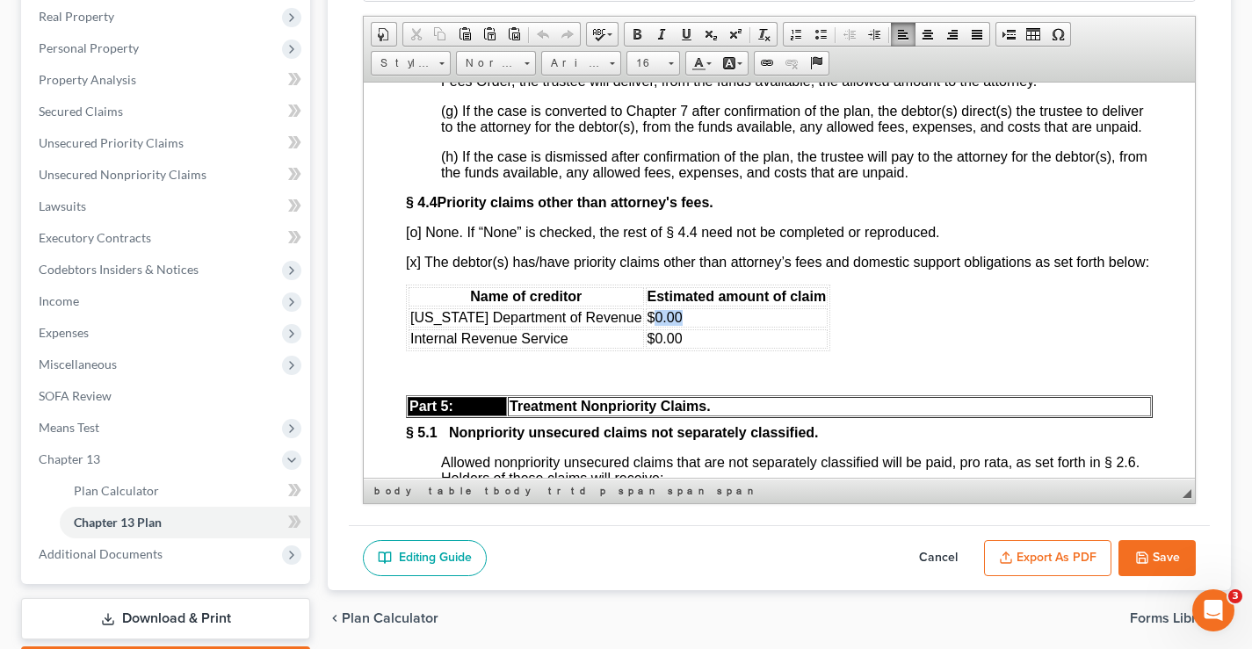
drag, startPoint x: 626, startPoint y: 388, endPoint x: 652, endPoint y: 388, distance: 25.5
click at [652, 324] on font "$0.00" at bounding box center [664, 316] width 35 height 15
click at [1163, 560] on button "Save" at bounding box center [1156, 558] width 77 height 37
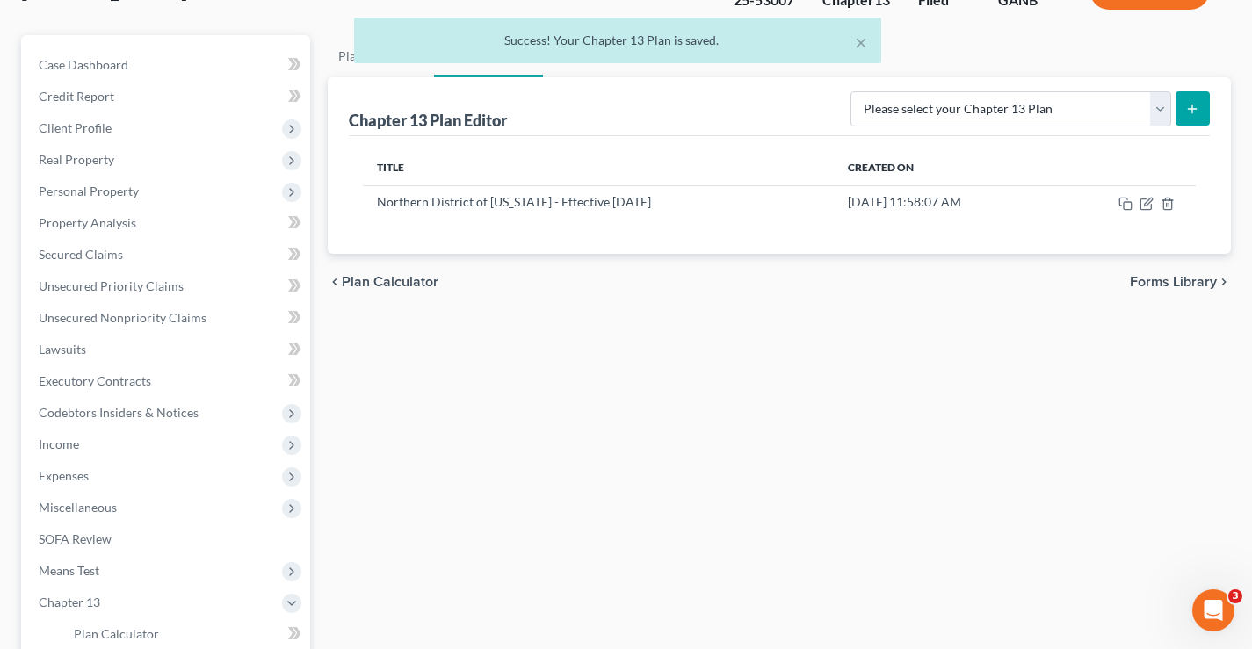
scroll to position [0, 0]
